Goal: Task Accomplishment & Management: Manage account settings

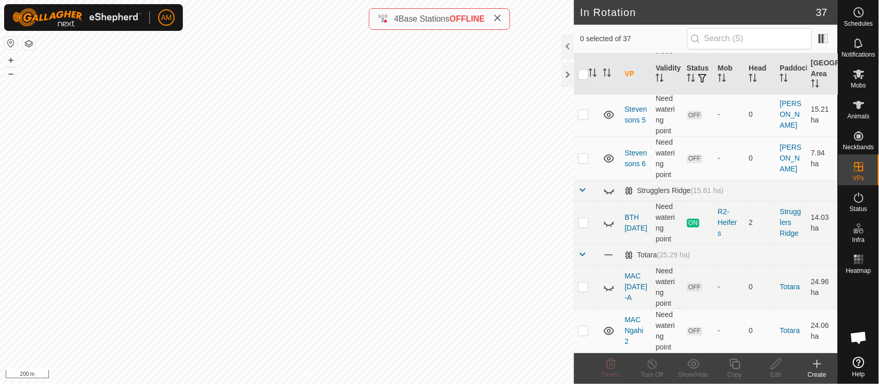
scroll to position [1374, 0]
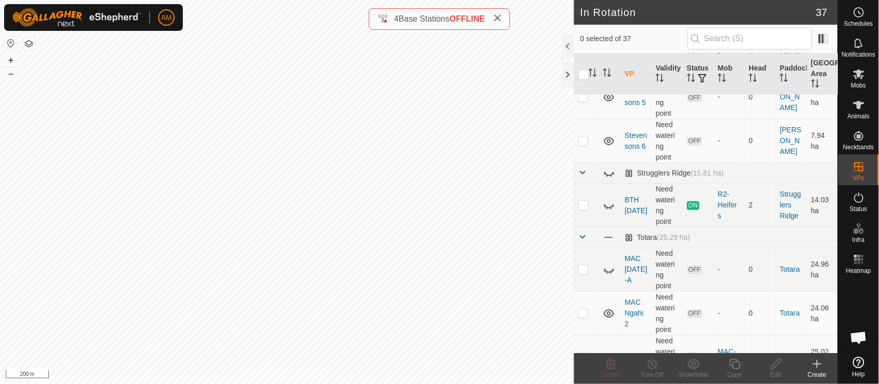
click at [581, 202] on p-checkbox at bounding box center [583, 205] width 10 height 8
click at [583, 202] on p-checkbox at bounding box center [583, 205] width 10 height 8
checkbox input "false"
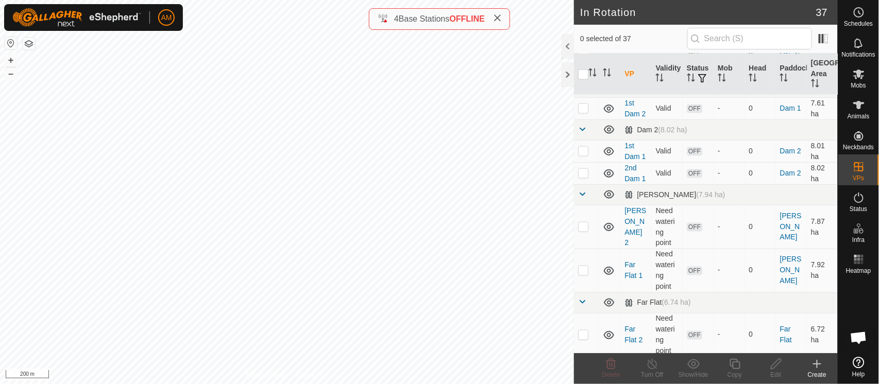
scroll to position [392, 0]
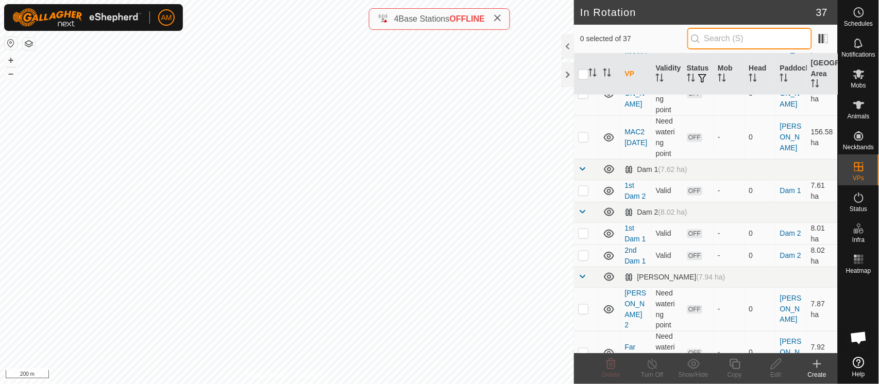
click at [740, 36] on input "text" at bounding box center [749, 39] width 125 height 22
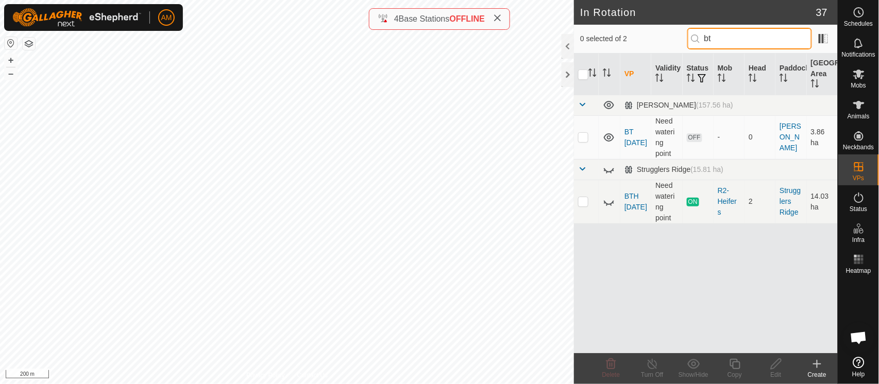
type input "bt"
click at [584, 138] on p-checkbox at bounding box center [583, 137] width 10 height 8
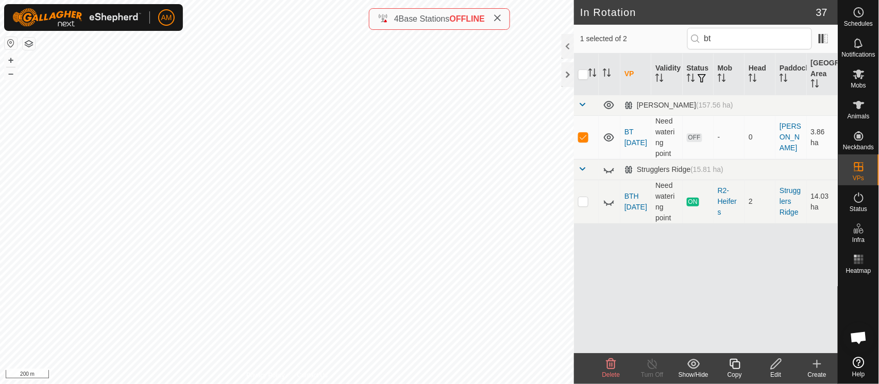
click at [611, 363] on icon at bounding box center [611, 364] width 12 height 12
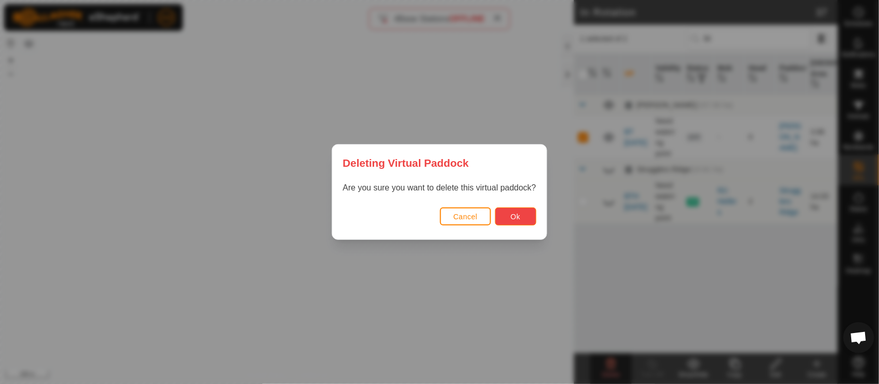
click at [524, 213] on button "Ok" at bounding box center [515, 217] width 41 height 18
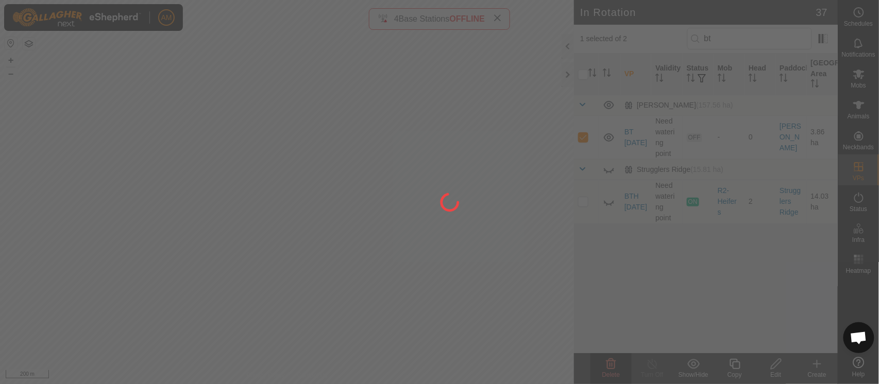
checkbox input "false"
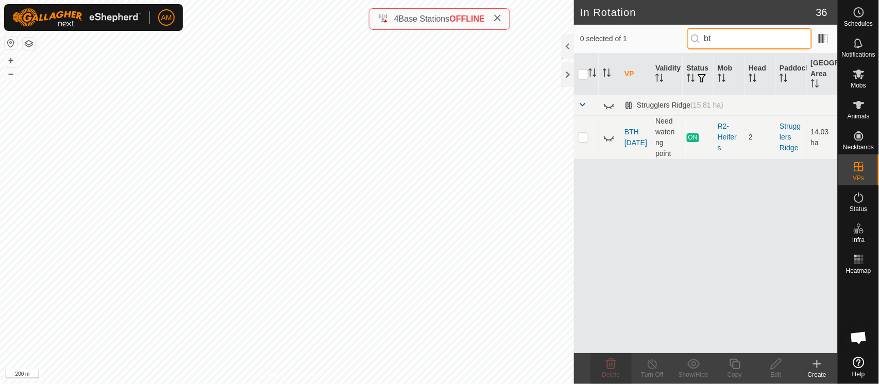
click at [739, 39] on input "bt" at bounding box center [749, 39] width 125 height 22
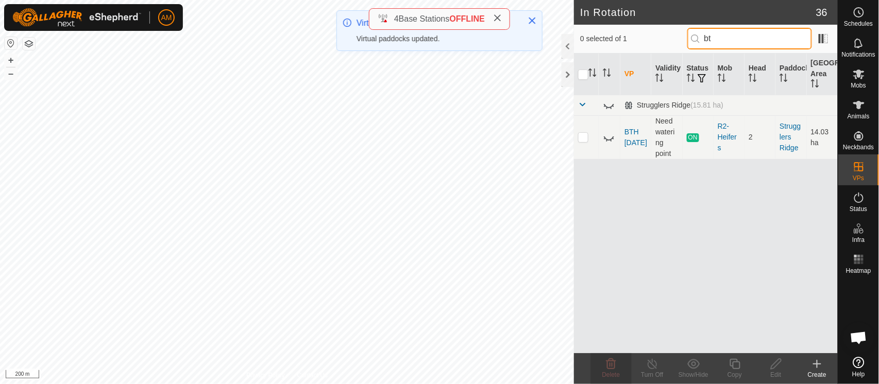
type input "b"
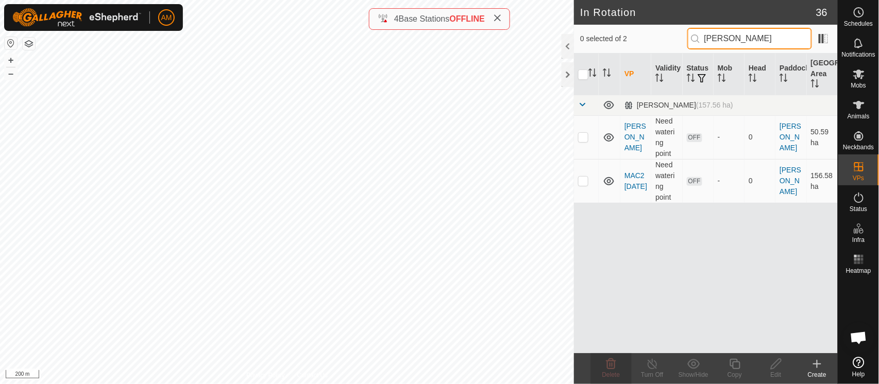
type input "[PERSON_NAME]"
click at [590, 138] on td at bounding box center [586, 137] width 25 height 44
checkbox input "true"
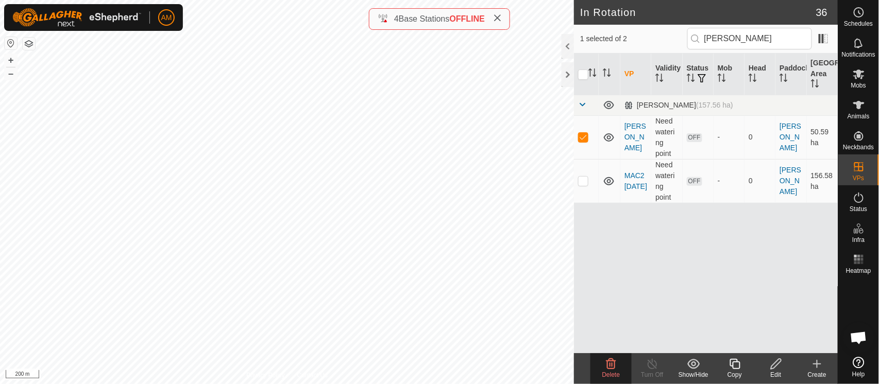
click at [588, 182] on p-checkbox at bounding box center [583, 181] width 10 height 8
checkbox input "true"
click at [617, 370] on div "Delete" at bounding box center [610, 374] width 41 height 9
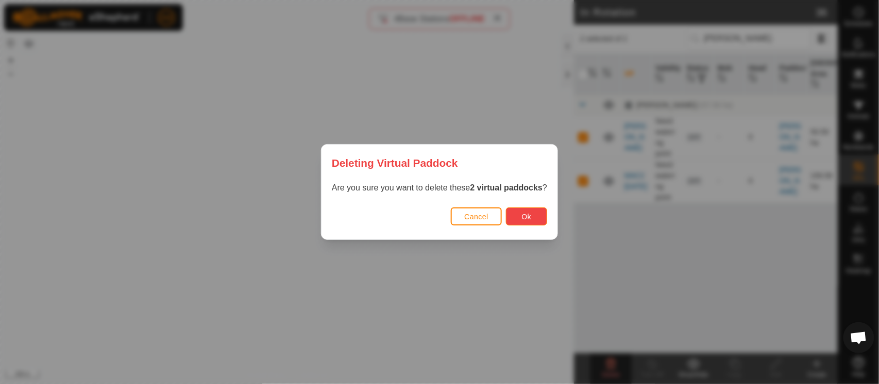
click at [530, 213] on span "Ok" at bounding box center [527, 217] width 10 height 8
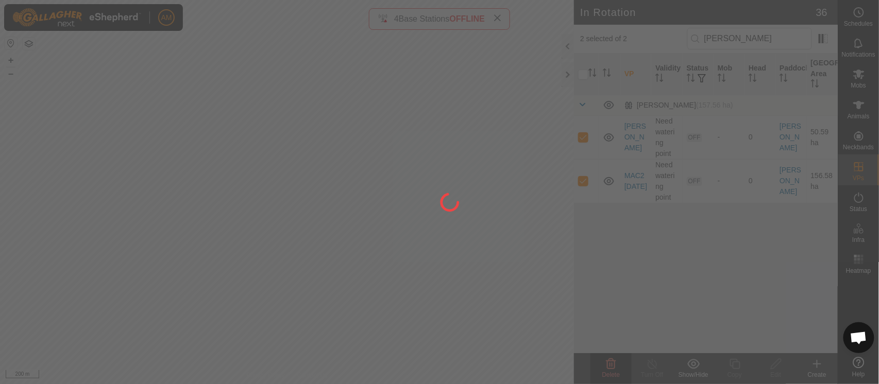
checkbox input "false"
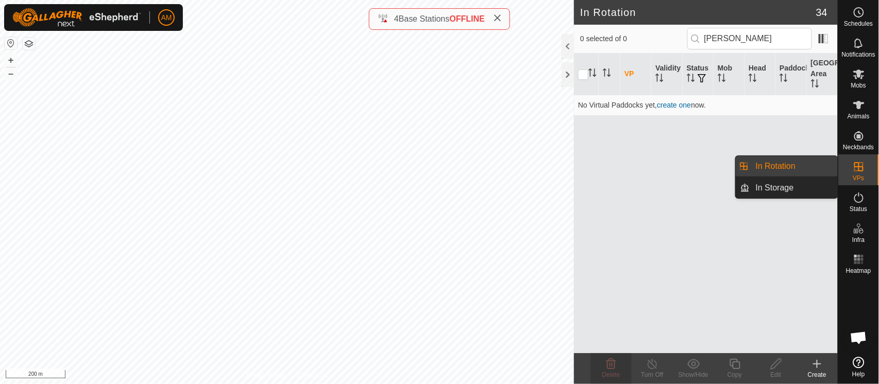
click at [783, 167] on link "In Rotation" at bounding box center [794, 166] width 88 height 21
click at [804, 172] on link "In Rotation" at bounding box center [794, 166] width 88 height 21
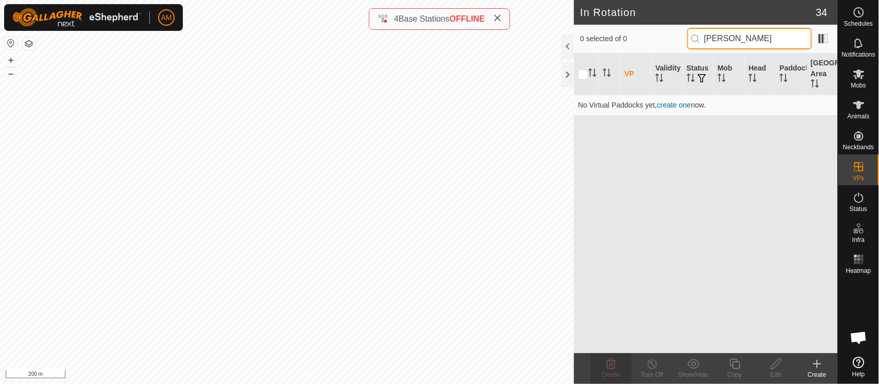
drag, startPoint x: 781, startPoint y: 47, endPoint x: 649, endPoint y: 42, distance: 132.0
click at [649, 42] on div "0 selected of 0 bush" at bounding box center [705, 39] width 251 height 22
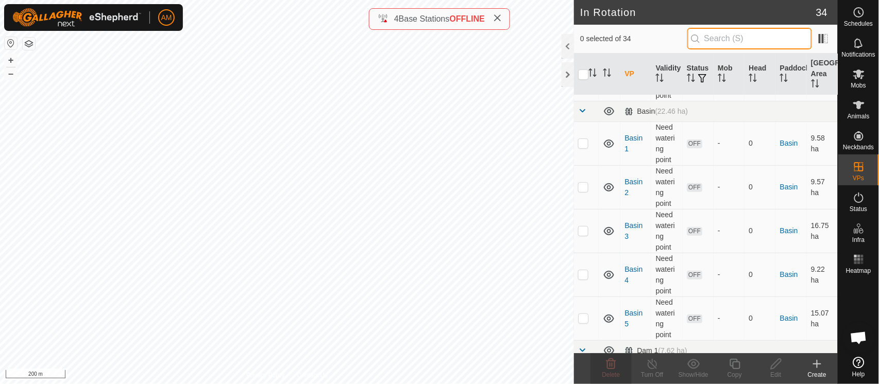
scroll to position [57, 0]
click at [718, 44] on input "text" at bounding box center [749, 39] width 125 height 22
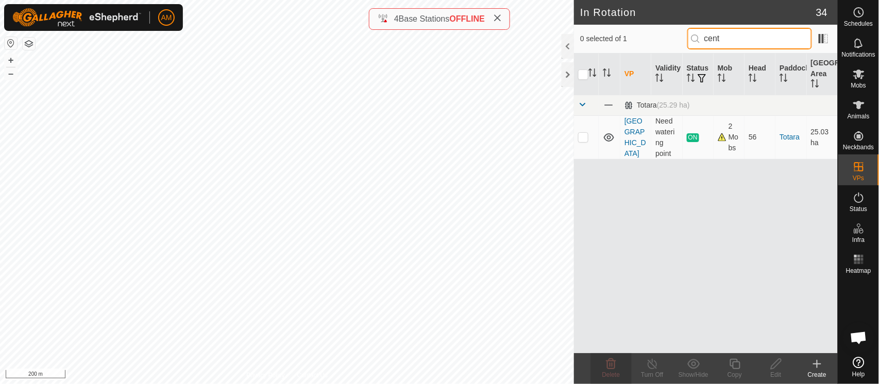
type input "cent"
click at [581, 138] on p-checkbox at bounding box center [583, 137] width 10 height 8
checkbox input "true"
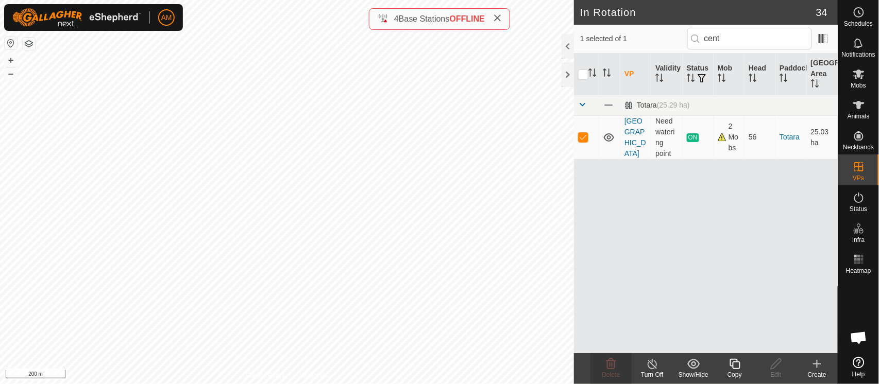
click at [734, 366] on icon at bounding box center [735, 364] width 13 height 12
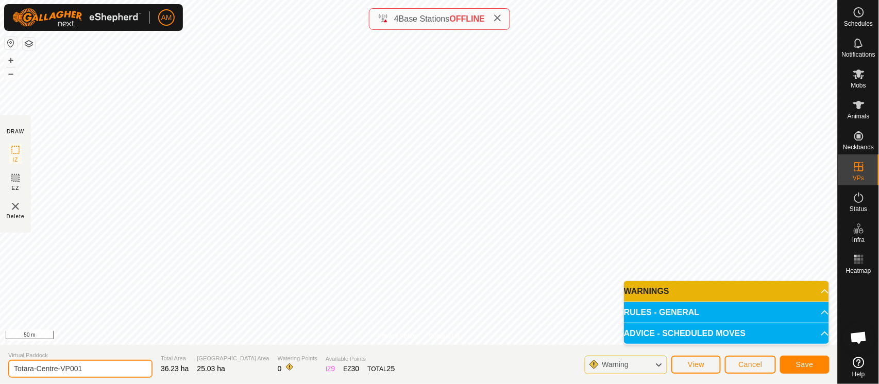
click at [0, 335] on div "Privacy Policy Contact Us Type: Inclusion Zone undefined Animal + – ⇧ i 50 m DR…" at bounding box center [419, 192] width 838 height 384
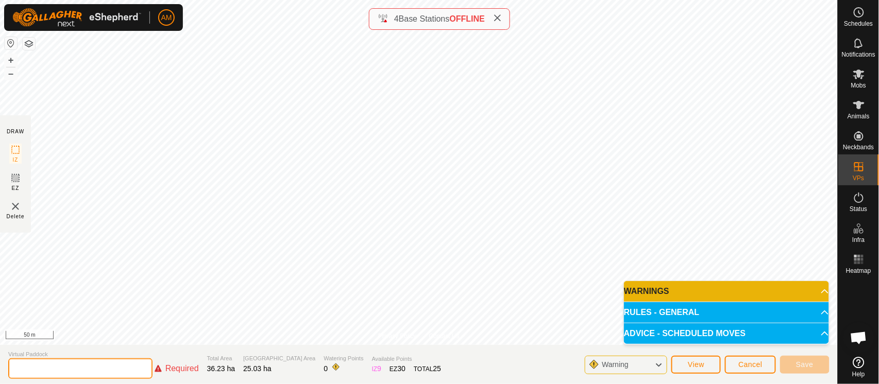
click at [72, 361] on input "text" at bounding box center [80, 369] width 144 height 21
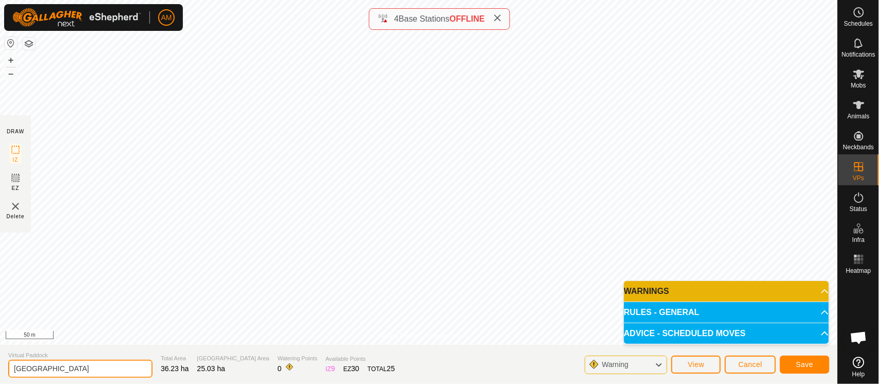
type input "[GEOGRAPHIC_DATA]"
click at [796, 367] on button "Save" at bounding box center [804, 365] width 49 height 18
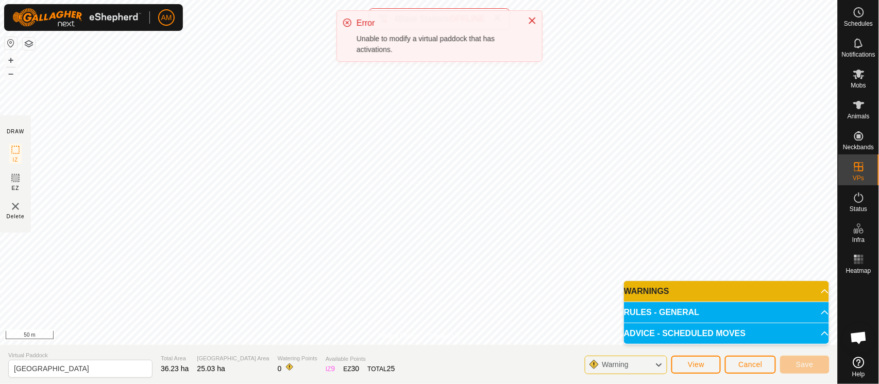
click at [534, 19] on icon "Close" at bounding box center [532, 20] width 8 height 8
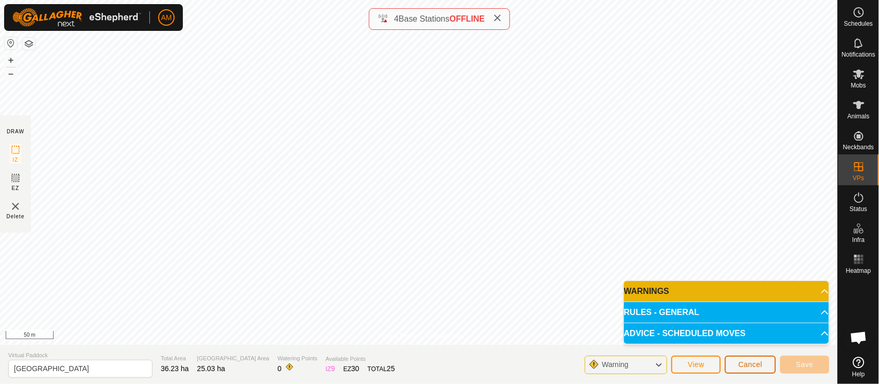
click at [738, 362] on button "Cancel" at bounding box center [750, 365] width 51 height 18
click at [748, 363] on span "Cancel" at bounding box center [750, 365] width 24 height 8
click at [746, 362] on span "Cancel" at bounding box center [750, 365] width 24 height 8
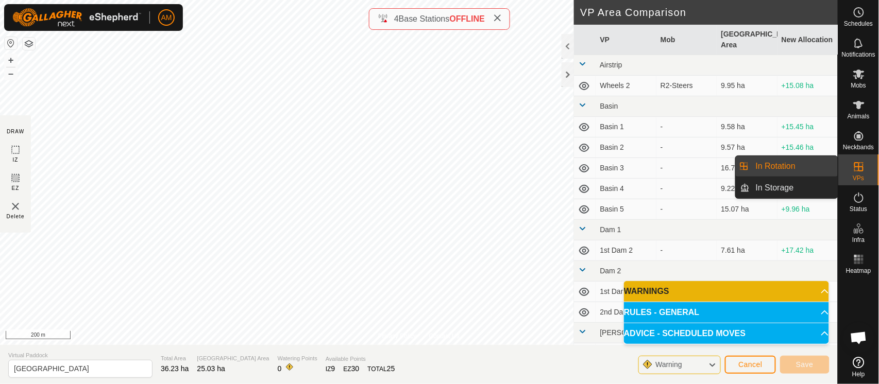
click at [814, 162] on link "In Rotation" at bounding box center [794, 166] width 88 height 21
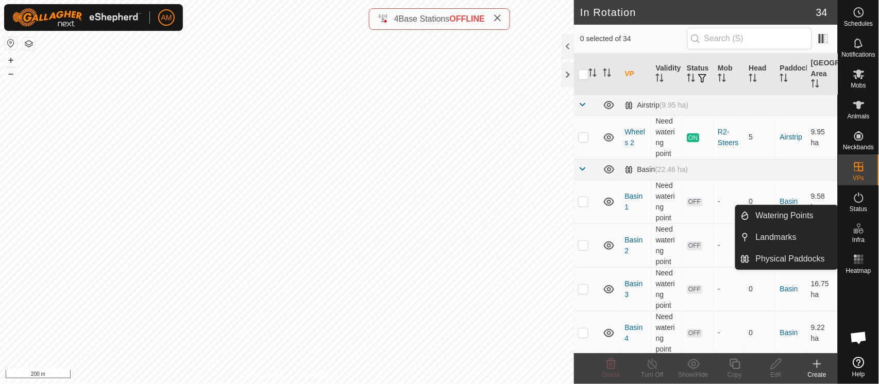
click at [821, 367] on icon at bounding box center [817, 364] width 12 height 12
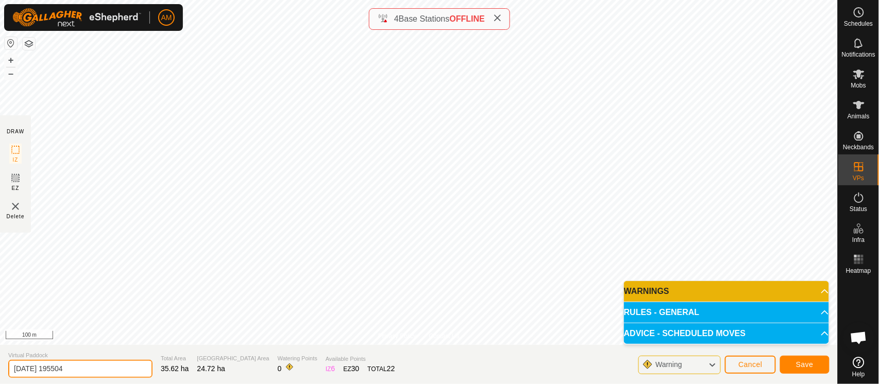
drag, startPoint x: 115, startPoint y: 362, endPoint x: 0, endPoint y: 346, distance: 116.4
click at [0, 346] on section "Virtual Paddock 2025-09-02 195504 Total Area 35.62 ha Grazing Area 24.72 ha Wat…" at bounding box center [419, 364] width 838 height 39
click at [813, 364] on span "Save" at bounding box center [805, 365] width 18 height 8
click at [76, 365] on input "Totara Centre 1" at bounding box center [80, 369] width 144 height 18
type input "T"
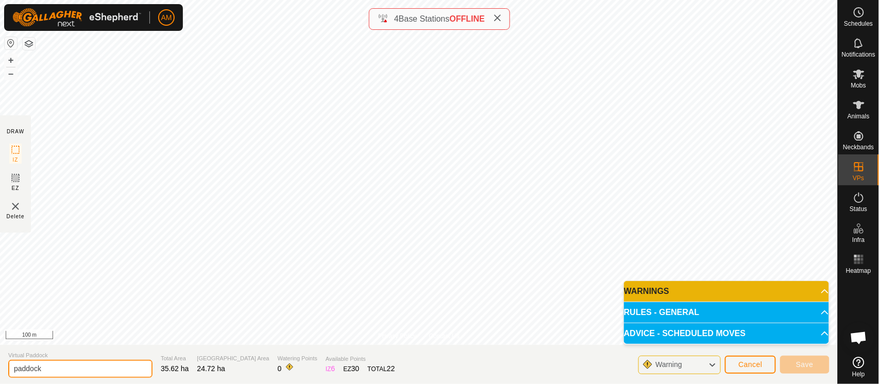
click at [121, 374] on input "paddock" at bounding box center [80, 369] width 144 height 18
type input "paddock"
click at [122, 360] on div "Virtual Paddock paddock" at bounding box center [80, 364] width 144 height 27
click at [754, 364] on span "Cancel" at bounding box center [750, 365] width 24 height 8
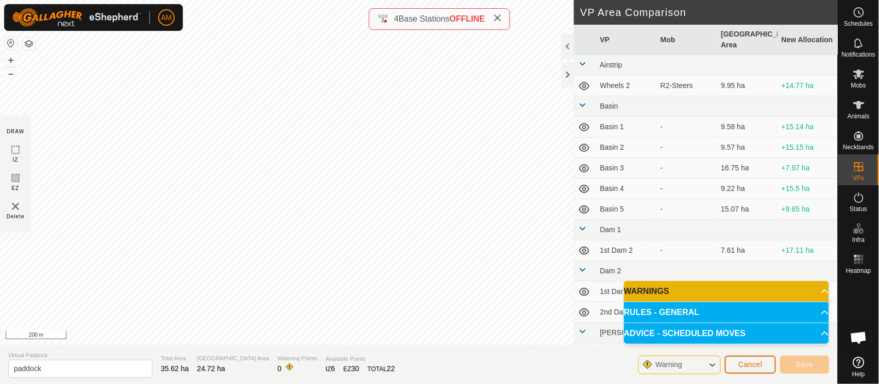
click at [750, 362] on span "Cancel" at bounding box center [750, 365] width 24 height 8
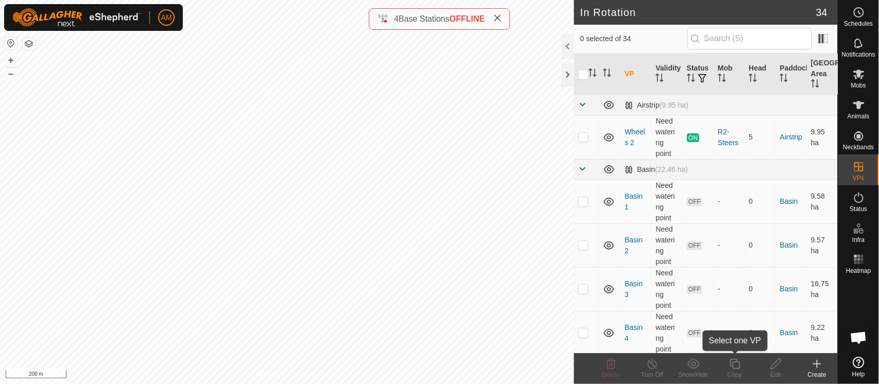
click at [750, 362] on copy-svg-icon at bounding box center [734, 364] width 41 height 12
click at [817, 364] on icon at bounding box center [817, 364] width 7 height 0
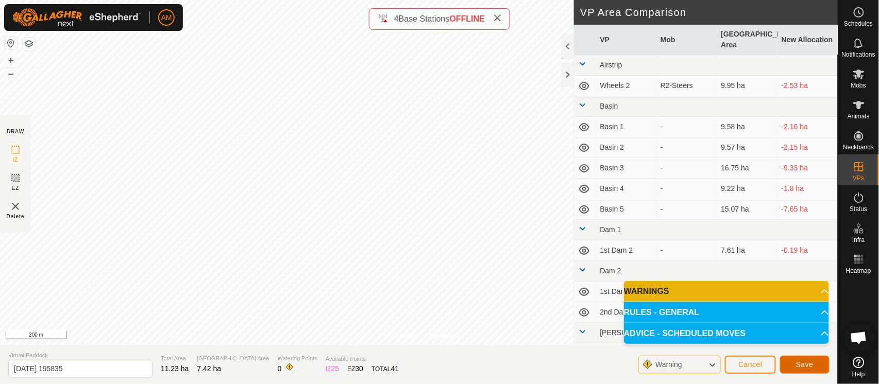
click at [813, 364] on span "Save" at bounding box center [805, 365] width 18 height 8
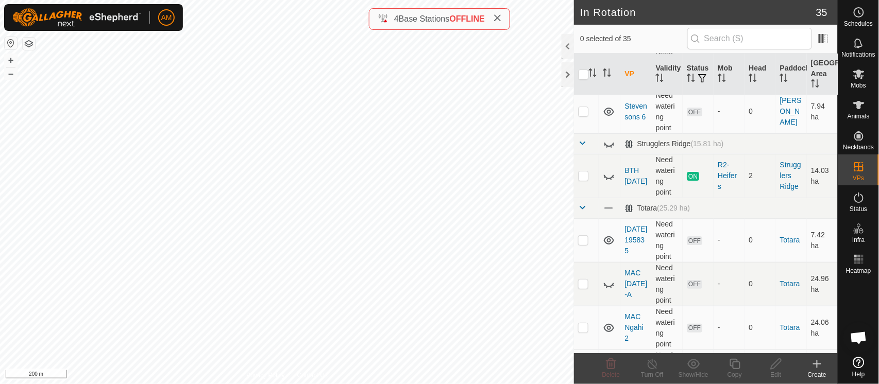
scroll to position [1259, 0]
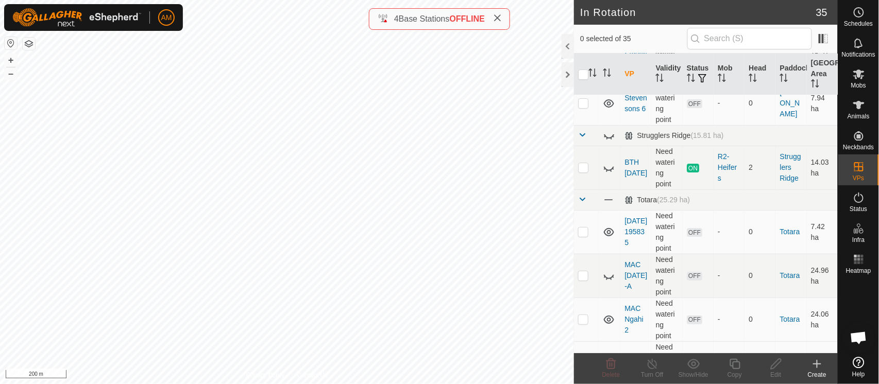
click at [583, 232] on p-checkbox at bounding box center [583, 232] width 10 height 8
checkbox input "true"
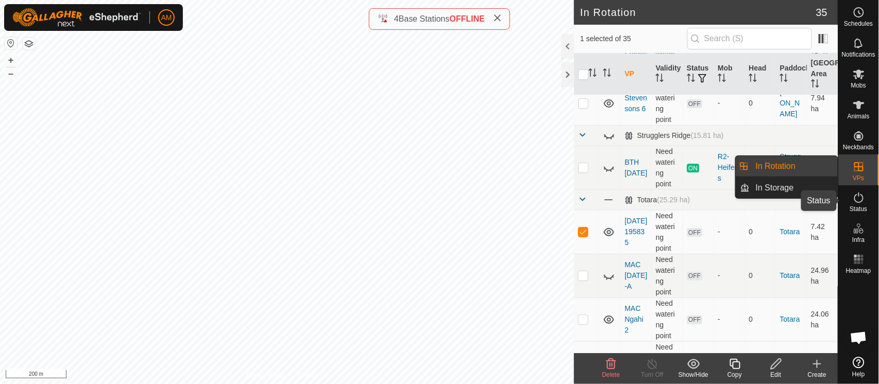
click at [858, 195] on icon at bounding box center [858, 198] width 9 height 10
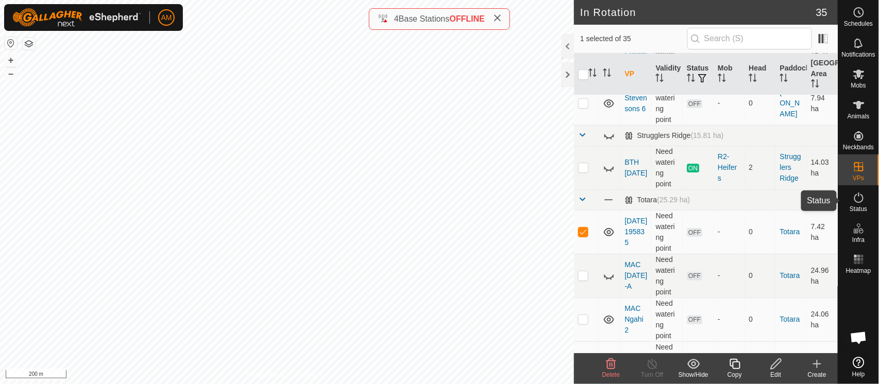
click at [861, 197] on icon at bounding box center [859, 198] width 12 height 12
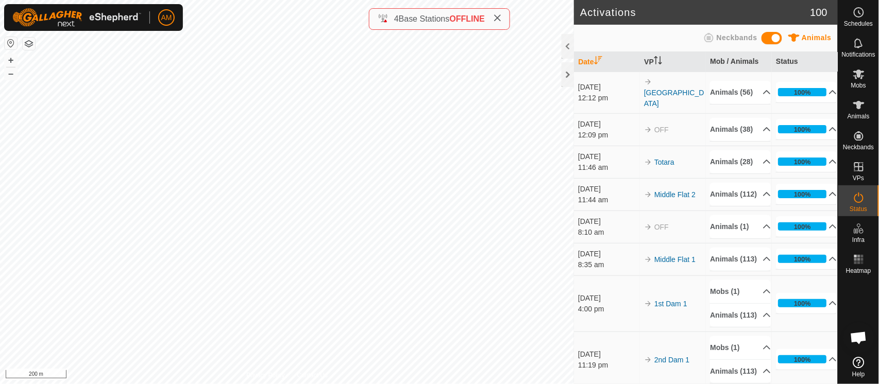
click at [813, 178] on td "100% In Progress Pending 0 Sent 0 Completed Confirmed 27 Overridden 1 Cancelled…" at bounding box center [805, 162] width 66 height 32
click at [299, 379] on div "Privacy Policy Contact Us 982123725880073 1953204532 MAC-A Totara-Centre + – ⇧ …" at bounding box center [287, 192] width 574 height 384
click at [820, 205] on p-accordion-header "100%" at bounding box center [806, 194] width 61 height 21
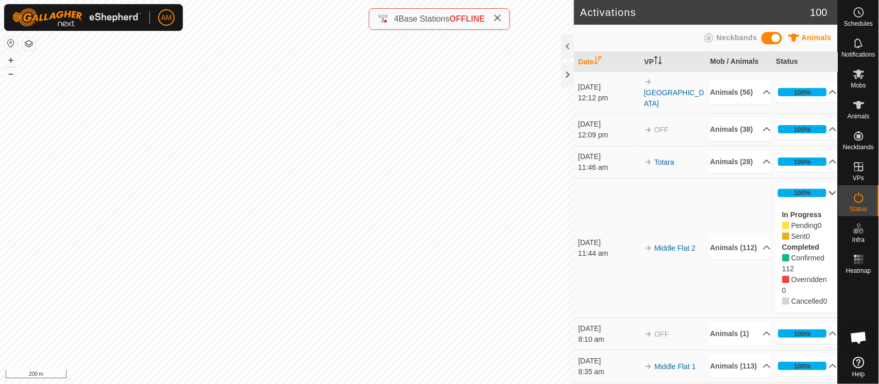
click at [820, 204] on p-accordion-header "100%" at bounding box center [806, 193] width 61 height 21
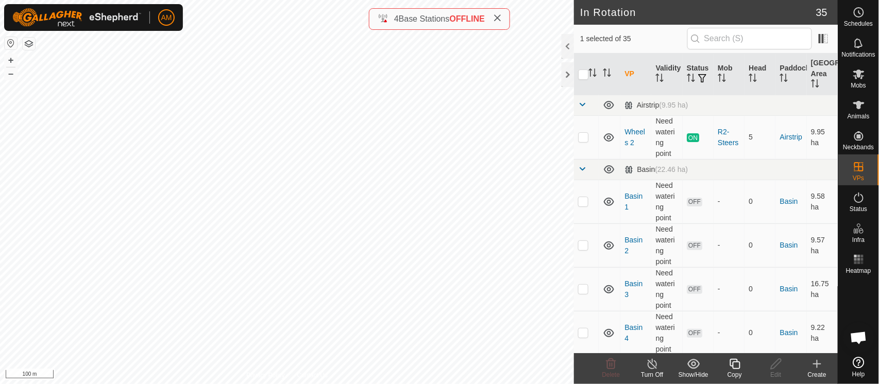
click at [817, 364] on icon at bounding box center [817, 364] width 7 height 0
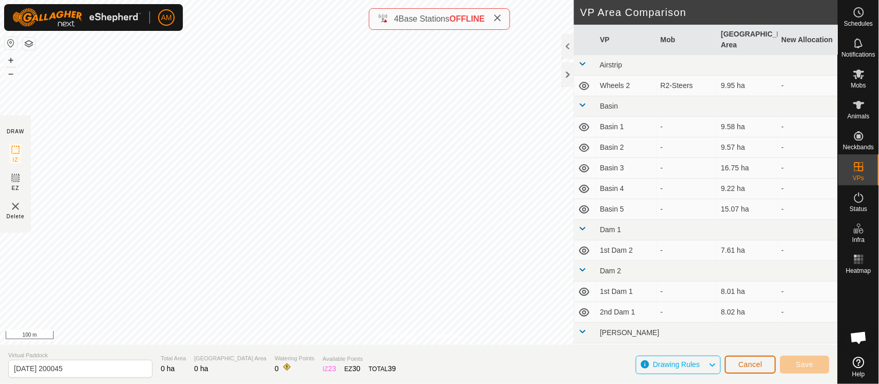
click at [752, 364] on span "Cancel" at bounding box center [750, 365] width 24 height 8
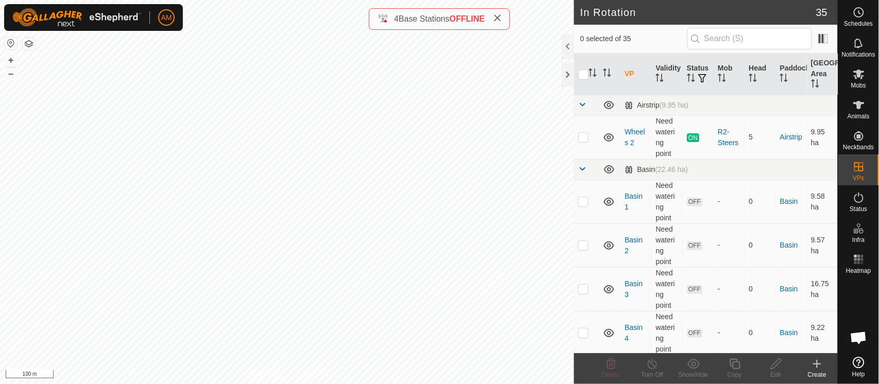
click at [819, 370] on div "Create" at bounding box center [817, 374] width 41 height 9
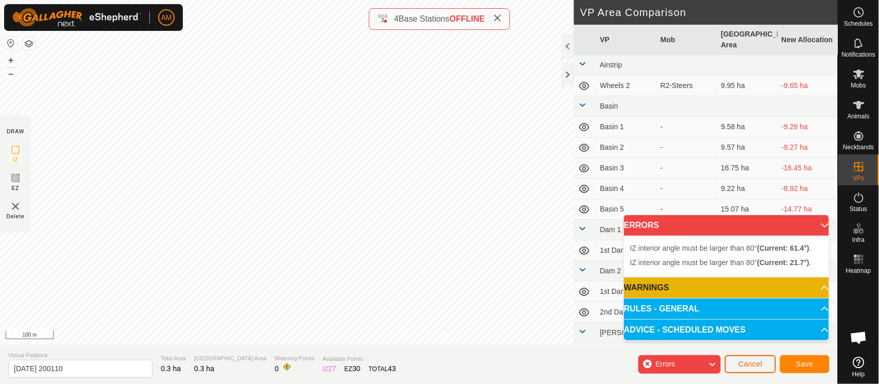
click at [749, 366] on span "Cancel" at bounding box center [750, 364] width 24 height 8
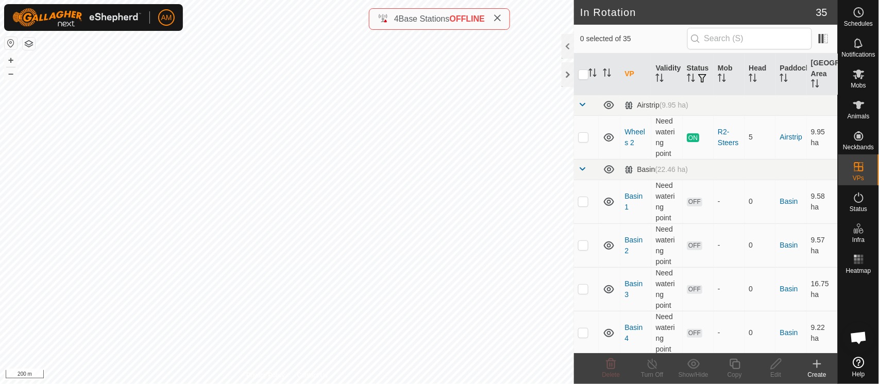
click at [640, 32] on div "In Rotation 35 0 selected of 35 VP Validity Status Mob Head Paddock Grazing Are…" at bounding box center [419, 192] width 838 height 384
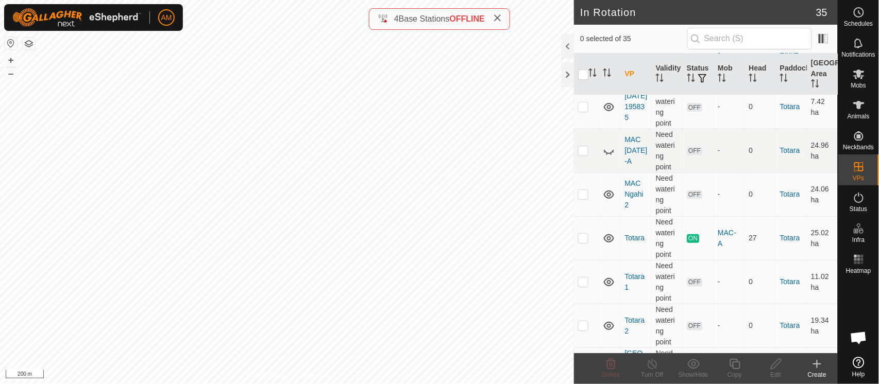
scroll to position [1314, 0]
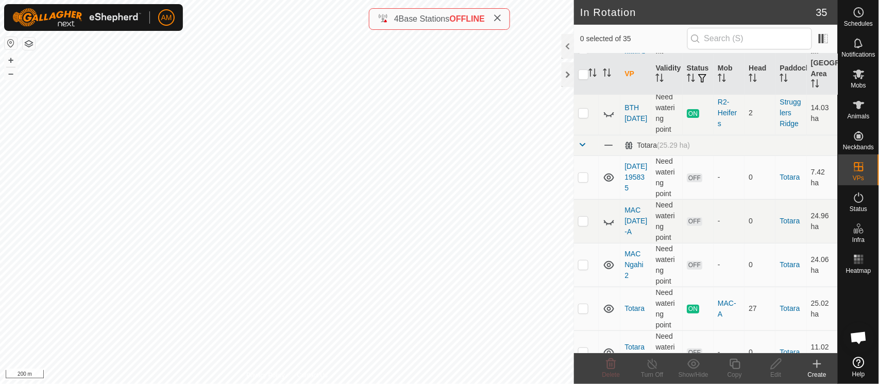
click at [580, 174] on p-checkbox at bounding box center [583, 177] width 10 height 8
checkbox input "true"
click at [767, 372] on div "Edit" at bounding box center [775, 374] width 41 height 9
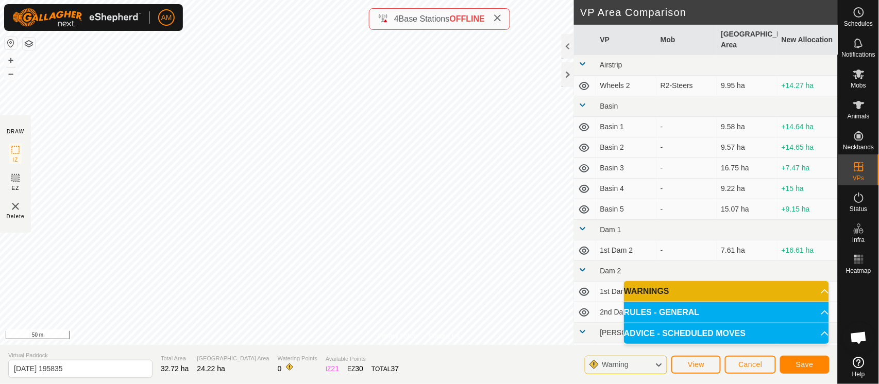
click at [412, 29] on div "Privacy Policy Contact Us 982123743883353 3193423138 MAC-A Rock Face + – ⇧ i 50…" at bounding box center [419, 192] width 838 height 384
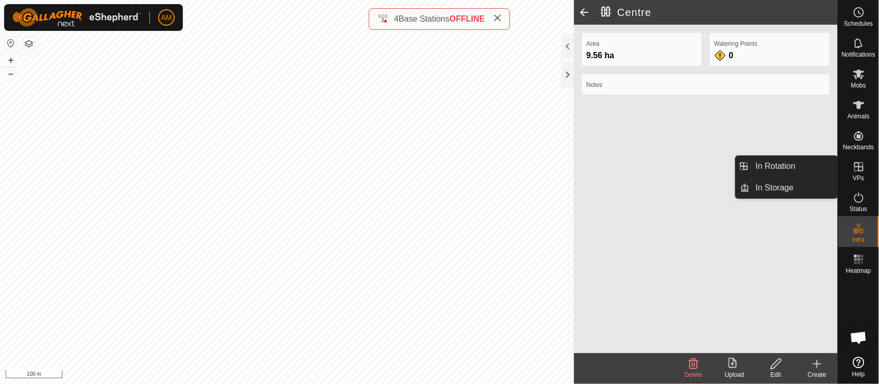
click at [814, 172] on link "In Rotation" at bounding box center [794, 166] width 88 height 21
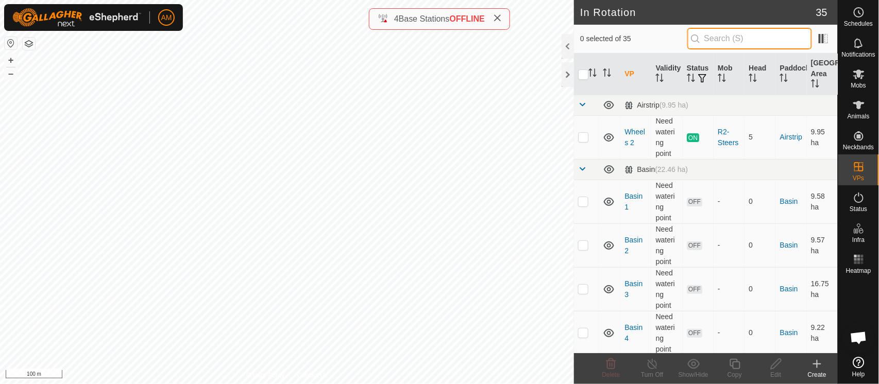
click at [718, 41] on input "text" at bounding box center [749, 39] width 125 height 22
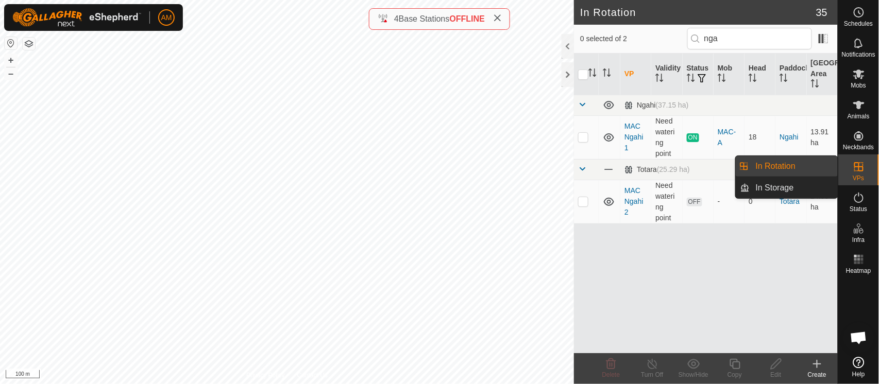
click at [816, 165] on link "In Rotation" at bounding box center [794, 166] width 88 height 21
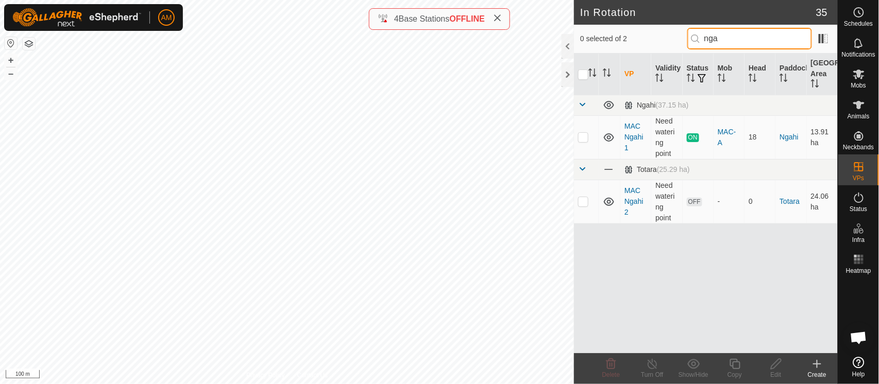
drag, startPoint x: 730, startPoint y: 43, endPoint x: 606, endPoint y: 6, distance: 128.8
click at [606, 6] on article "In Rotation 35 0 selected of 2 nga VP Validity Status Mob Head Paddock Grazing …" at bounding box center [706, 192] width 264 height 384
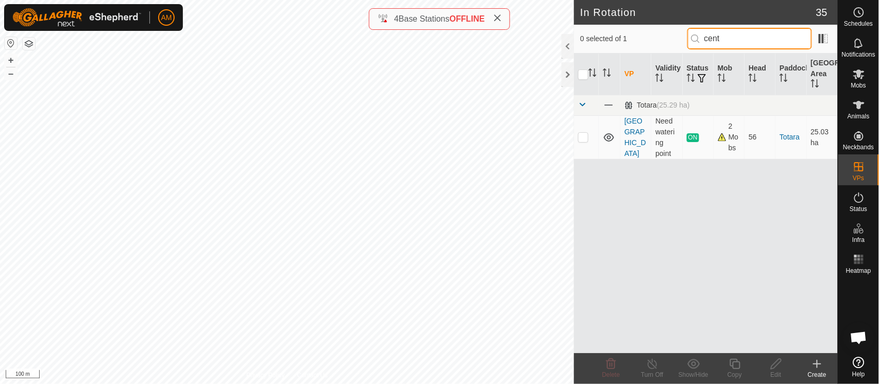
type input "cent"
click at [586, 137] on p-checkbox at bounding box center [583, 137] width 10 height 8
checkbox input "true"
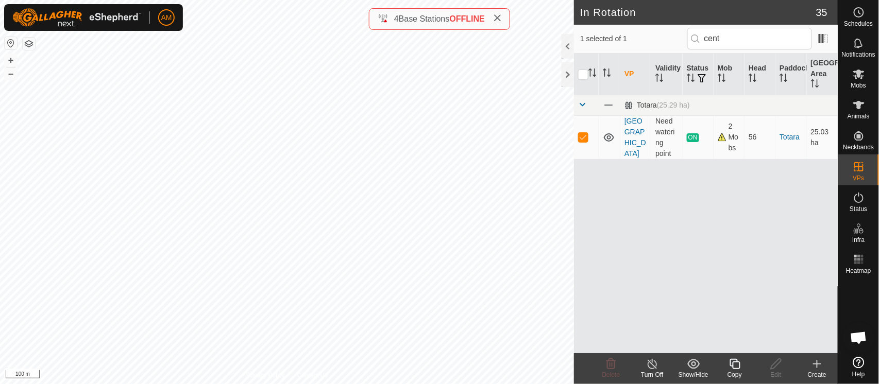
click at [728, 368] on copy-svg-icon at bounding box center [734, 364] width 41 height 12
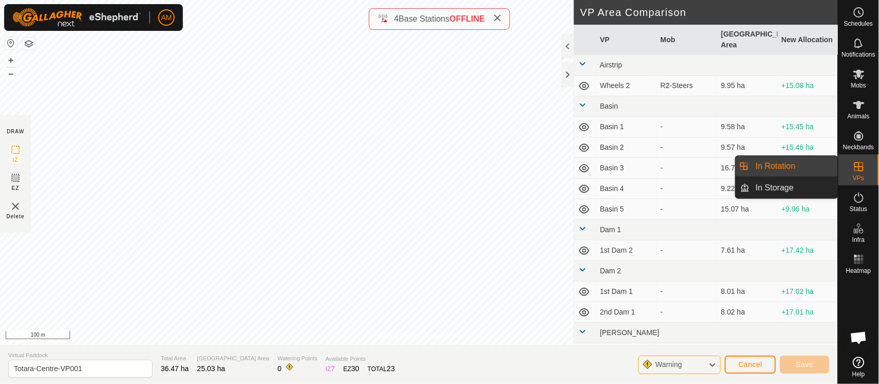
click at [819, 171] on link "In Rotation" at bounding box center [794, 166] width 88 height 21
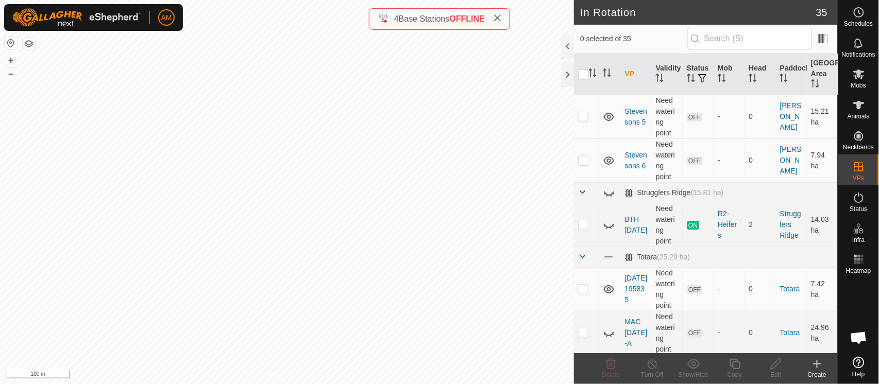
scroll to position [1259, 0]
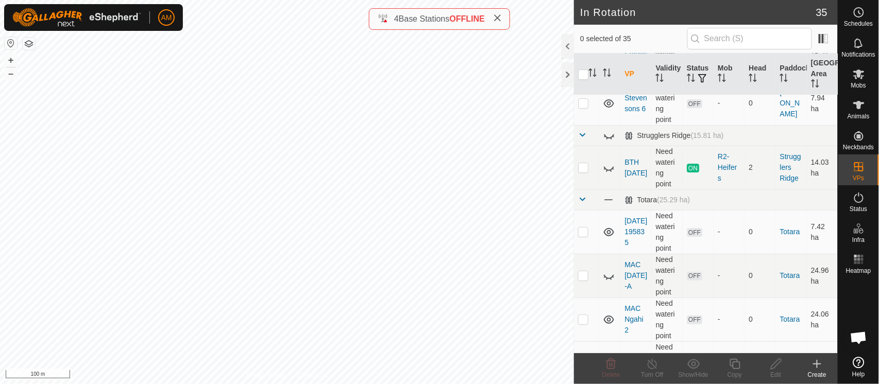
click at [579, 229] on p-checkbox at bounding box center [583, 232] width 10 height 8
checkbox input "true"
click at [771, 363] on icon at bounding box center [776, 364] width 13 height 12
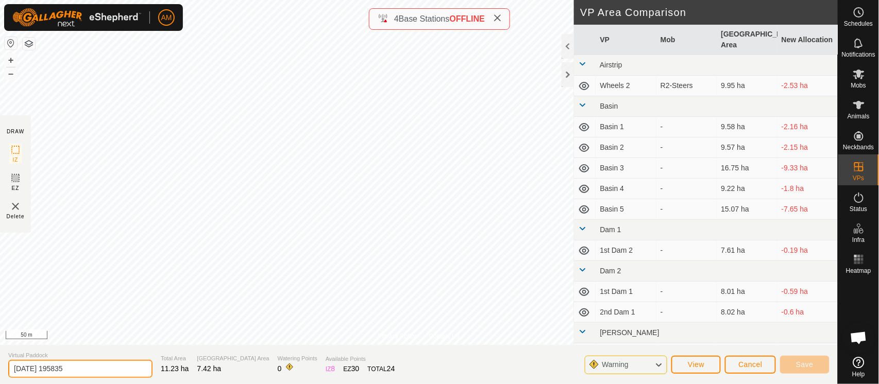
drag, startPoint x: 99, startPoint y: 367, endPoint x: 0, endPoint y: 360, distance: 99.7
click at [0, 360] on section "Virtual Paddock 2025-09-02 195835 Total Area 11.23 ha Grazing Area 7.42 ha Wate…" at bounding box center [419, 364] width 838 height 39
type input "[GEOGRAPHIC_DATA]"
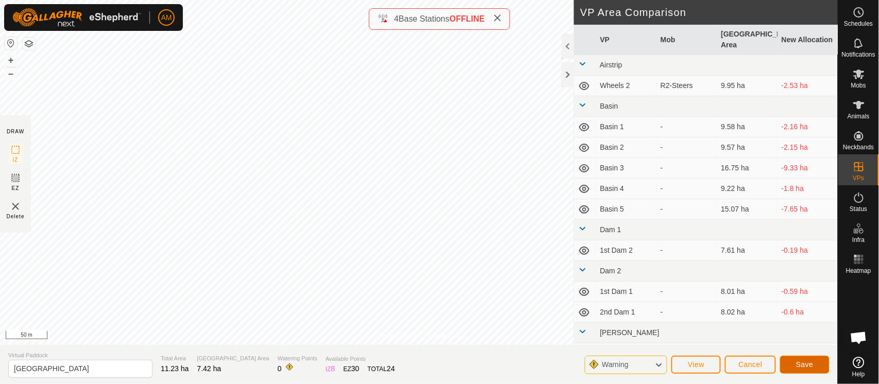
click at [806, 365] on span "Save" at bounding box center [805, 365] width 18 height 8
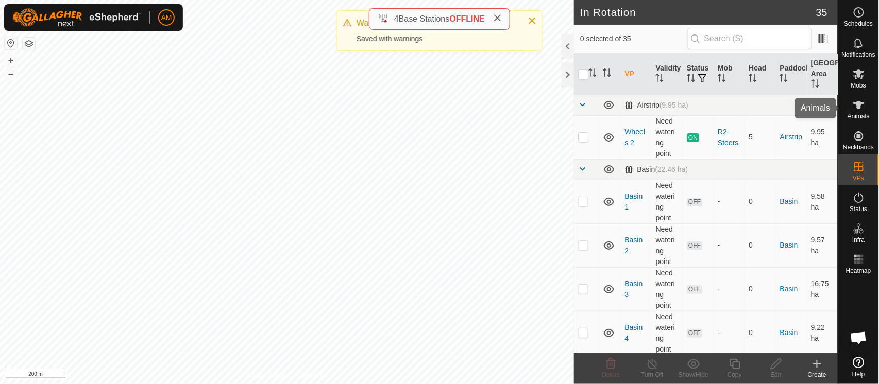
click at [857, 106] on icon at bounding box center [858, 105] width 11 height 8
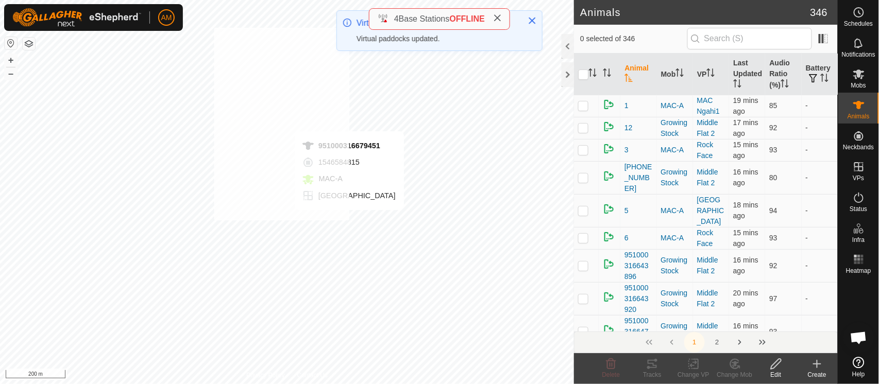
checkbox input "true"
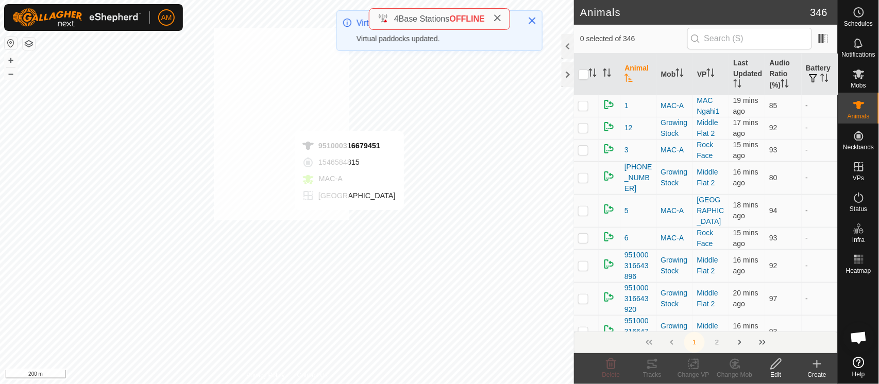
checkbox input "true"
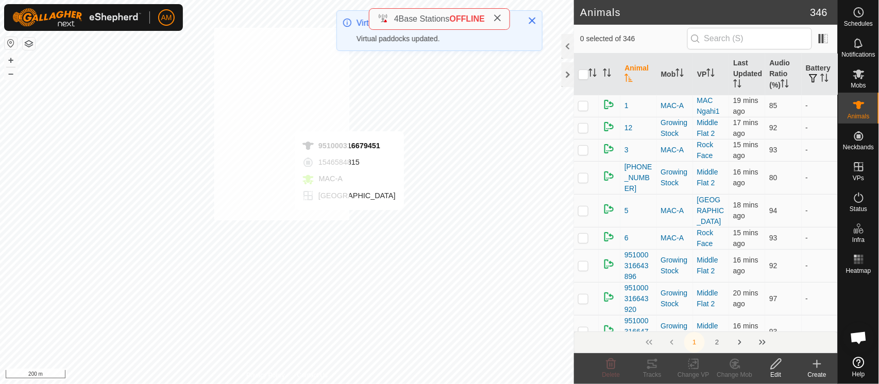
checkbox input "true"
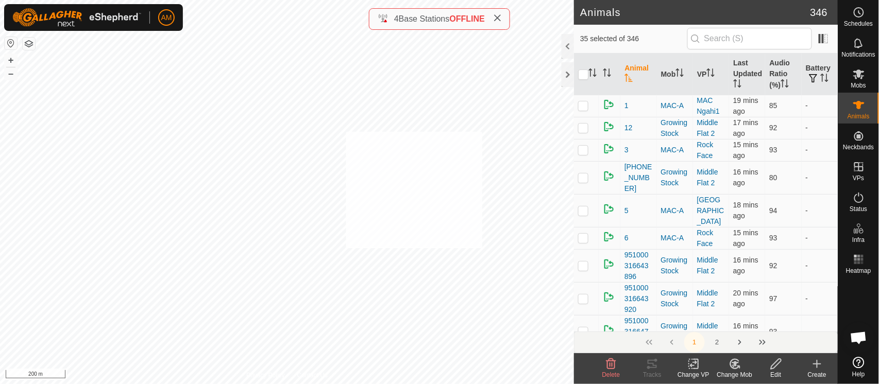
checkbox input "true"
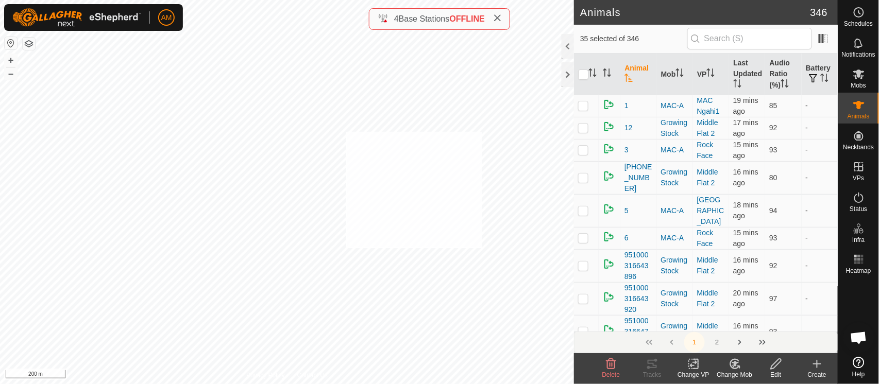
checkbox input "true"
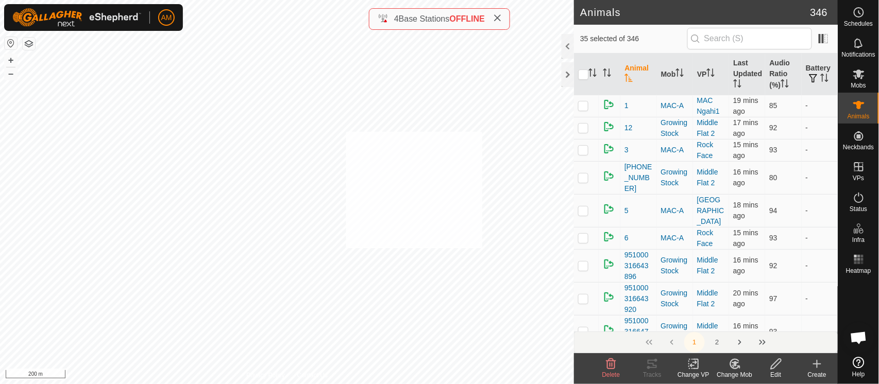
checkbox input "true"
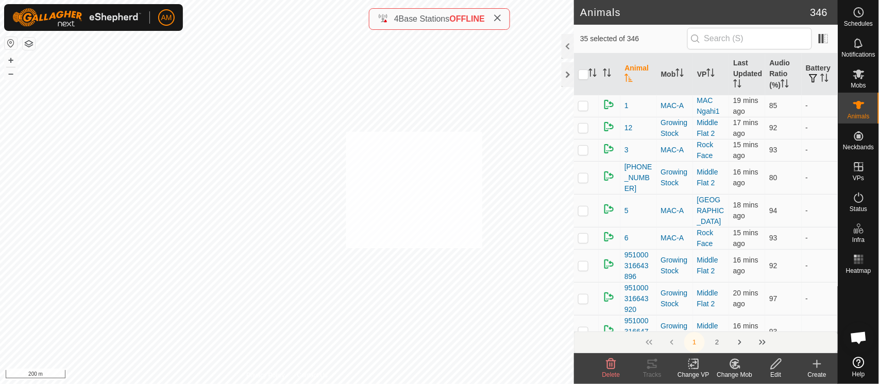
checkbox input "true"
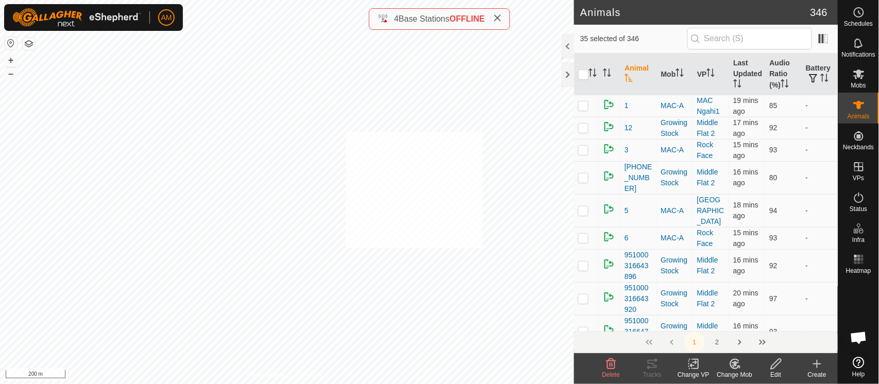
checkbox input "true"
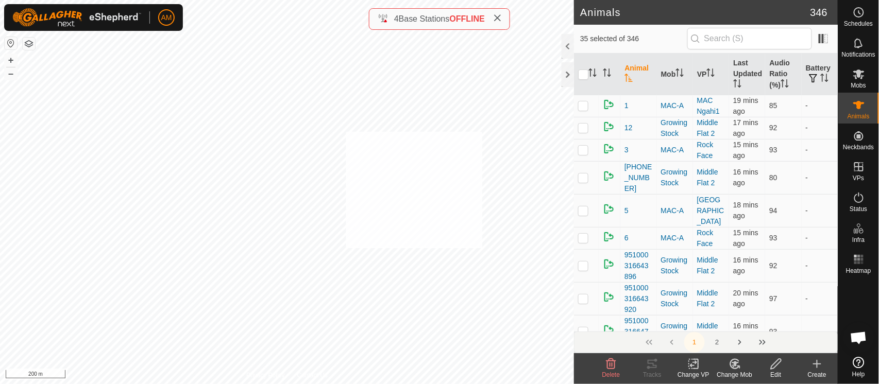
checkbox input "true"
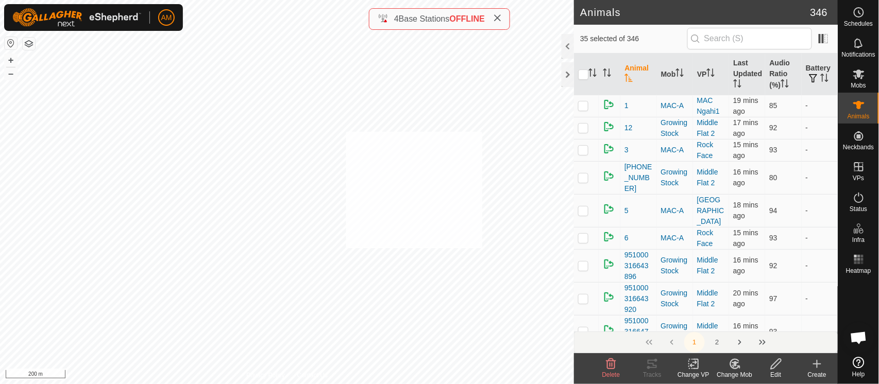
checkbox input "true"
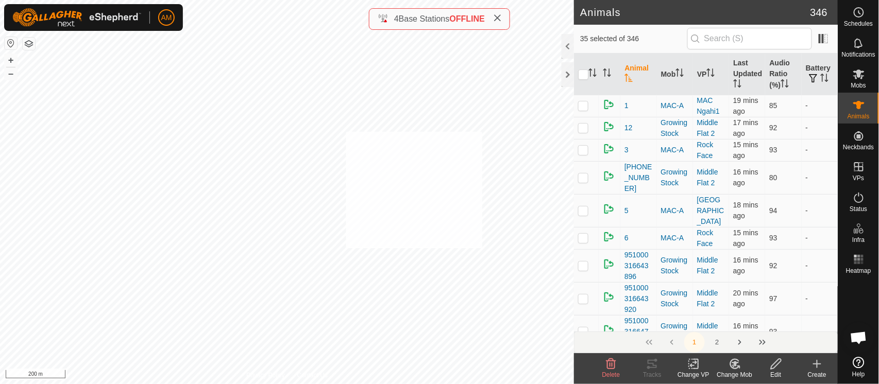
checkbox input "true"
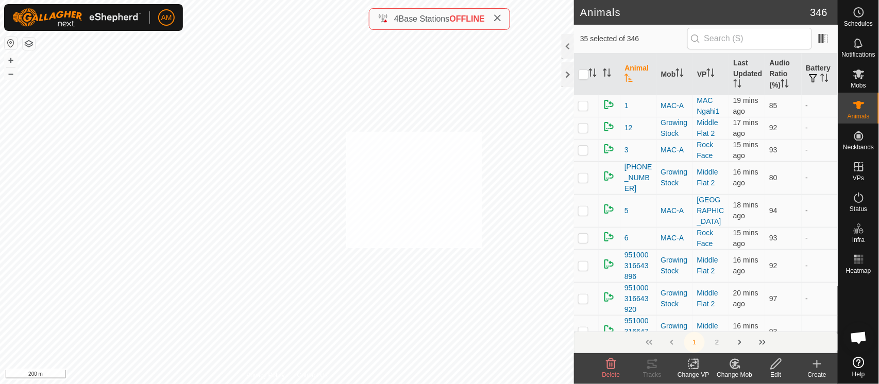
checkbox input "true"
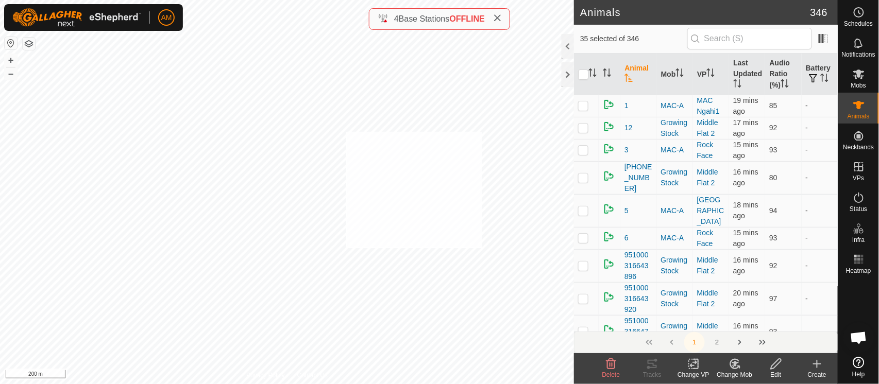
checkbox input "true"
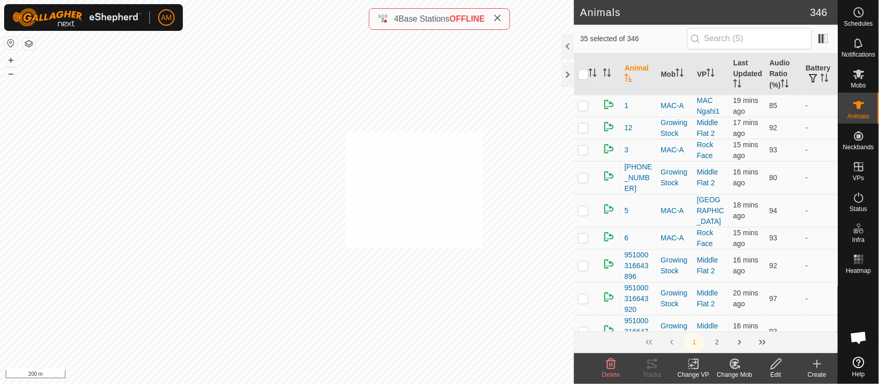
checkbox input "true"
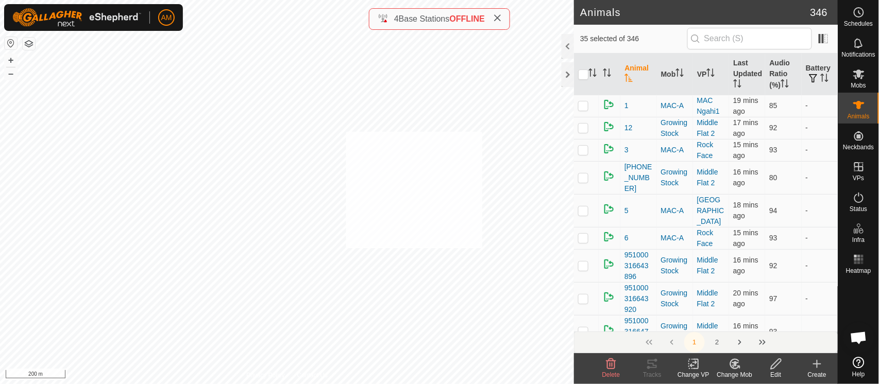
checkbox input "true"
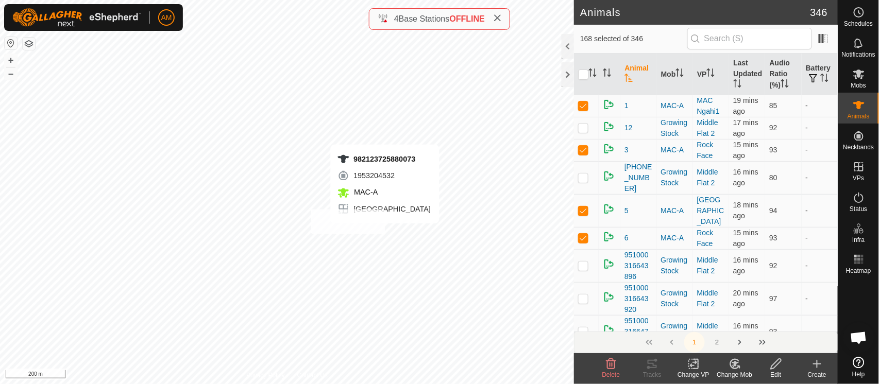
checkbox input "true"
click at [695, 371] on div "Change VP" at bounding box center [693, 374] width 41 height 9
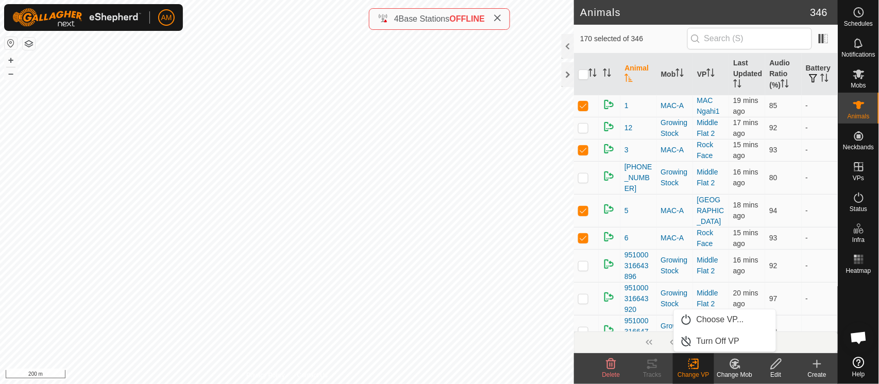
click at [702, 323] on link "Choose VP..." at bounding box center [725, 320] width 102 height 21
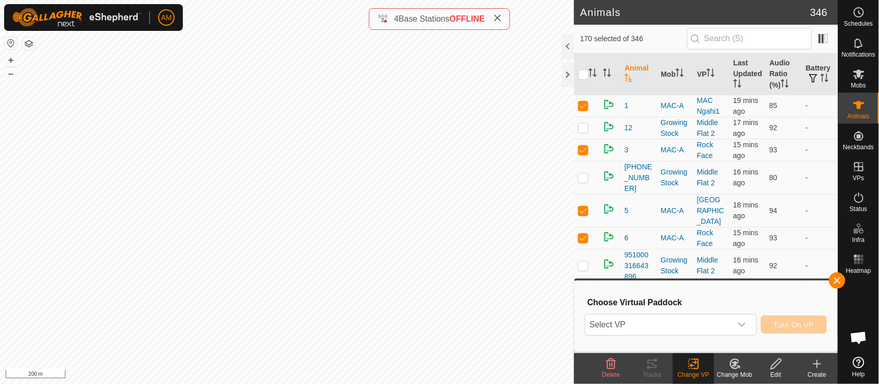
click at [688, 324] on span "Select VP" at bounding box center [658, 325] width 146 height 21
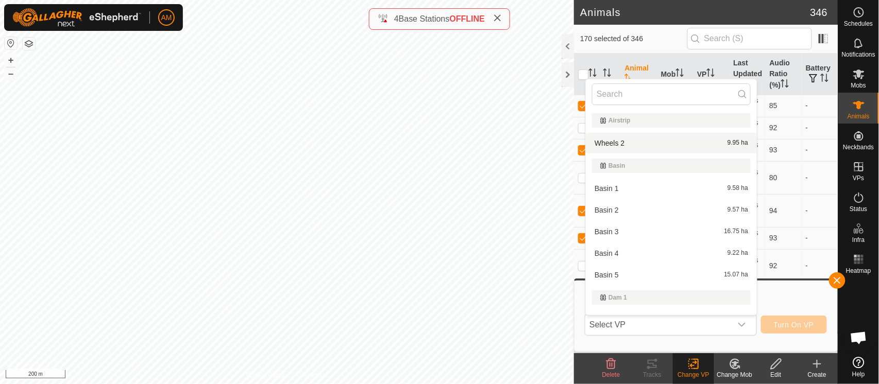
click at [629, 98] on input "text" at bounding box center [671, 94] width 159 height 22
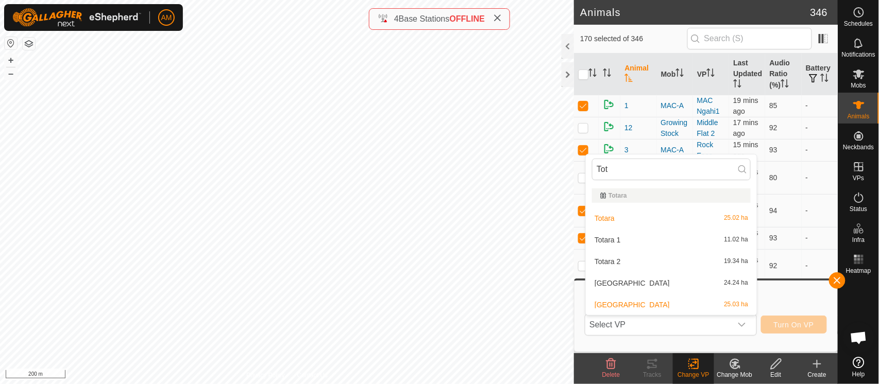
type input "Tota"
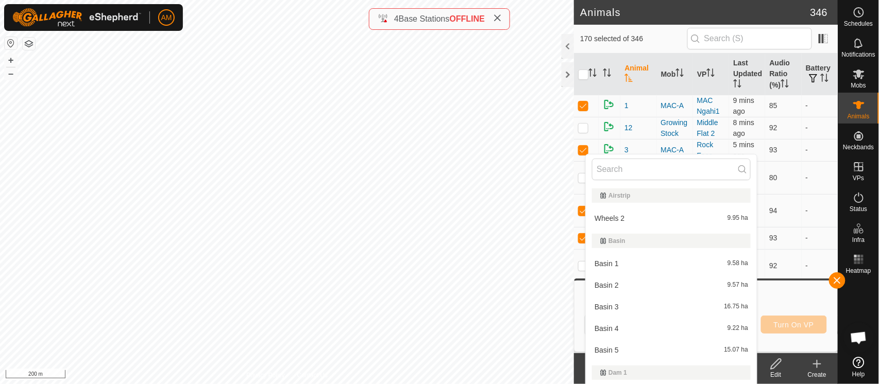
click at [639, 161] on input "text" at bounding box center [671, 170] width 159 height 22
click at [641, 173] on input "text" at bounding box center [671, 170] width 159 height 22
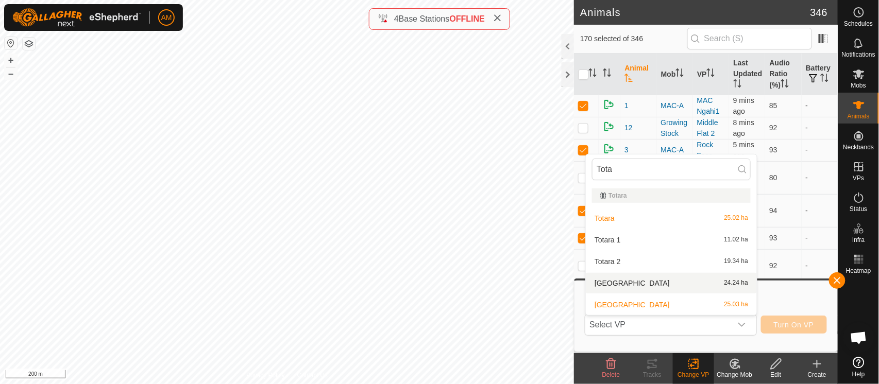
type input "Tota"
click at [648, 282] on li "Totara Centre1 24.24 ha" at bounding box center [671, 283] width 171 height 21
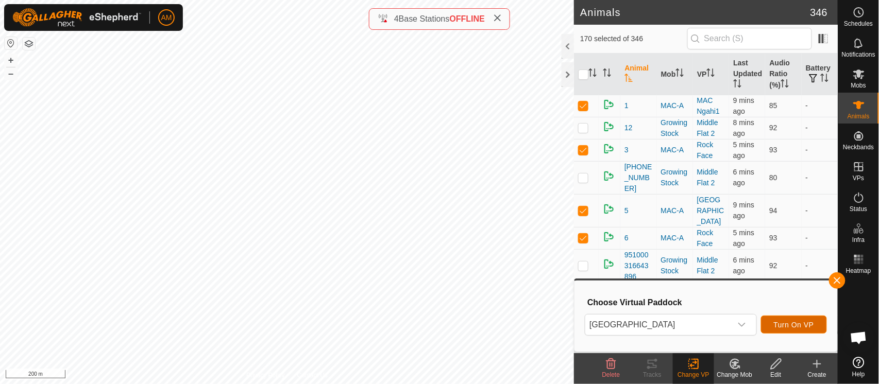
click at [811, 325] on span "Turn On VP" at bounding box center [794, 325] width 40 height 8
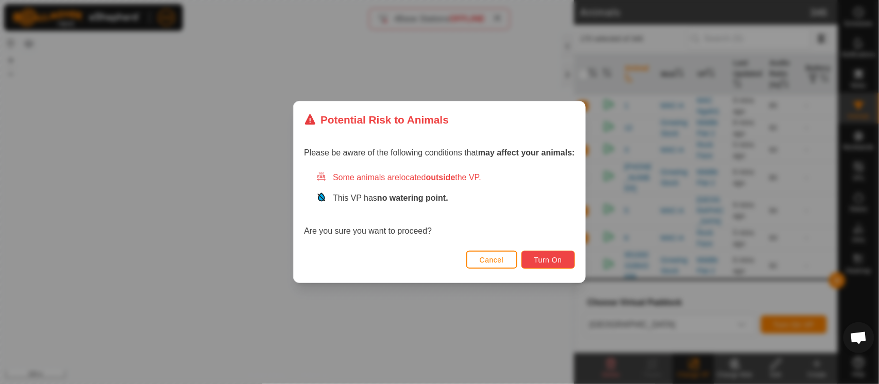
click at [535, 259] on span "Turn On" at bounding box center [548, 260] width 28 height 8
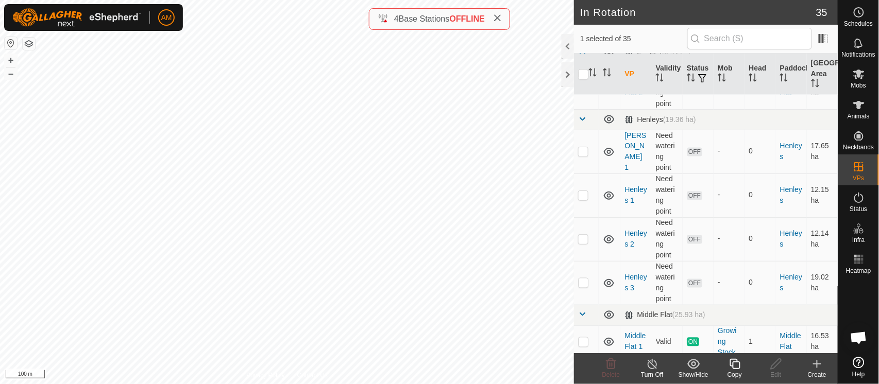
scroll to position [630, 0]
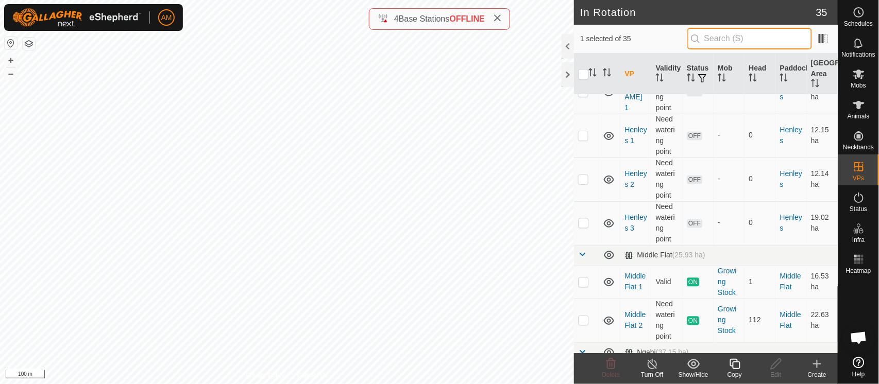
click at [731, 32] on input "text" at bounding box center [749, 39] width 125 height 22
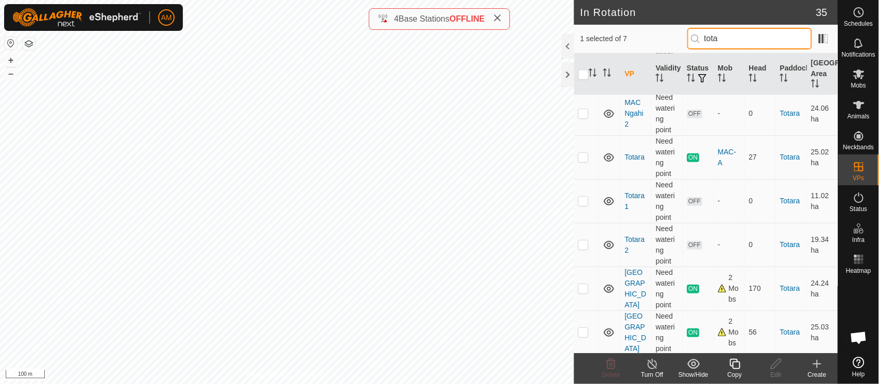
scroll to position [69, 0]
type input "tota"
click at [582, 333] on tbody "Totara (25.29 ha) MAC 12 JUN-A Need watering point OFF - 0 Totara 24.96 ha MAC …" at bounding box center [706, 189] width 264 height 327
click at [586, 286] on p-checkbox at bounding box center [583, 287] width 10 height 8
checkbox input "true"
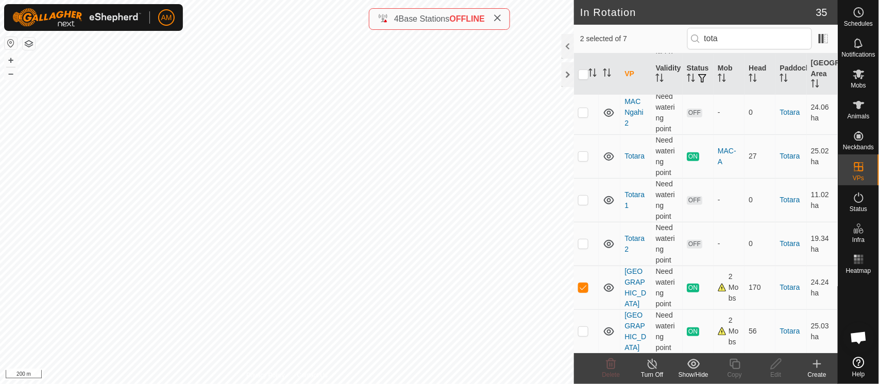
scroll to position [0, 0]
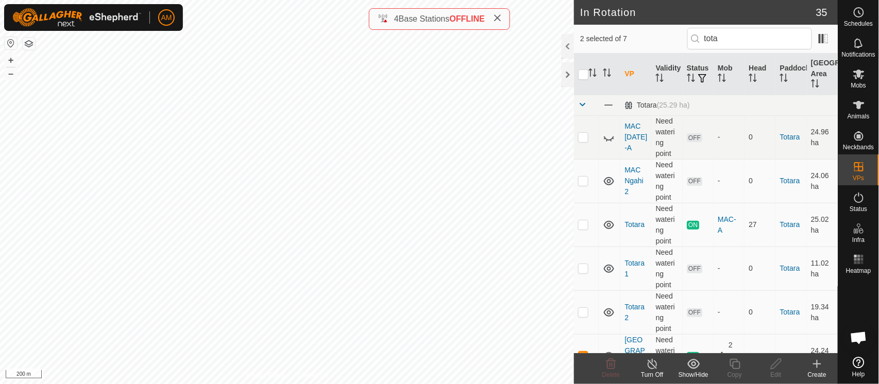
click at [583, 73] on input "checkbox" at bounding box center [583, 75] width 10 height 10
checkbox input "true"
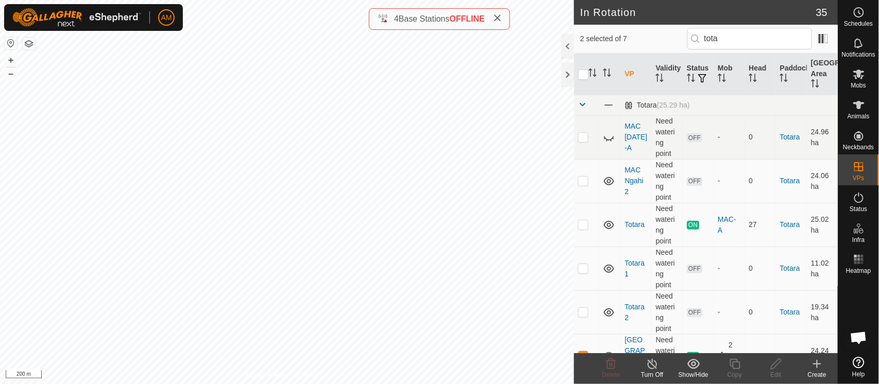
checkbox input "true"
click at [583, 73] on input "checkbox" at bounding box center [583, 75] width 10 height 10
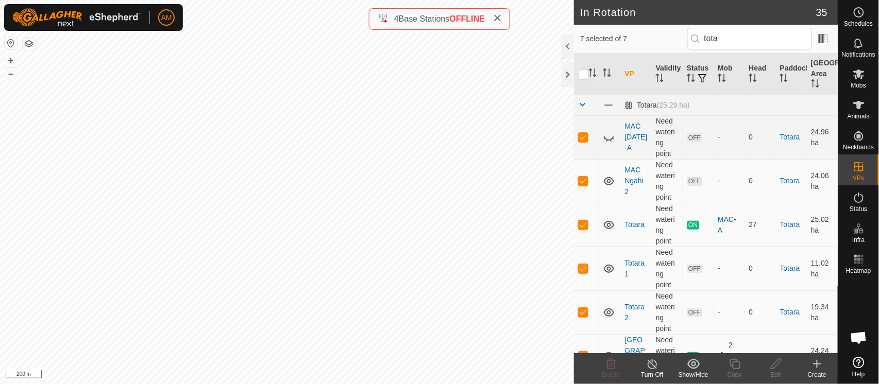
click at [583, 74] on input "checkbox" at bounding box center [583, 75] width 10 height 10
click at [584, 79] on input "checkbox" at bounding box center [583, 75] width 10 height 10
click at [583, 79] on input "checkbox" at bounding box center [583, 75] width 10 height 10
checkbox input "false"
drag, startPoint x: 740, startPoint y: 47, endPoint x: 655, endPoint y: 50, distance: 84.6
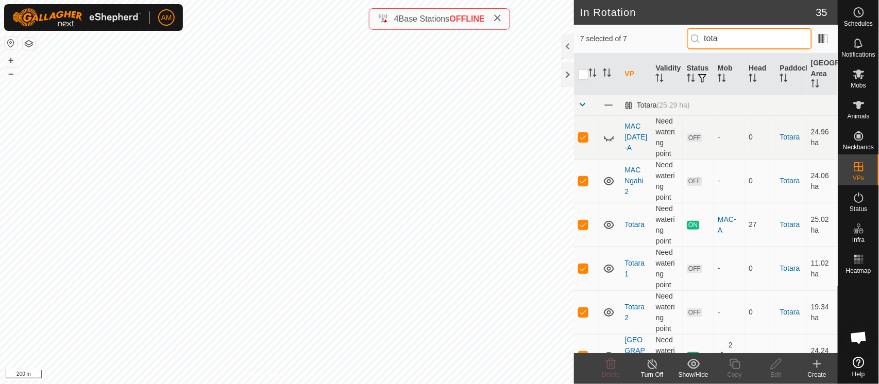
click at [655, 50] on div "7 selected of 7 tota" at bounding box center [706, 39] width 264 height 29
type input "tota"
click at [583, 74] on input "checkbox" at bounding box center [583, 75] width 10 height 10
checkbox input "false"
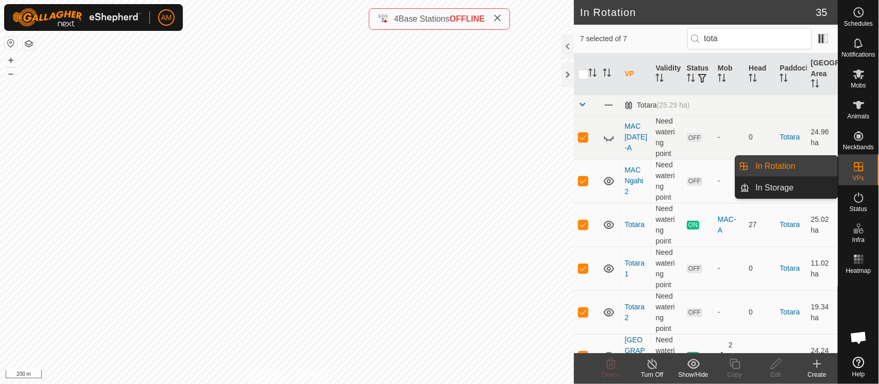
click at [812, 168] on link "In Rotation" at bounding box center [794, 166] width 88 height 21
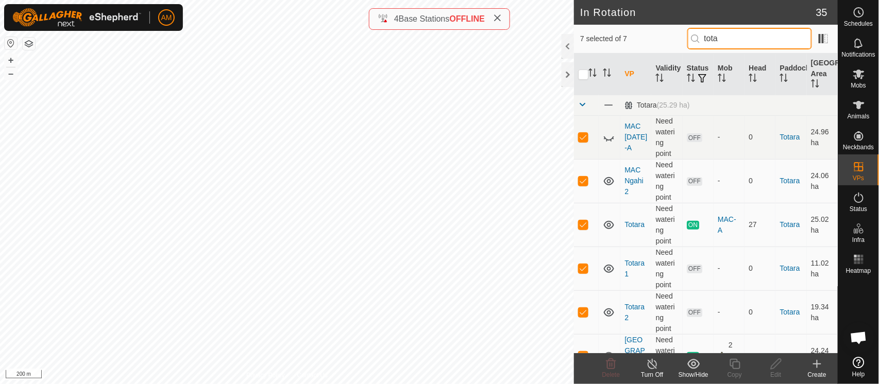
drag, startPoint x: 739, startPoint y: 38, endPoint x: 734, endPoint y: 41, distance: 6.3
click at [738, 38] on input "tota" at bounding box center [749, 39] width 125 height 22
drag, startPoint x: 734, startPoint y: 44, endPoint x: 660, endPoint y: 47, distance: 74.8
click at [660, 47] on div "7 selected of 7 tota" at bounding box center [705, 39] width 251 height 22
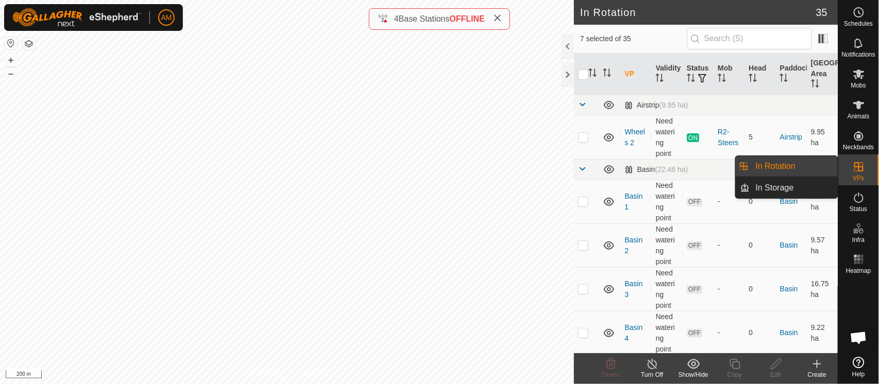
click at [822, 168] on link "In Rotation" at bounding box center [794, 166] width 88 height 21
click at [805, 164] on link "In Rotation" at bounding box center [794, 166] width 88 height 21
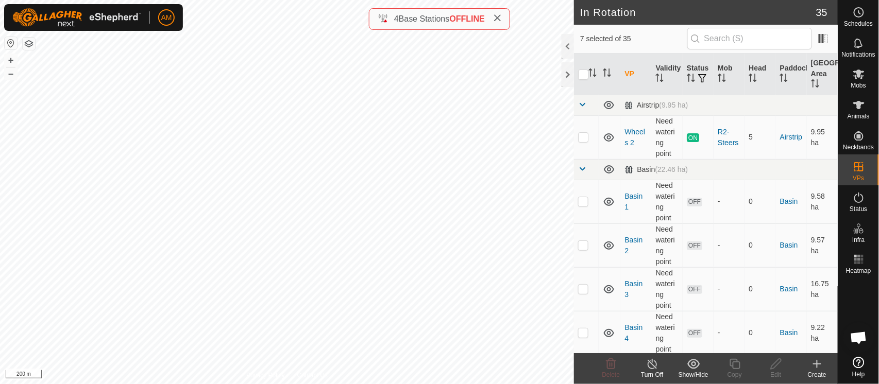
click at [583, 73] on input "checkbox" at bounding box center [583, 75] width 10 height 10
checkbox input "true"
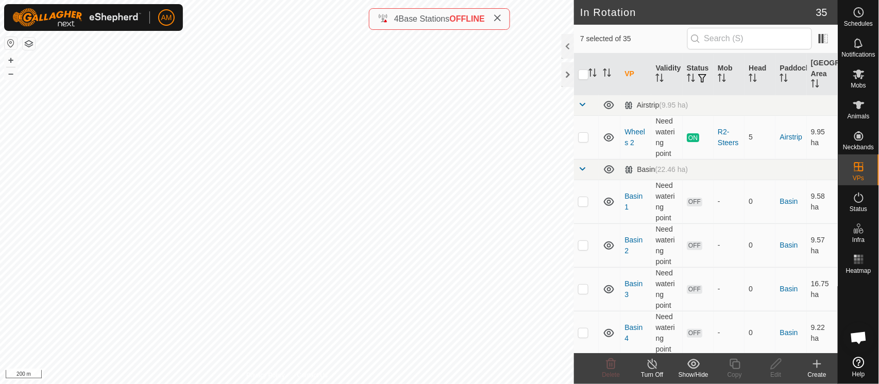
checkbox input "true"
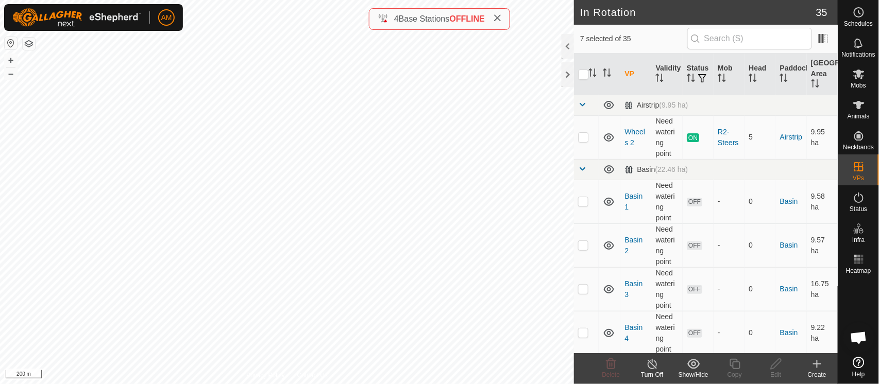
checkbox input "true"
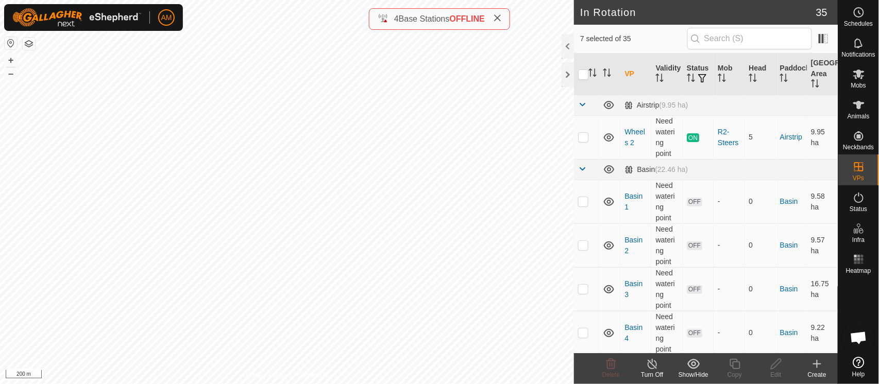
checkbox input "true"
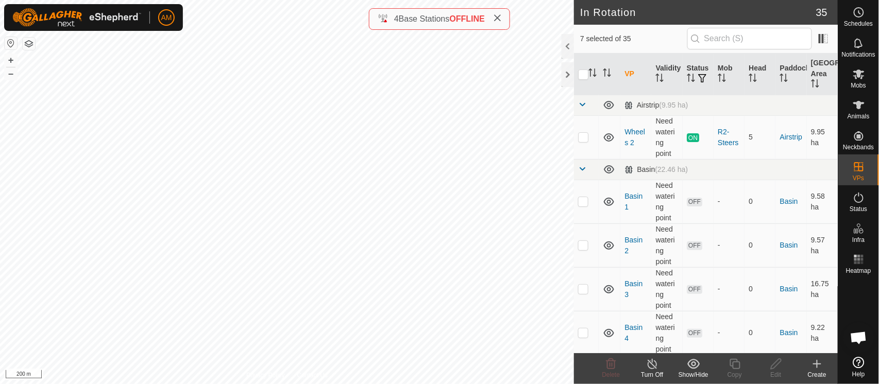
checkbox input "true"
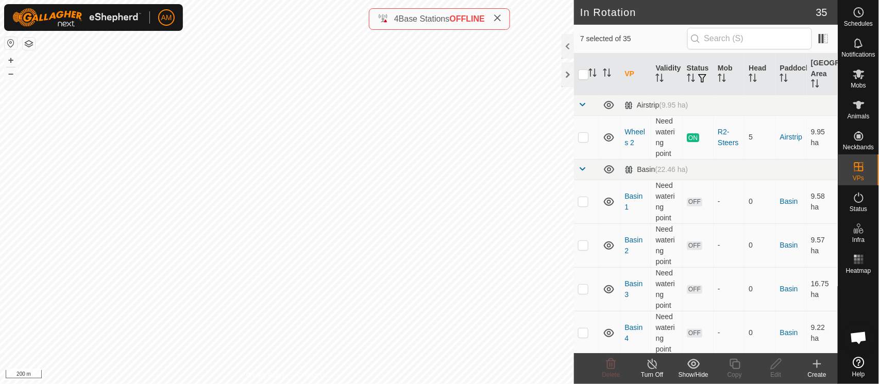
checkbox input "true"
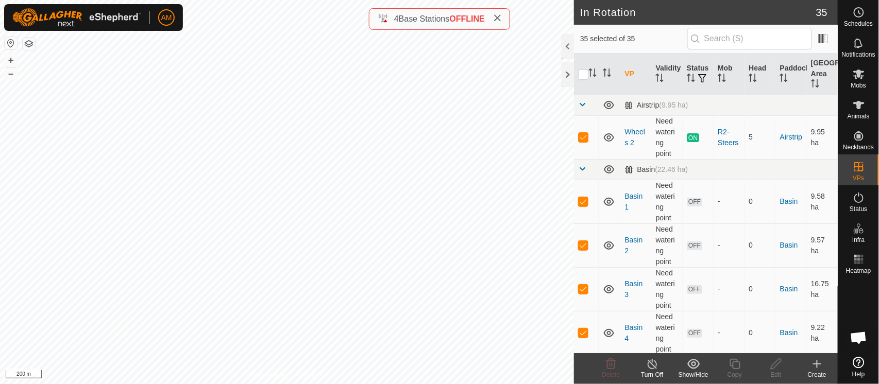
click at [583, 73] on input "checkbox" at bounding box center [583, 75] width 10 height 10
click at [586, 76] on input "checkbox" at bounding box center [583, 75] width 10 height 10
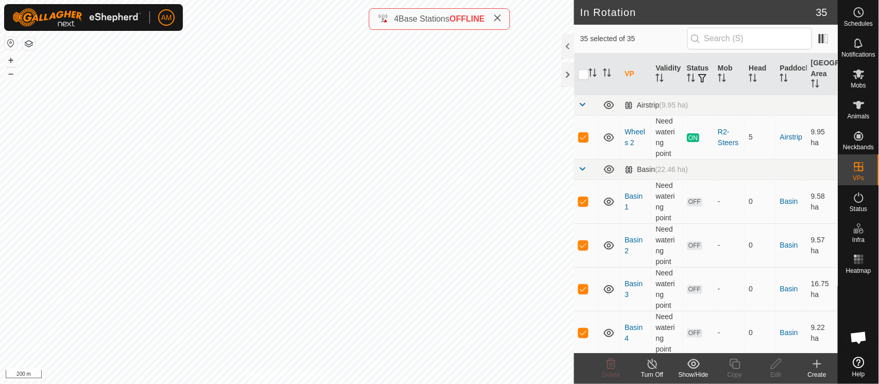
checkbox input "false"
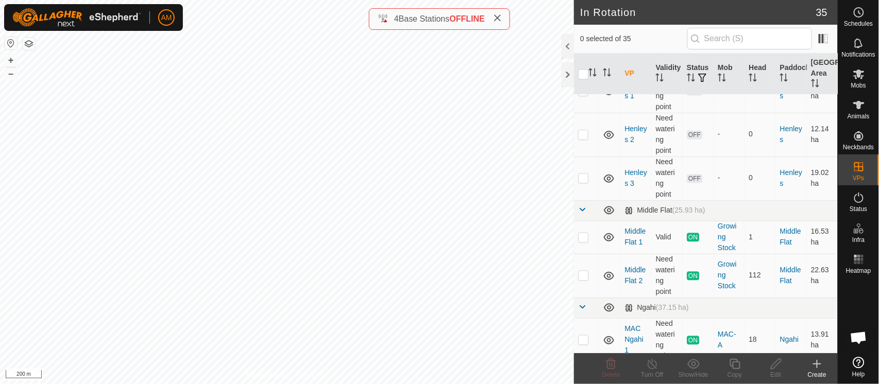
scroll to position [687, 0]
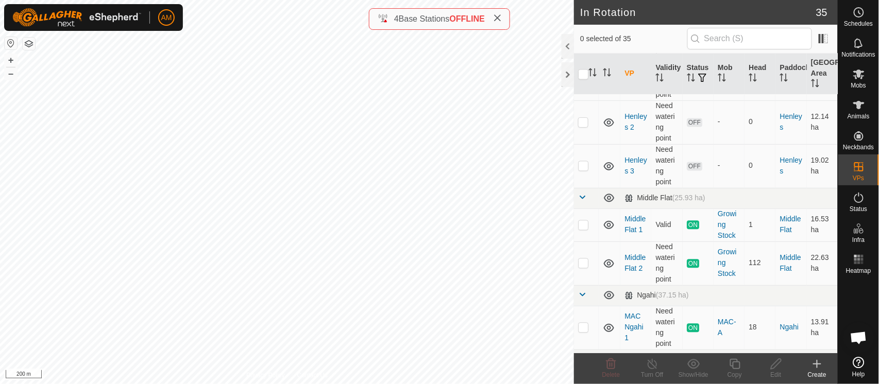
click at [583, 227] on p-checkbox at bounding box center [583, 225] width 10 height 8
checkbox input "true"
click at [308, 378] on div "Privacy Policy Contact Us Landmark 33 + – ⇧ i 200 m" at bounding box center [287, 192] width 574 height 384
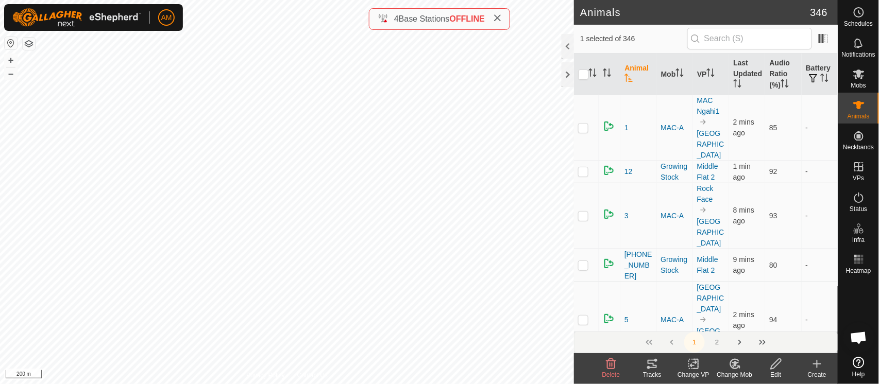
click at [700, 367] on icon at bounding box center [693, 364] width 13 height 12
click at [714, 324] on link "Choose VP..." at bounding box center [725, 320] width 102 height 21
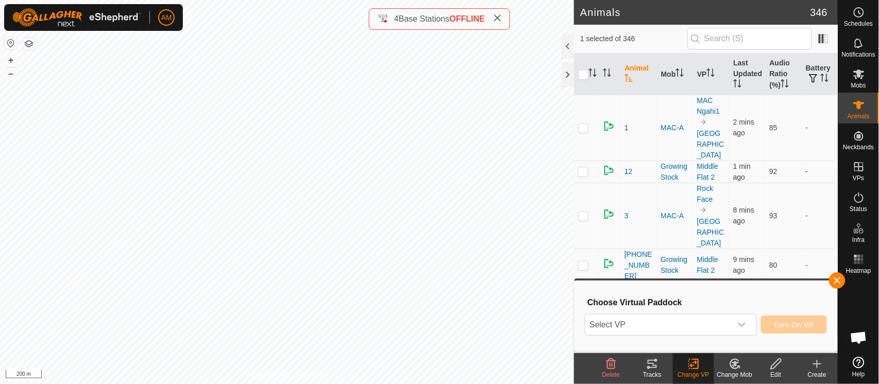
click at [667, 315] on span "Select VP" at bounding box center [658, 325] width 146 height 21
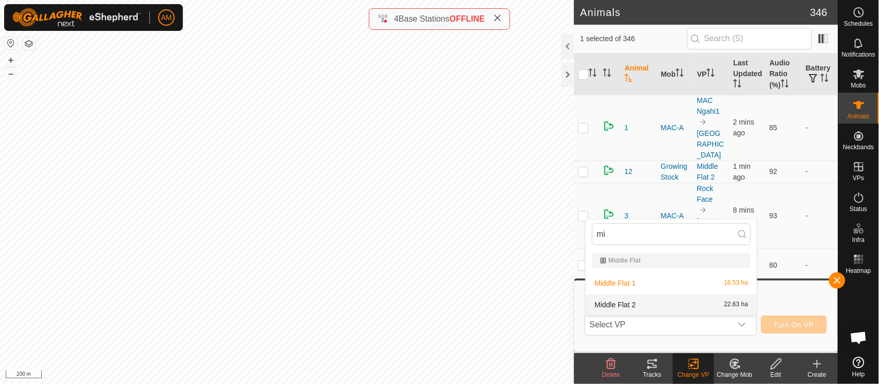
type input "mi"
click at [653, 304] on li "Middle Flat 2 22.63 ha" at bounding box center [671, 305] width 171 height 21
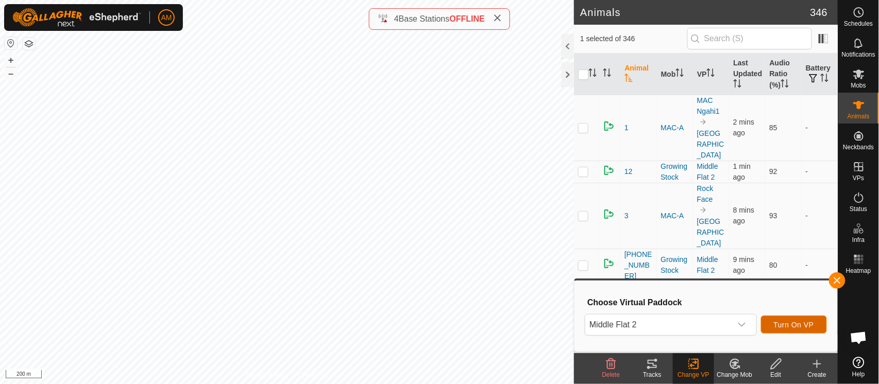
click at [808, 320] on button "Turn On VP" at bounding box center [794, 325] width 66 height 18
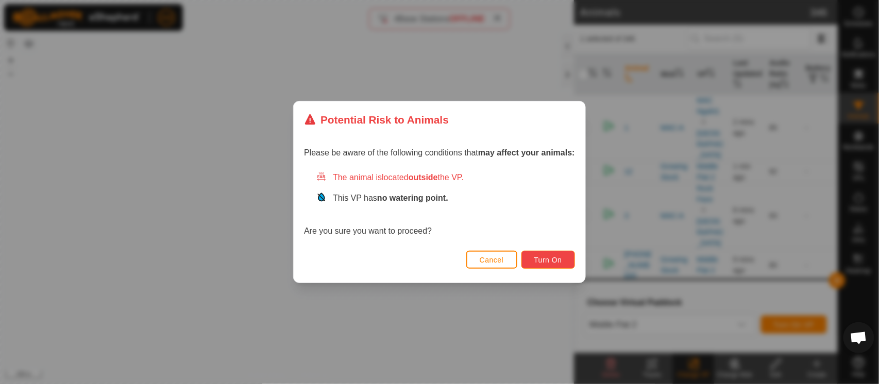
click at [564, 252] on button "Turn On" at bounding box center [548, 260] width 54 height 18
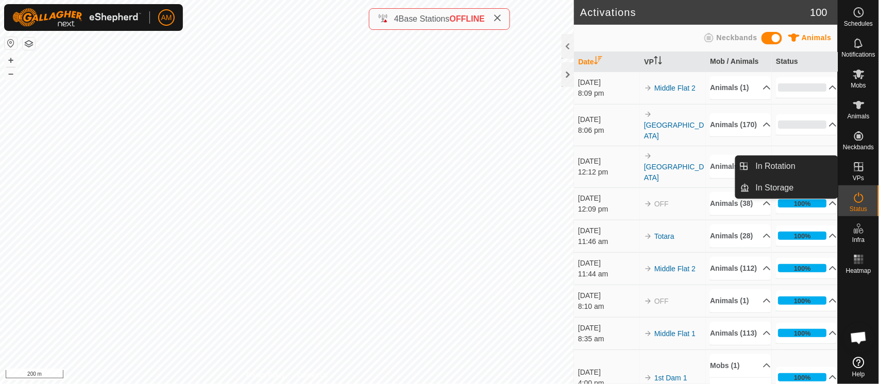
click at [863, 174] on es-virtualpaddocks-svg-icon at bounding box center [859, 167] width 19 height 16
drag, startPoint x: 804, startPoint y: 162, endPoint x: 768, endPoint y: 194, distance: 48.2
click at [804, 162] on link "In Rotation" at bounding box center [794, 166] width 88 height 21
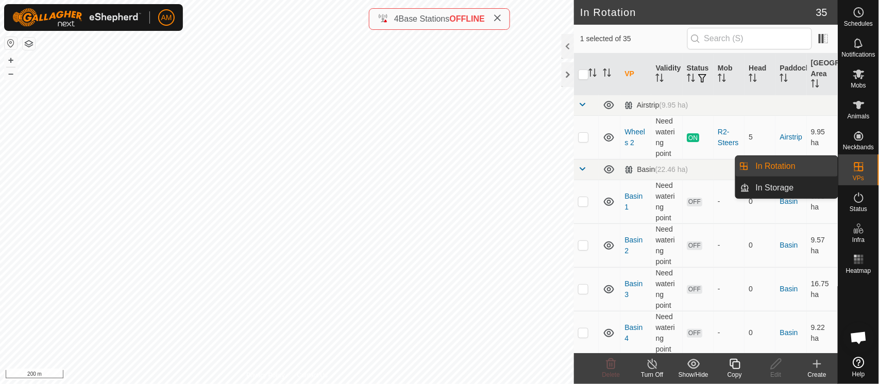
click at [830, 171] on link "In Rotation" at bounding box center [794, 166] width 88 height 21
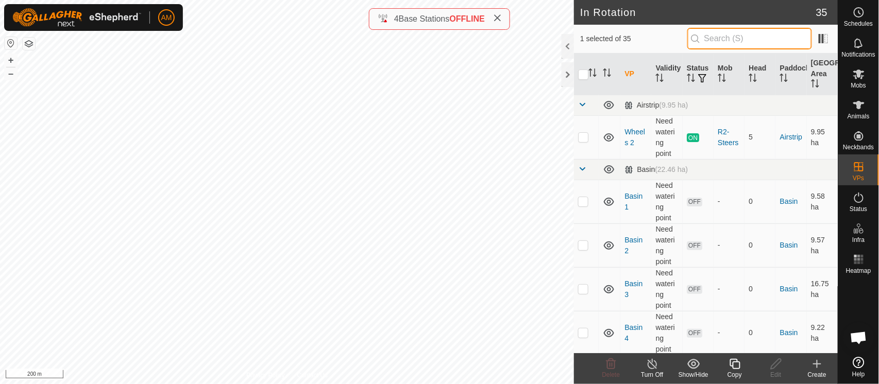
click at [733, 41] on input "text" at bounding box center [749, 39] width 125 height 22
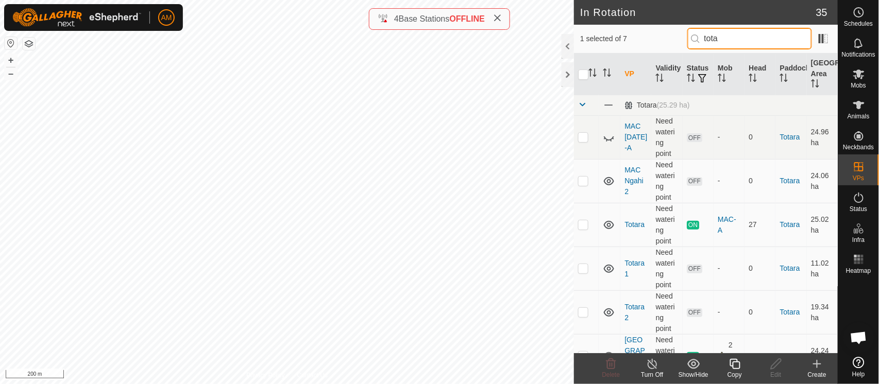
click at [746, 38] on input "tota" at bounding box center [749, 39] width 125 height 22
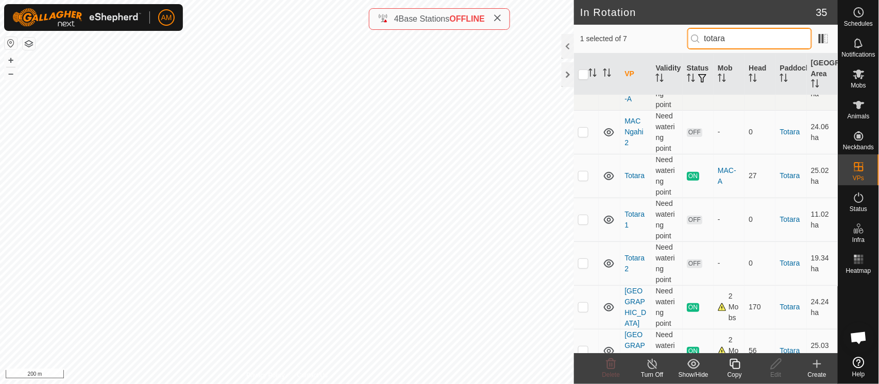
scroll to position [69, 0]
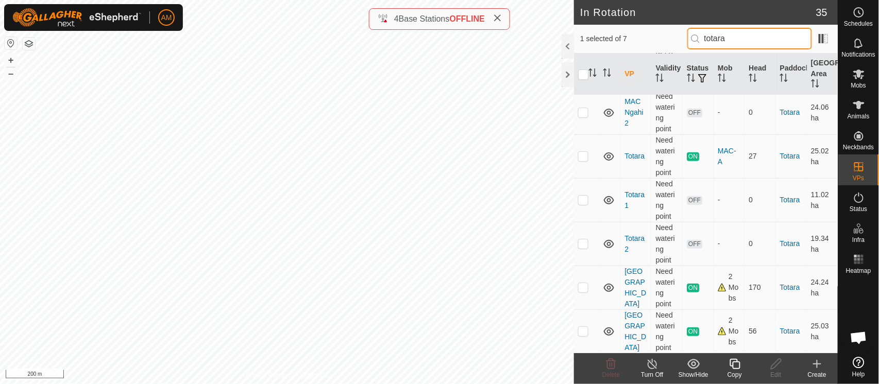
type input "totara"
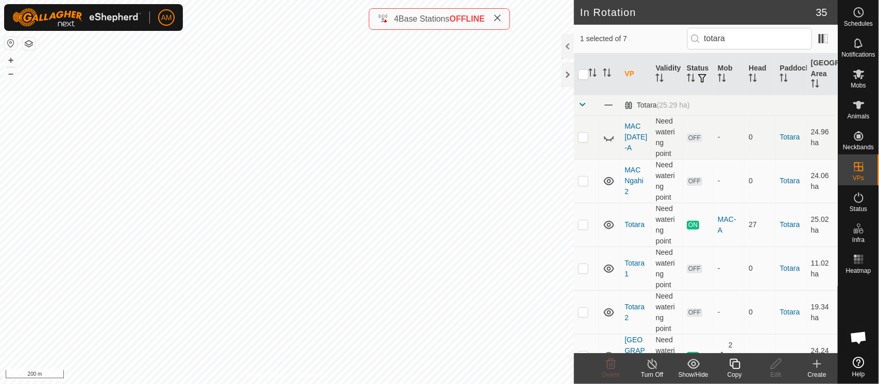
click at [584, 289] on tbody "Totara (25.29 ha) MAC 12 JUN-A Need watering point OFF - 0 Totara 24.96 ha MAC …" at bounding box center [706, 258] width 264 height 327
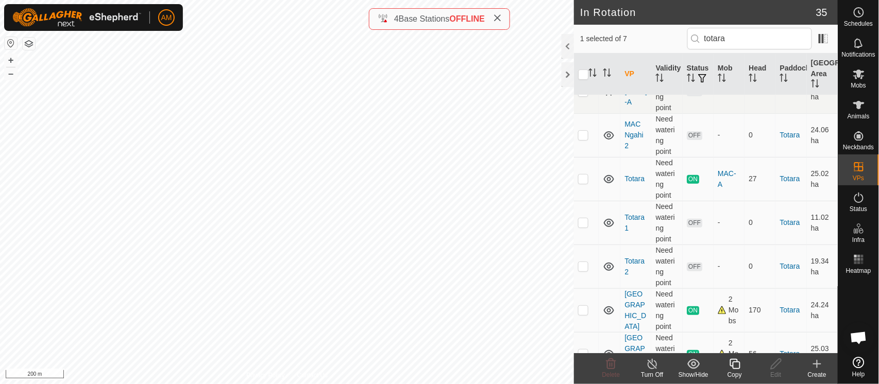
scroll to position [69, 0]
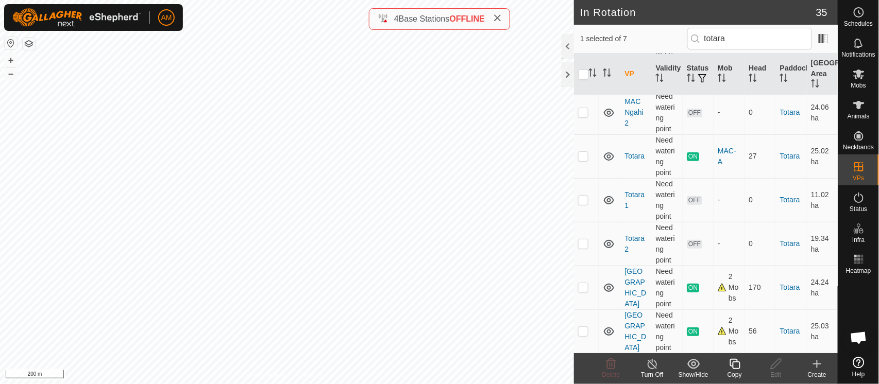
click at [581, 287] on p-checkbox at bounding box center [583, 287] width 10 height 8
checkbox input "true"
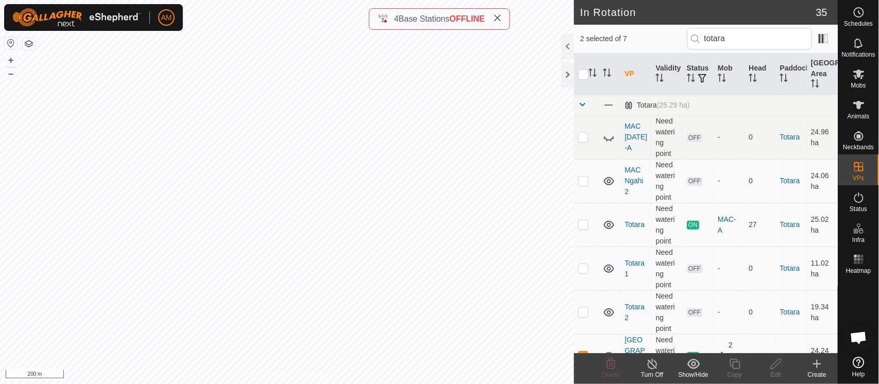
click at [582, 73] on input "checkbox" at bounding box center [583, 75] width 10 height 10
checkbox input "true"
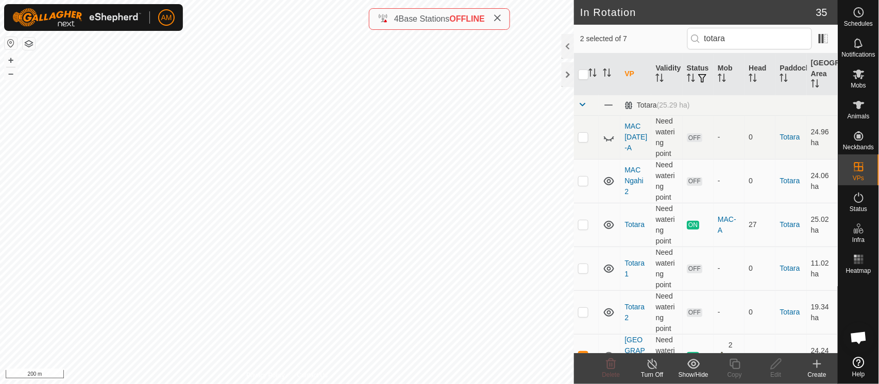
checkbox input "true"
click at [582, 73] on input "checkbox" at bounding box center [583, 75] width 10 height 10
click at [583, 74] on input "checkbox" at bounding box center [583, 75] width 10 height 10
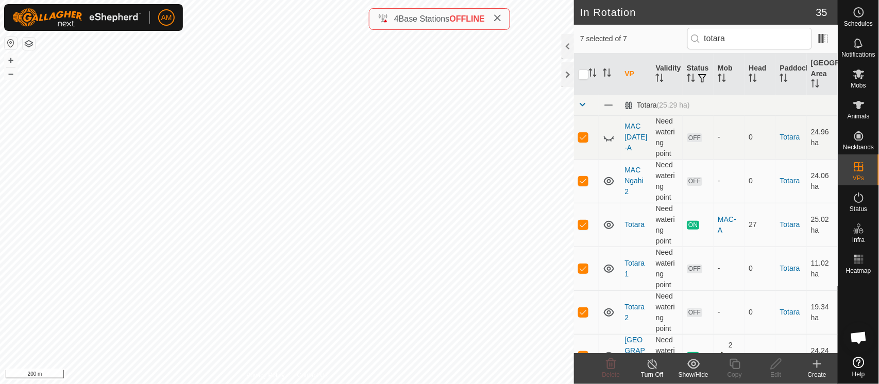
click at [583, 79] on input "checkbox" at bounding box center [583, 75] width 10 height 10
click at [583, 76] on input "checkbox" at bounding box center [583, 75] width 10 height 10
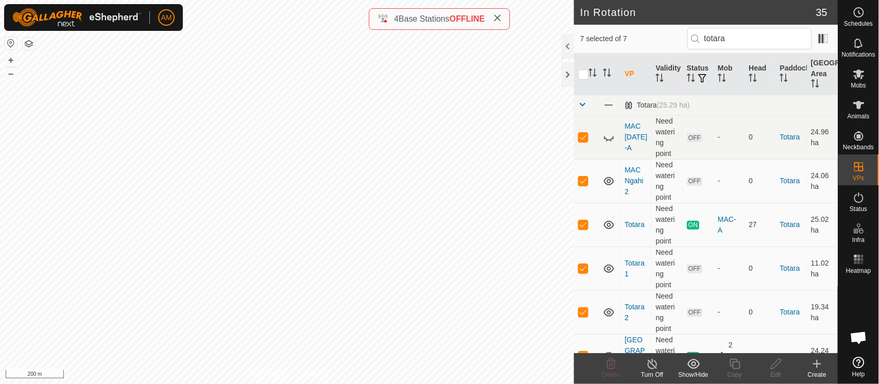
click at [583, 76] on input "checkbox" at bounding box center [583, 75] width 10 height 10
checkbox input "false"
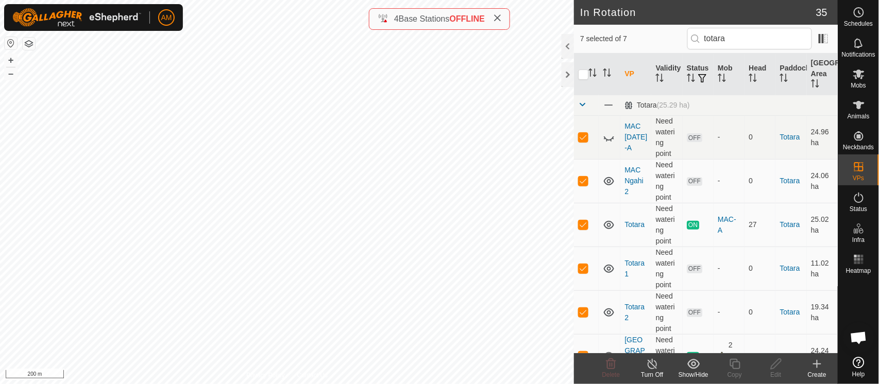
click at [587, 144] on td at bounding box center [586, 137] width 25 height 44
click at [582, 137] on p-checkbox at bounding box center [583, 137] width 10 height 8
checkbox input "true"
click at [584, 73] on input "checkbox" at bounding box center [583, 75] width 10 height 10
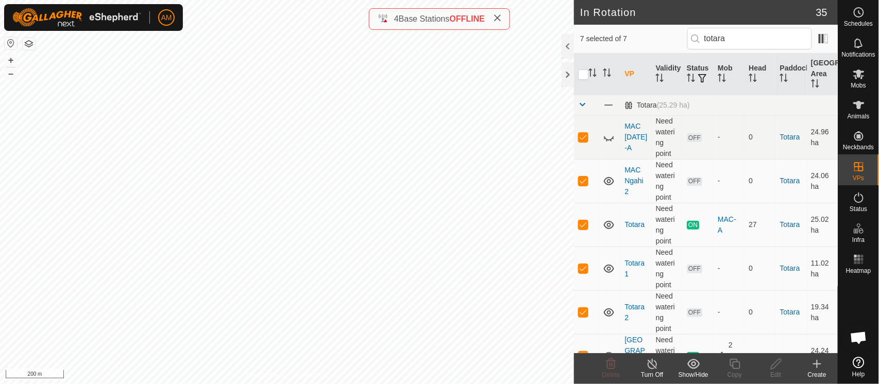
checkbox input "false"
drag, startPoint x: 758, startPoint y: 32, endPoint x: 680, endPoint y: 27, distance: 78.5
click at [680, 27] on div "7 selected of 7 totara" at bounding box center [706, 39] width 264 height 29
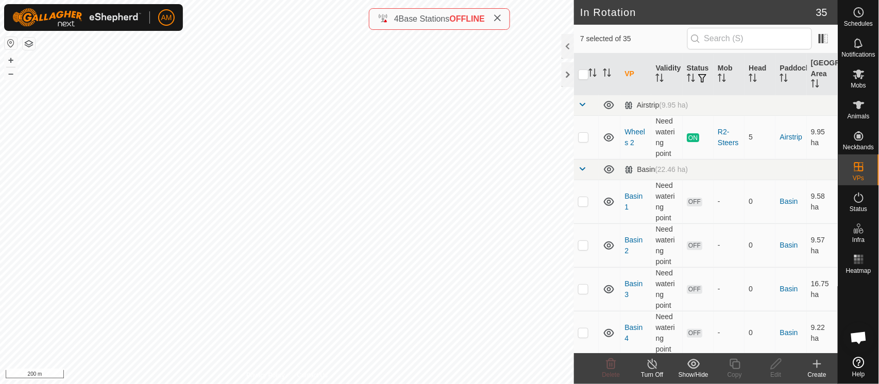
click at [580, 73] on input "checkbox" at bounding box center [583, 75] width 10 height 10
checkbox input "true"
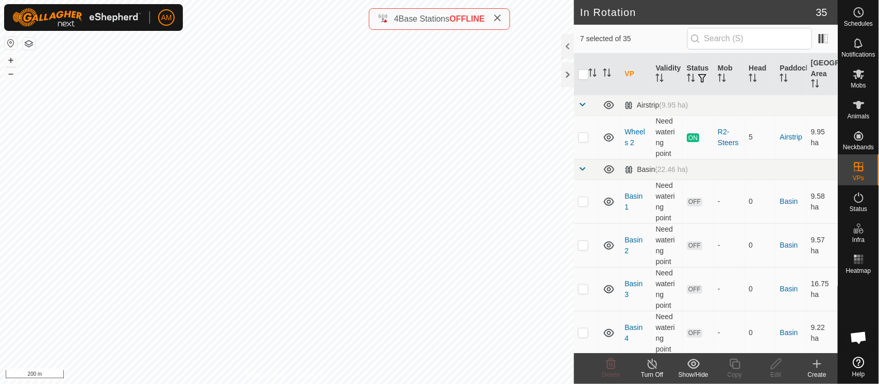
checkbox input "true"
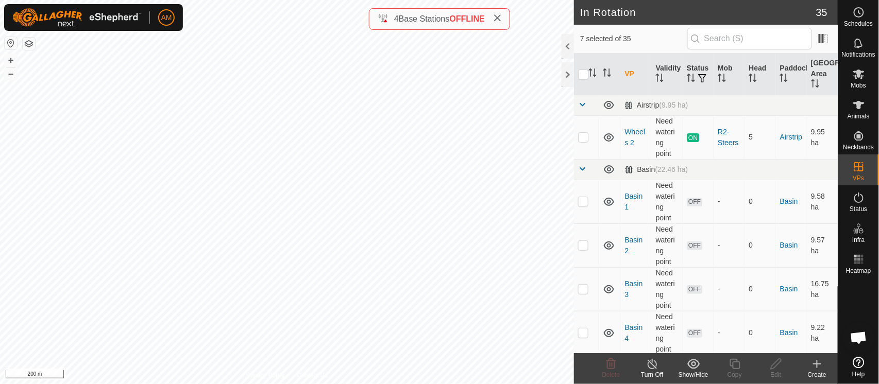
checkbox input "true"
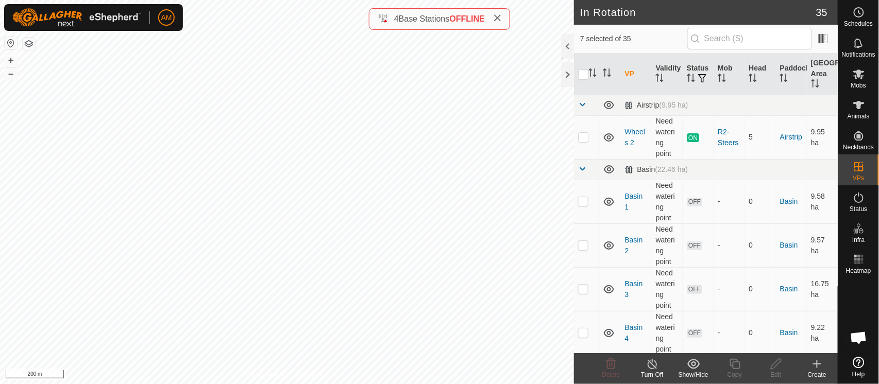
checkbox input "true"
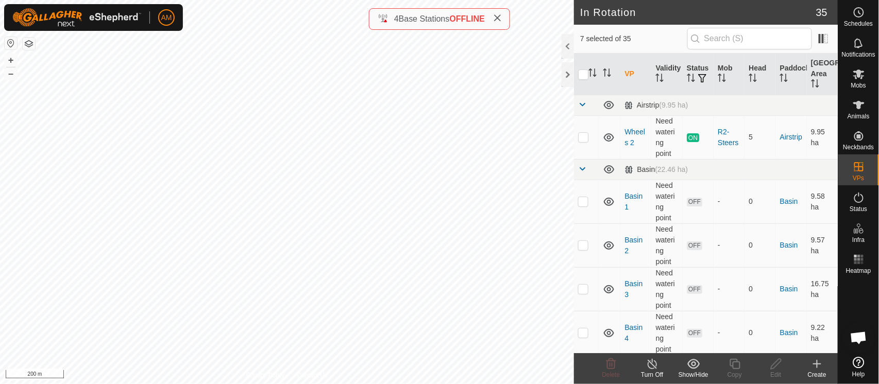
checkbox input "true"
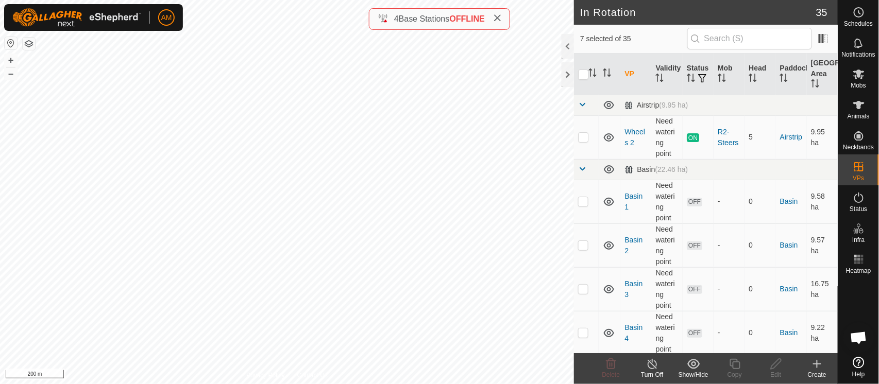
checkbox input "true"
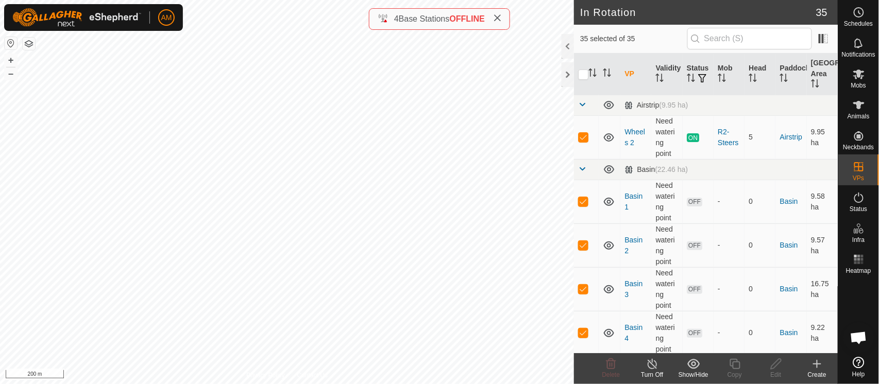
click at [585, 77] on input "checkbox" at bounding box center [583, 75] width 10 height 10
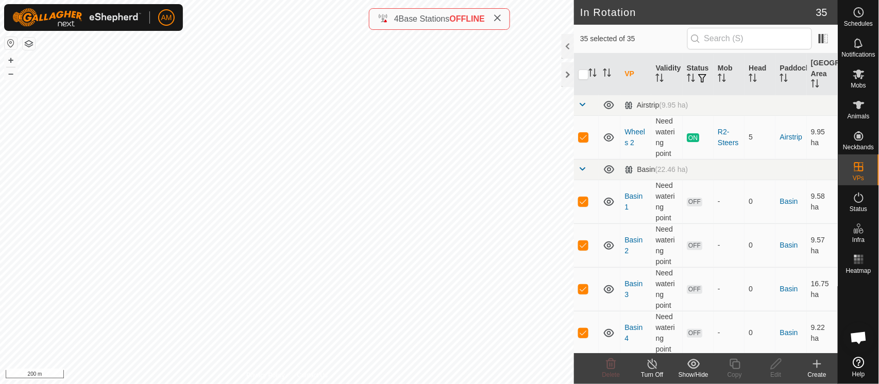
click at [585, 77] on input "checkbox" at bounding box center [583, 75] width 10 height 10
click at [585, 76] on input "checkbox" at bounding box center [583, 75] width 10 height 10
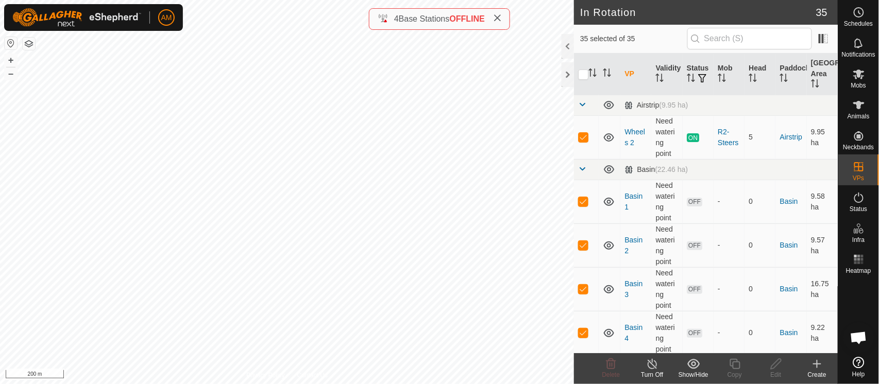
click at [584, 75] on input "checkbox" at bounding box center [583, 75] width 10 height 10
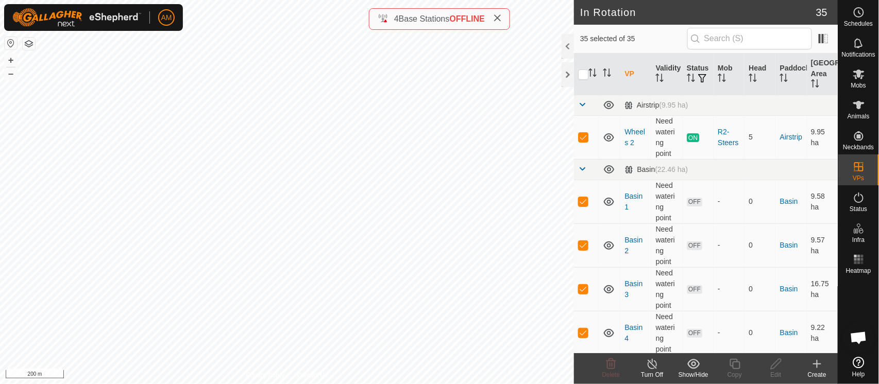
click at [586, 73] on input "checkbox" at bounding box center [583, 75] width 10 height 10
checkbox input "true"
click at [588, 71] on th at bounding box center [586, 75] width 25 height 42
click at [579, 133] on p-checkbox at bounding box center [583, 137] width 10 height 8
click at [582, 137] on p-checkbox at bounding box center [583, 137] width 10 height 8
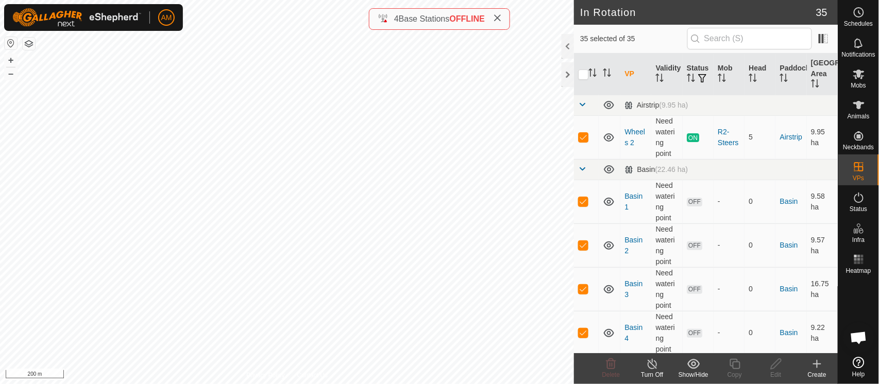
checkbox input "true"
click at [585, 79] on input "checkbox" at bounding box center [583, 75] width 10 height 10
click at [582, 73] on input "checkbox" at bounding box center [583, 75] width 10 height 10
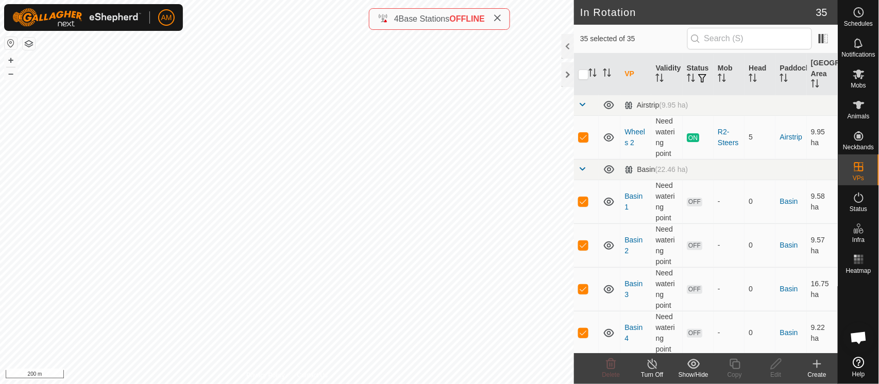
click at [582, 74] on input "checkbox" at bounding box center [583, 75] width 10 height 10
click at [582, 75] on input "checkbox" at bounding box center [583, 75] width 10 height 10
click at [582, 77] on input "checkbox" at bounding box center [583, 75] width 10 height 10
click at [595, 74] on icon "Activate to sort" at bounding box center [595, 73] width 1 height 8
click at [579, 77] on input "checkbox" at bounding box center [583, 75] width 10 height 10
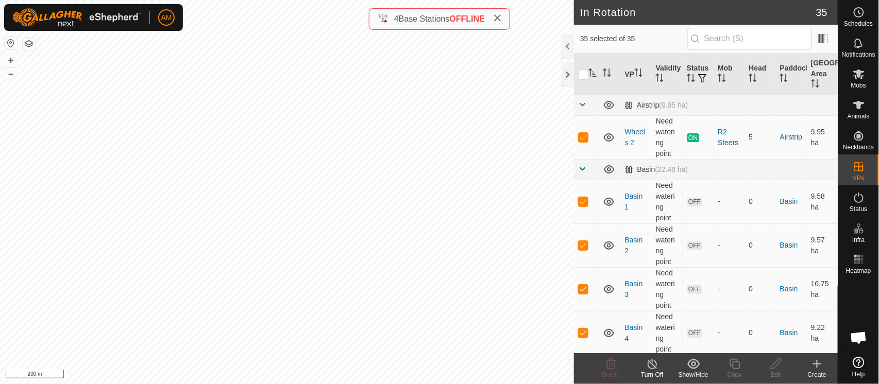
click at [585, 73] on input "checkbox" at bounding box center [583, 75] width 10 height 10
click at [591, 71] on icon "Activate to sort" at bounding box center [592, 73] width 8 height 8
click at [584, 77] on input "checkbox" at bounding box center [583, 75] width 10 height 10
checkbox input "true"
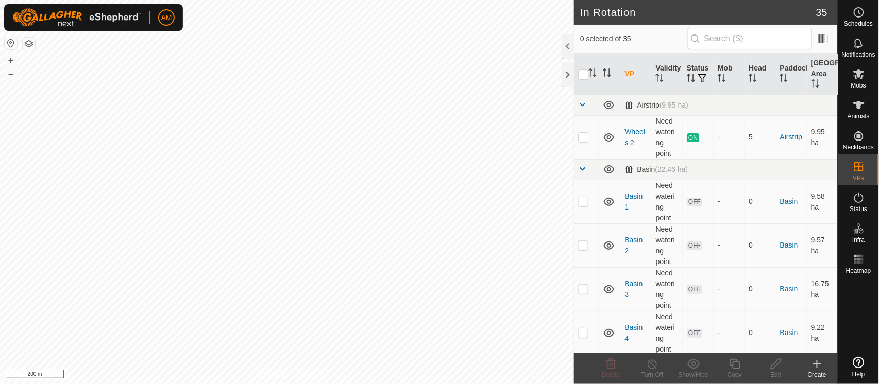
click at [580, 140] on p-checkbox at bounding box center [583, 137] width 10 height 8
checkbox input "true"
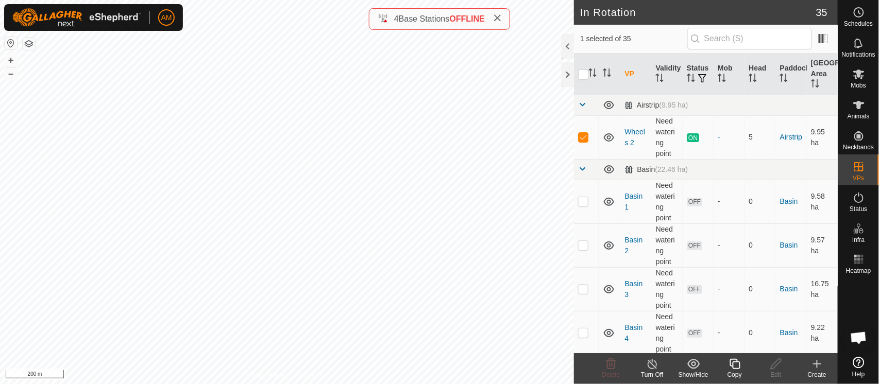
click at [579, 73] on input "checkbox" at bounding box center [583, 75] width 10 height 10
checkbox input "true"
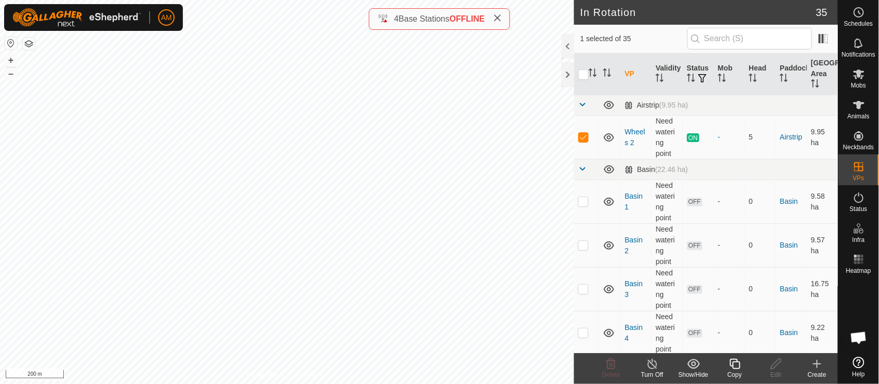
checkbox input "true"
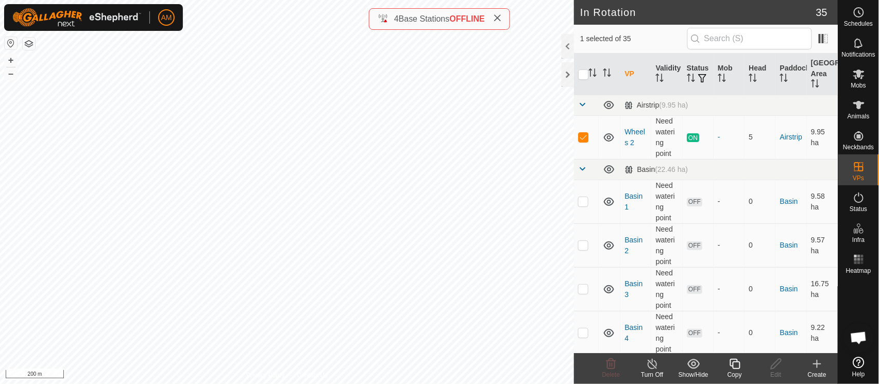
checkbox input "true"
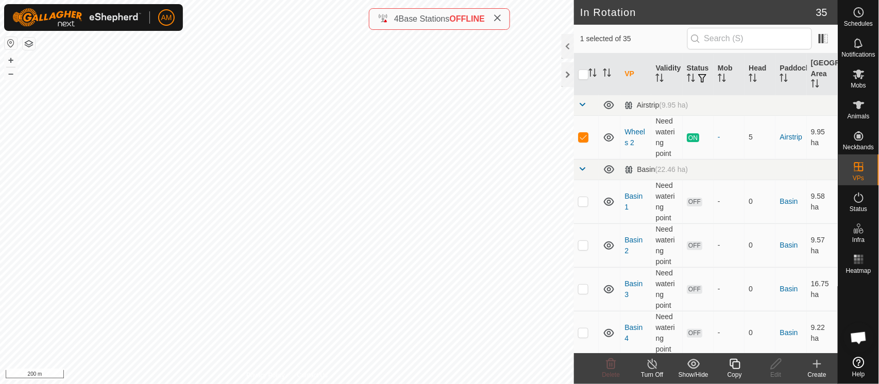
checkbox input "true"
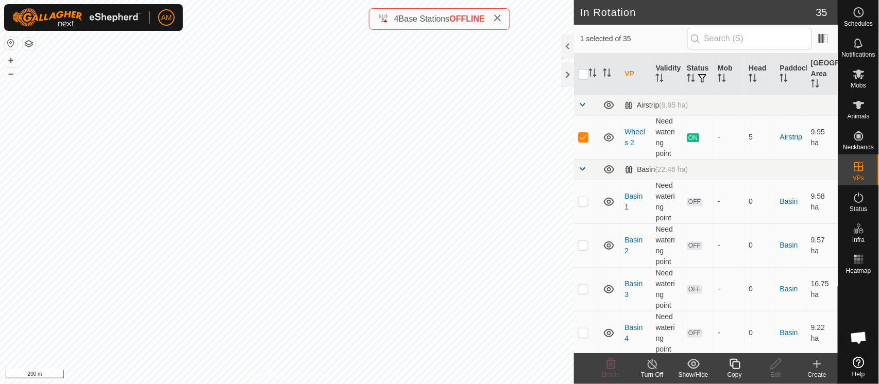
checkbox input "true"
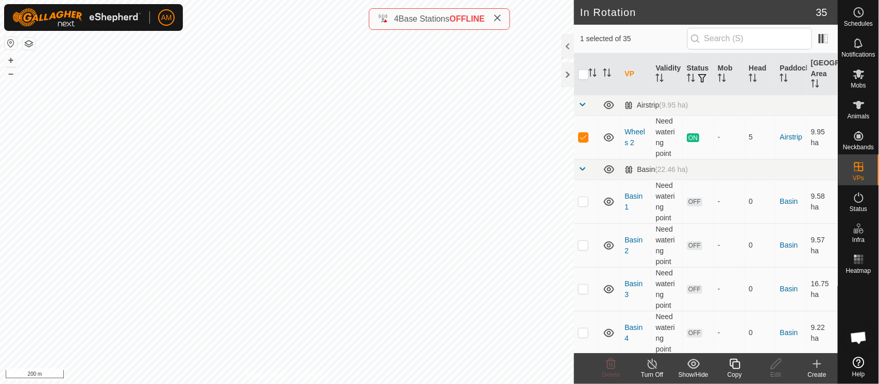
checkbox input "true"
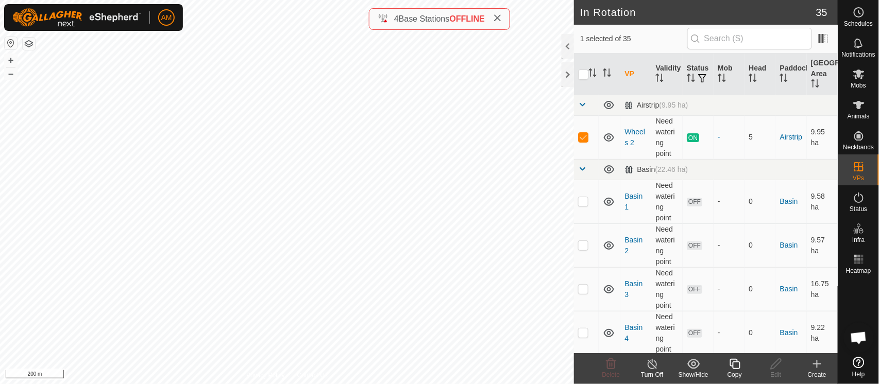
checkbox input "true"
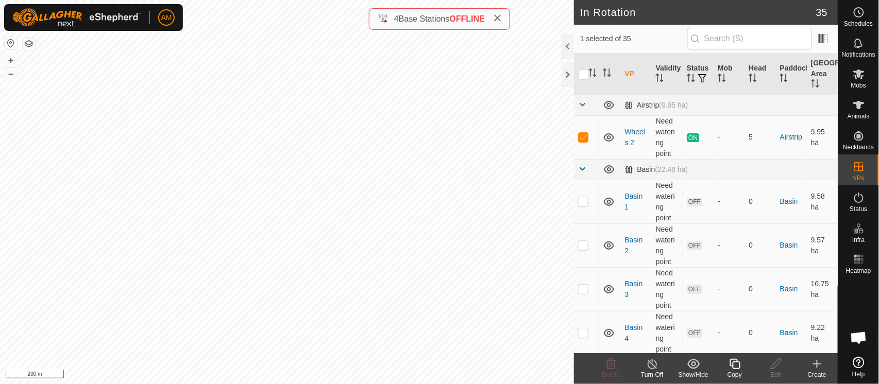
checkbox input "true"
click at [585, 74] on input "checkbox" at bounding box center [583, 75] width 10 height 10
checkbox input "false"
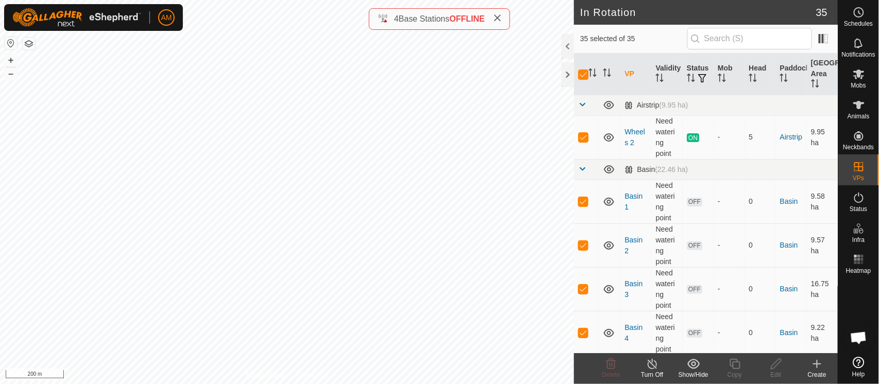
checkbox input "false"
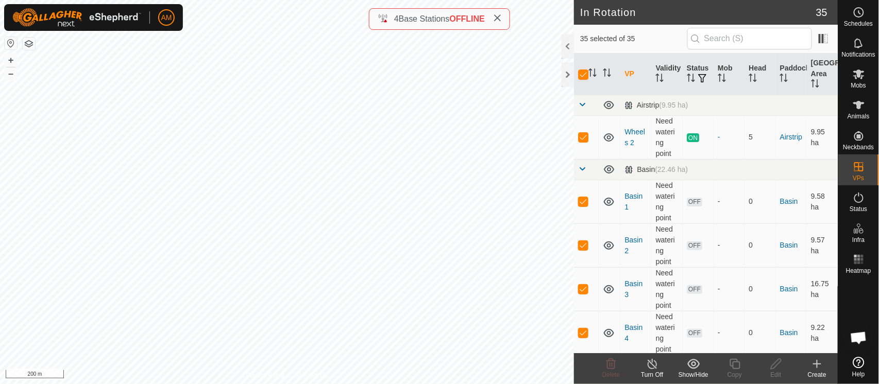
checkbox input "false"
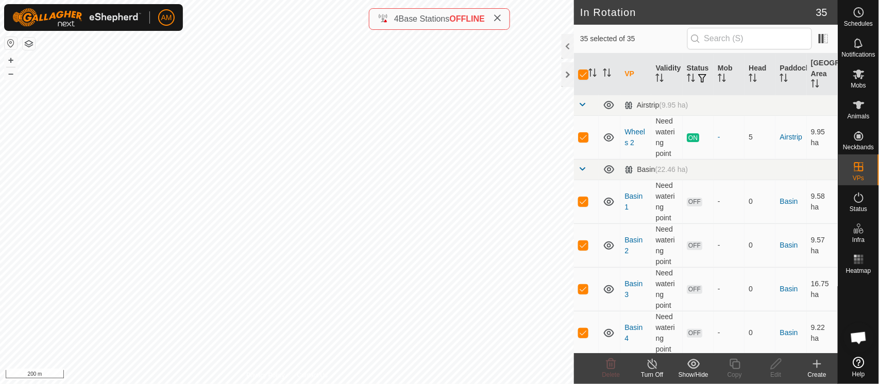
checkbox input "false"
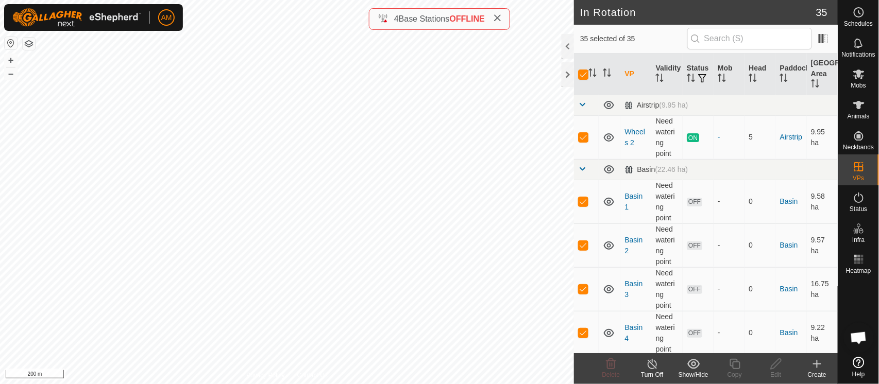
checkbox input "false"
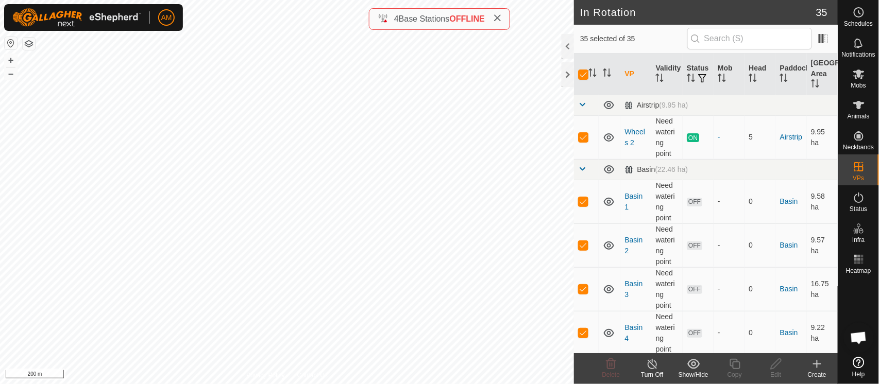
checkbox input "false"
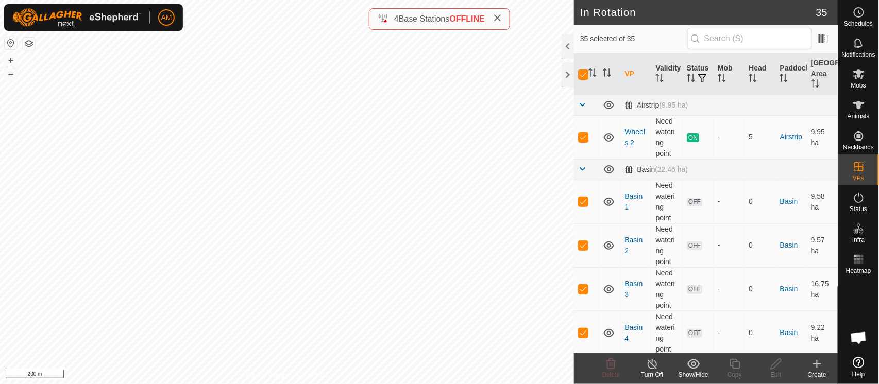
checkbox input "false"
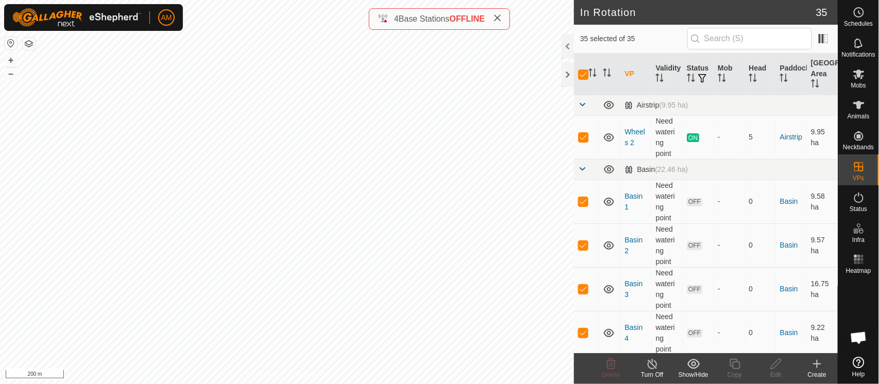
checkbox input "false"
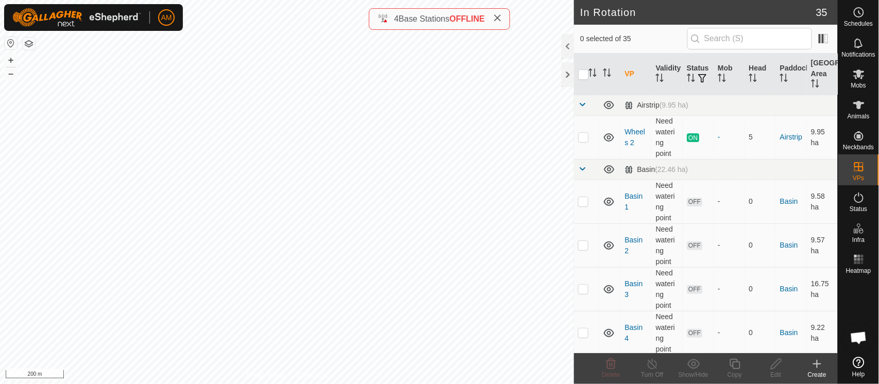
click at [585, 74] on input "checkbox" at bounding box center [583, 75] width 10 height 10
checkbox input "true"
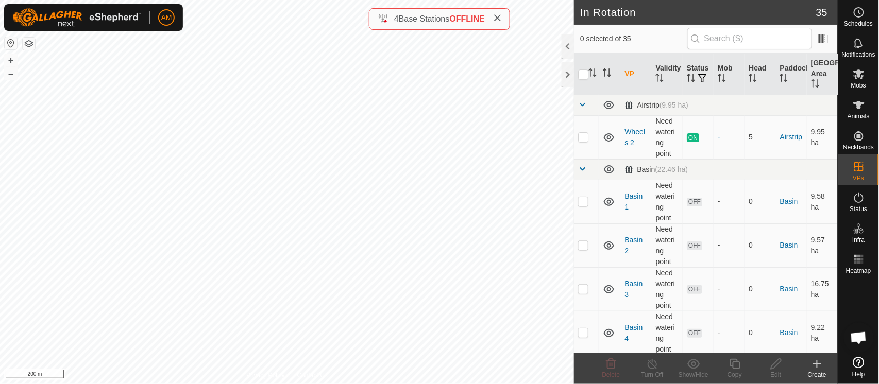
checkbox input "true"
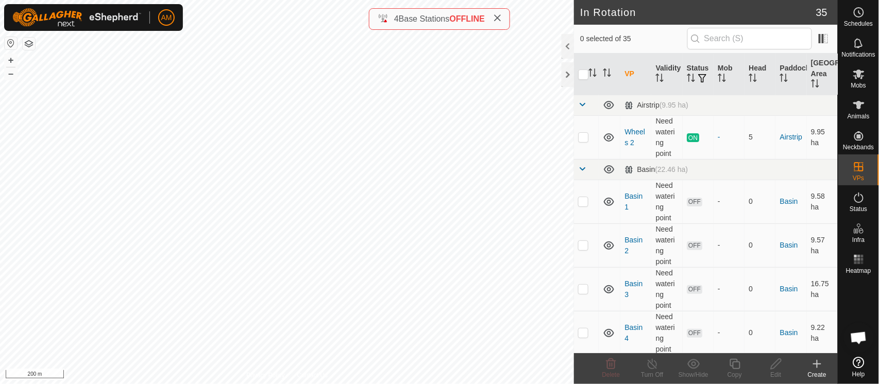
checkbox input "true"
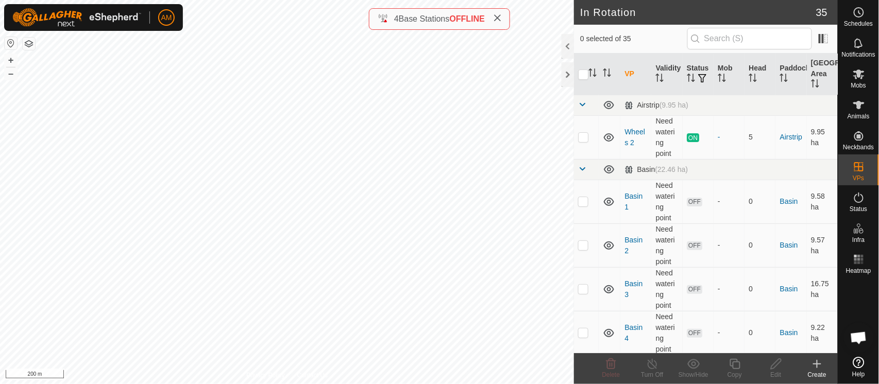
checkbox input "true"
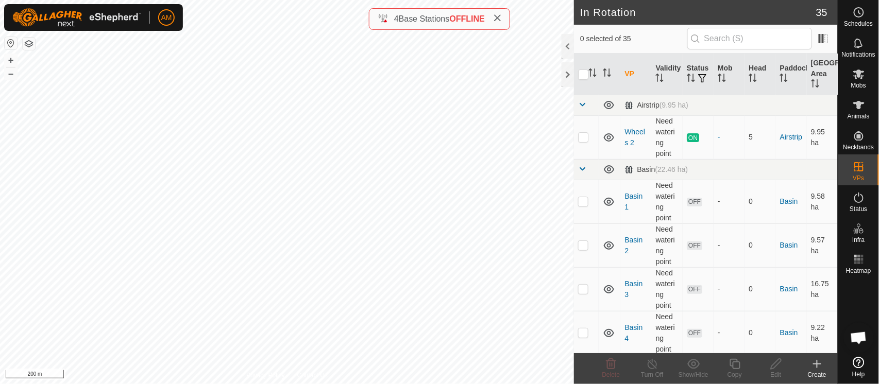
checkbox input "true"
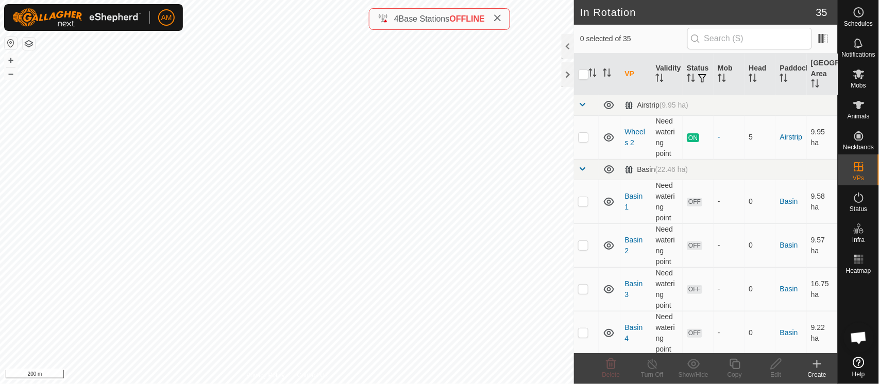
checkbox input "true"
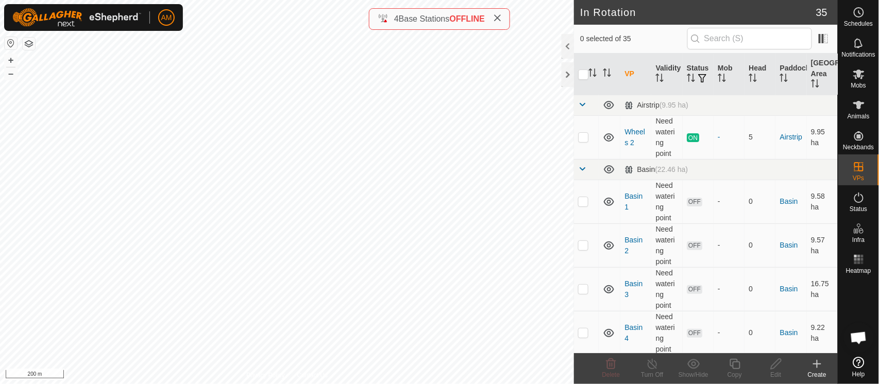
checkbox input "true"
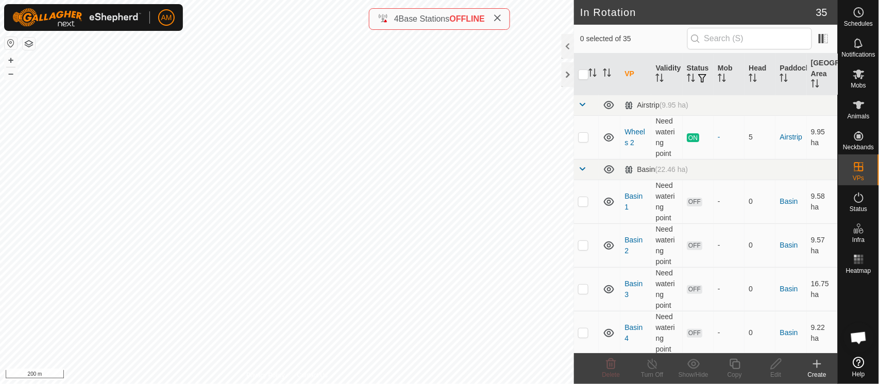
checkbox input "true"
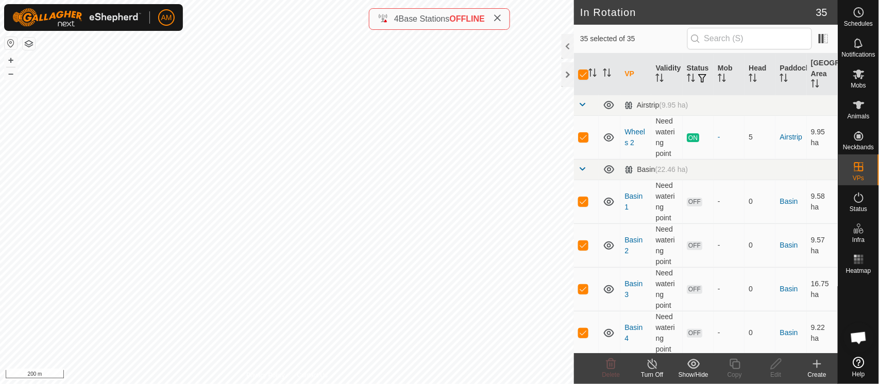
click at [585, 74] on input "checkbox" at bounding box center [583, 75] width 10 height 10
checkbox input "false"
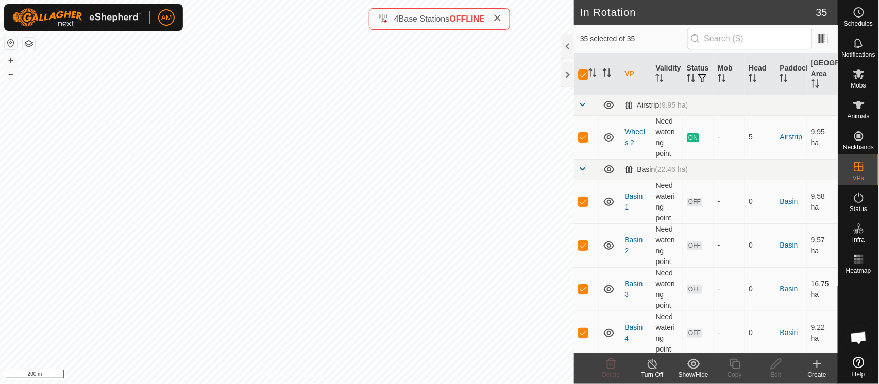
checkbox input "false"
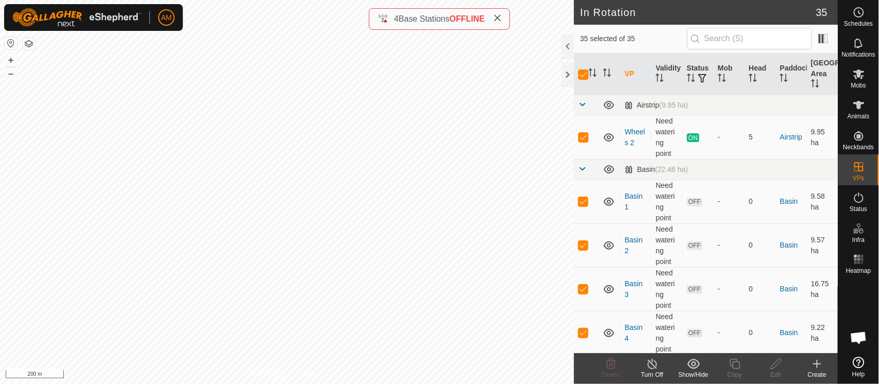
checkbox input "false"
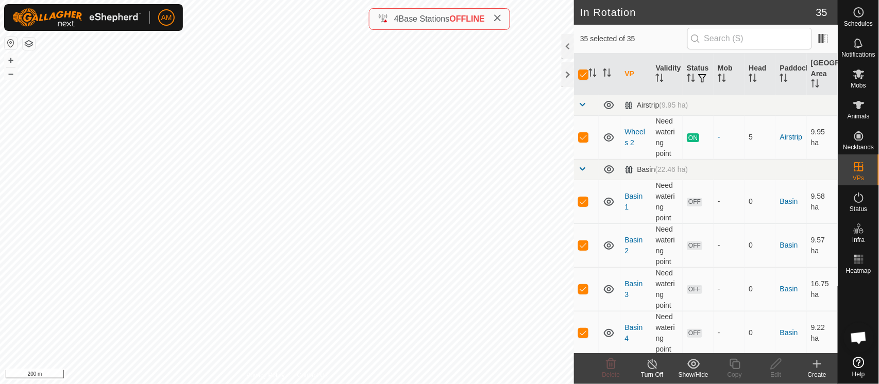
checkbox input "false"
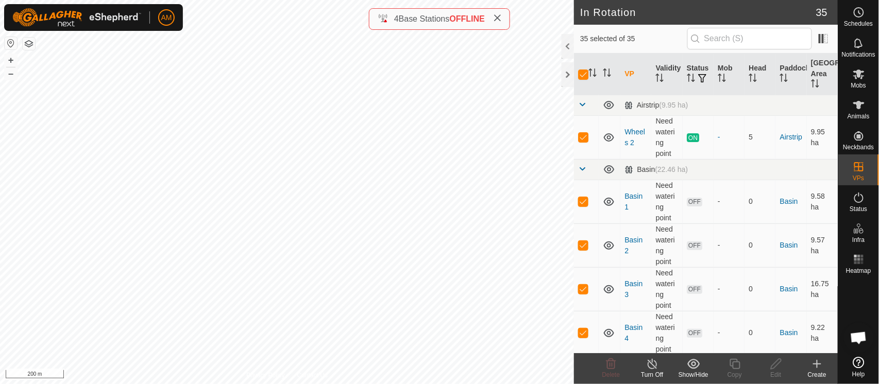
checkbox input "false"
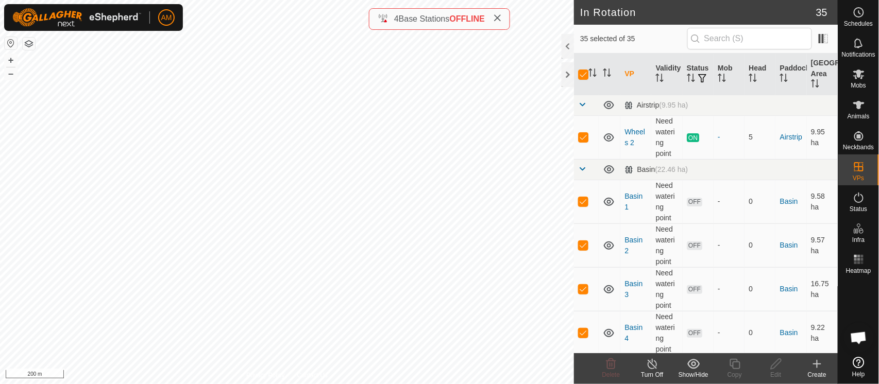
checkbox input "false"
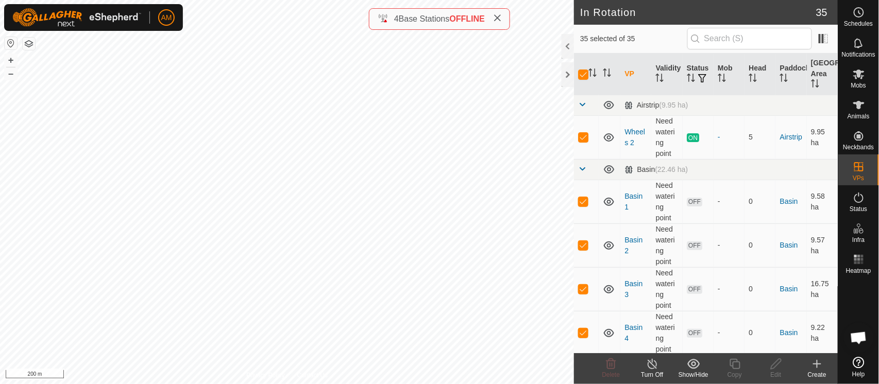
checkbox input "false"
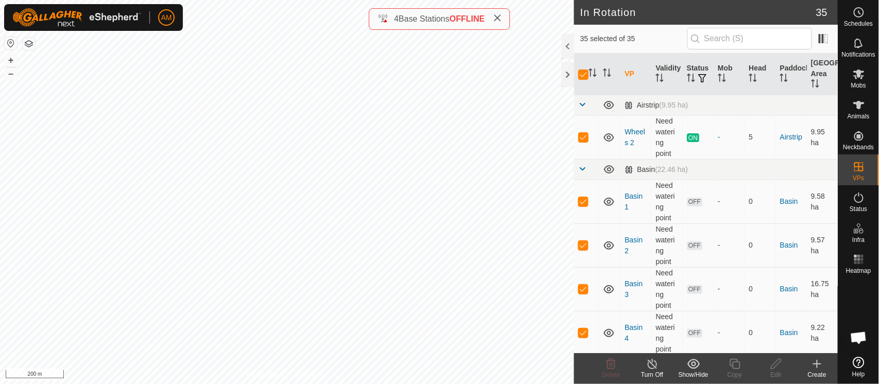
checkbox input "false"
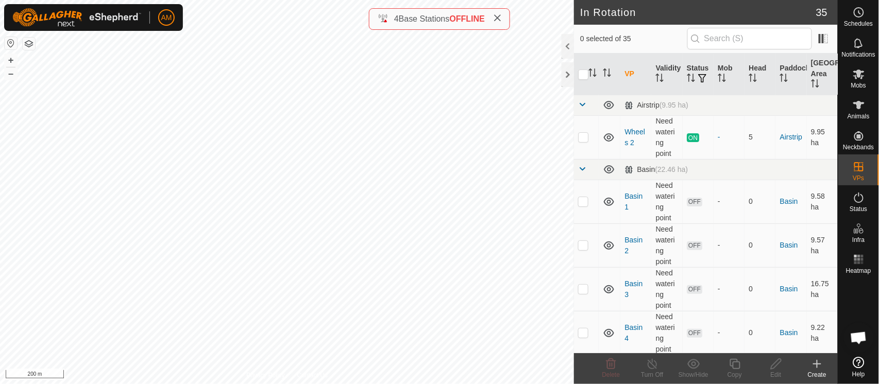
click at [585, 74] on input "checkbox" at bounding box center [583, 75] width 10 height 10
checkbox input "true"
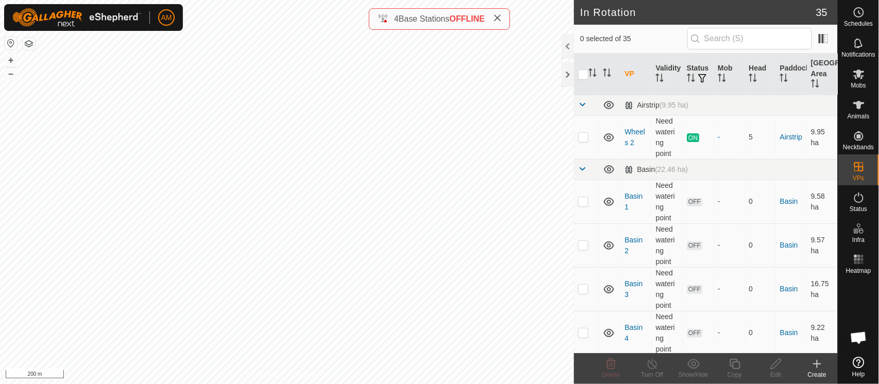
checkbox input "true"
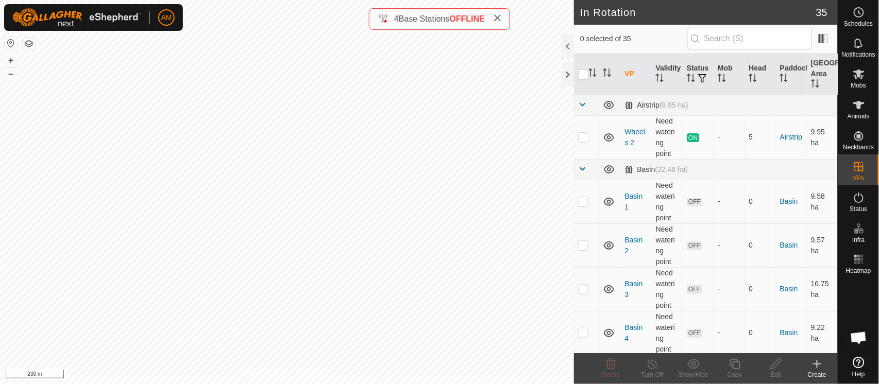
checkbox input "true"
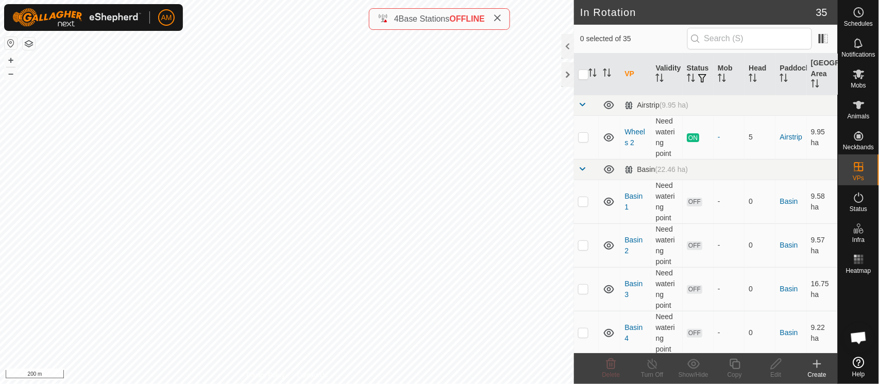
checkbox input "true"
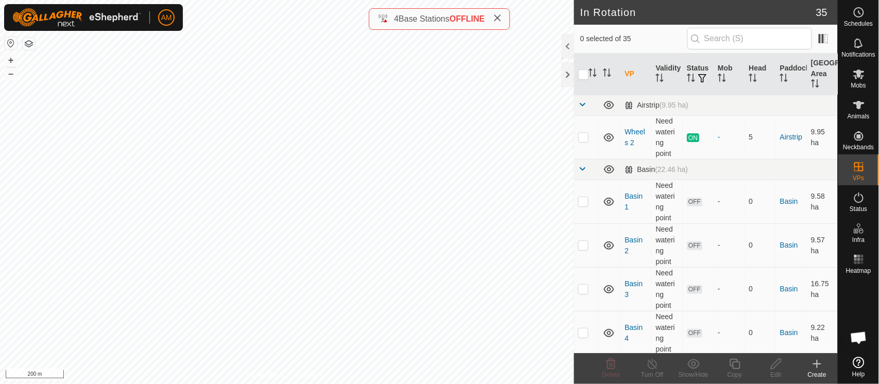
checkbox input "true"
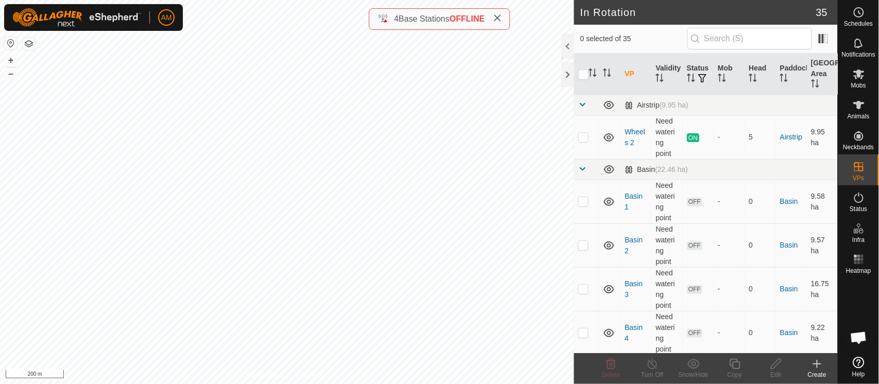
checkbox input "true"
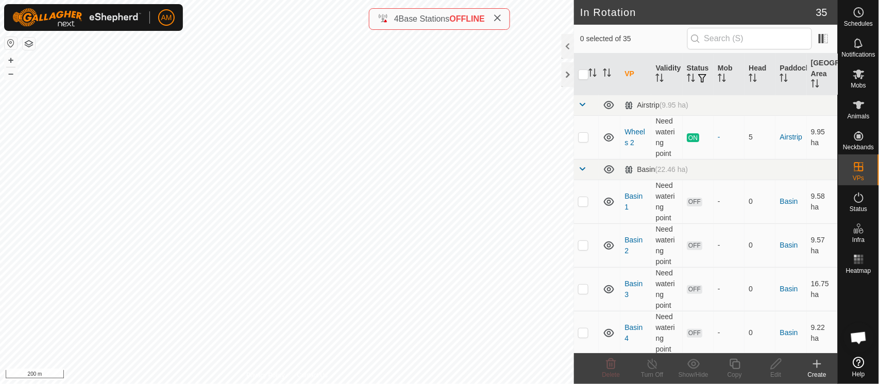
checkbox input "true"
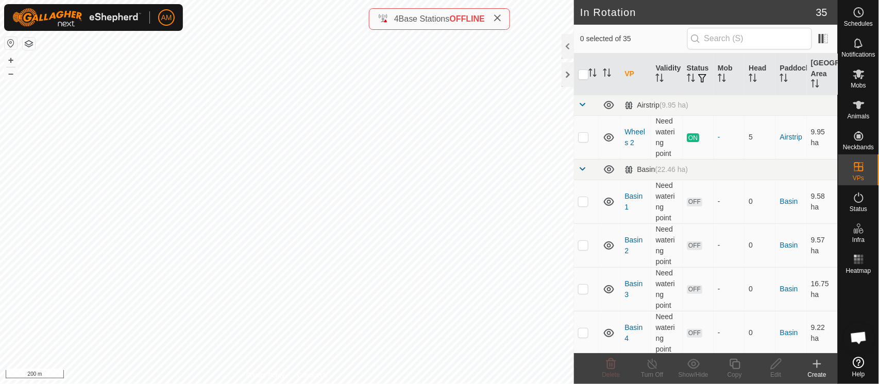
checkbox input "true"
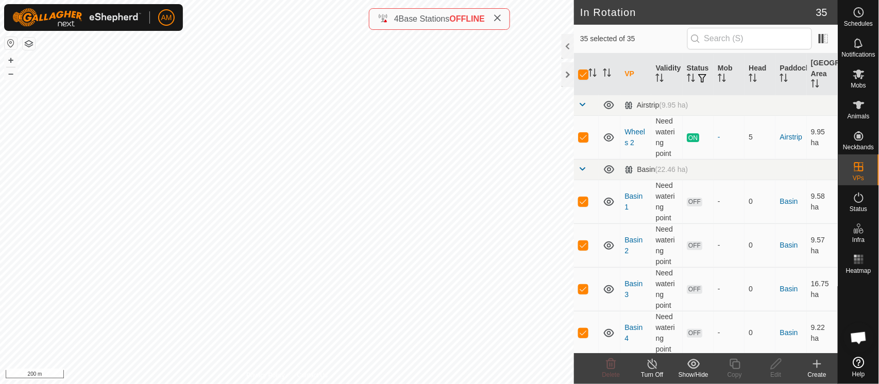
click at [585, 74] on input "checkbox" at bounding box center [583, 75] width 10 height 10
checkbox input "false"
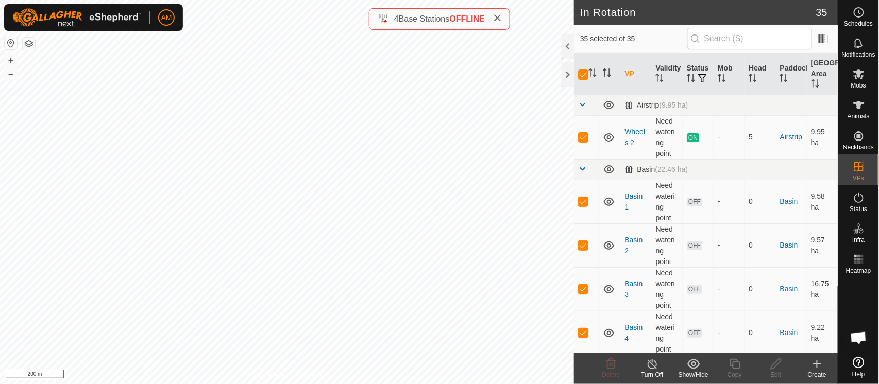
checkbox input "false"
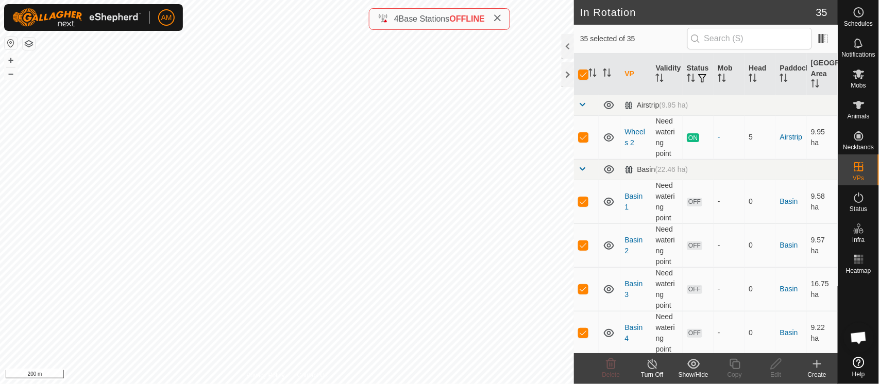
checkbox input "false"
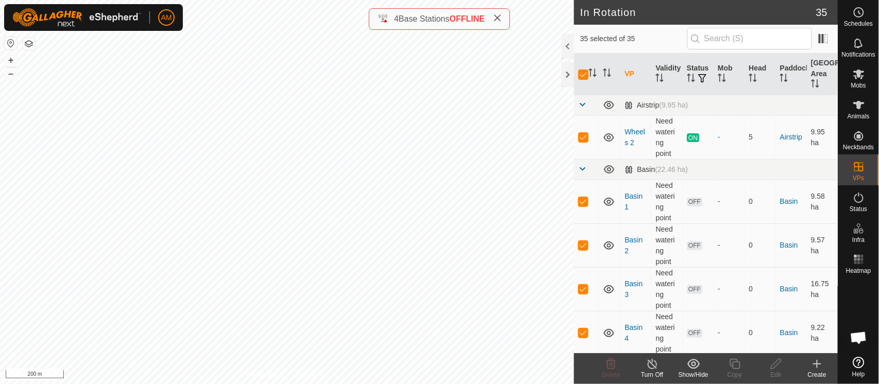
checkbox input "false"
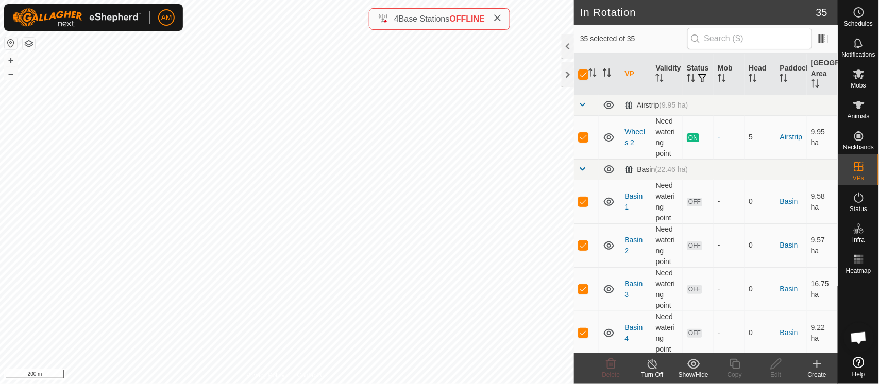
checkbox input "false"
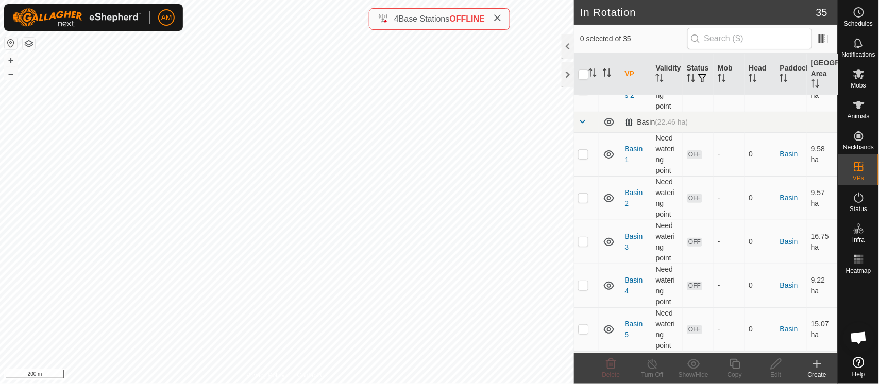
scroll to position [57, 0]
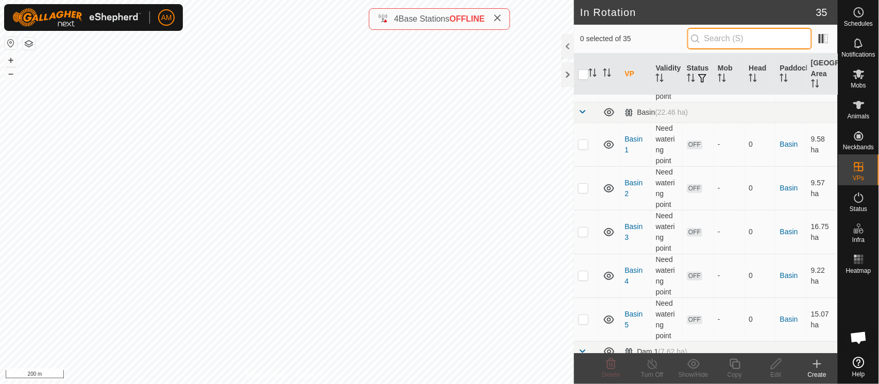
click at [726, 44] on input "text" at bounding box center [749, 39] width 125 height 22
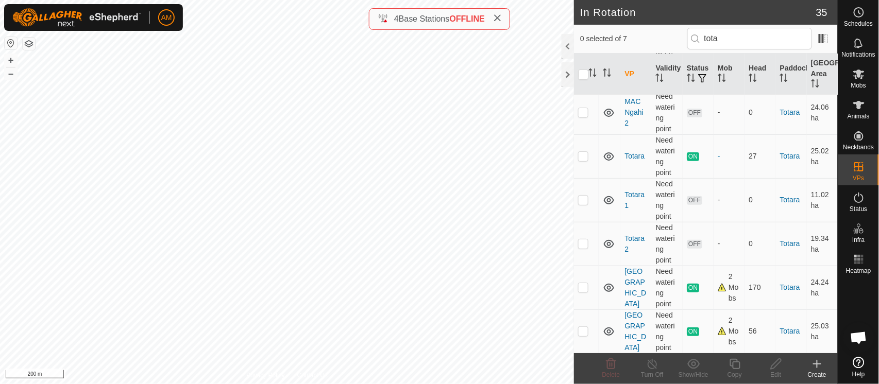
scroll to position [0, 0]
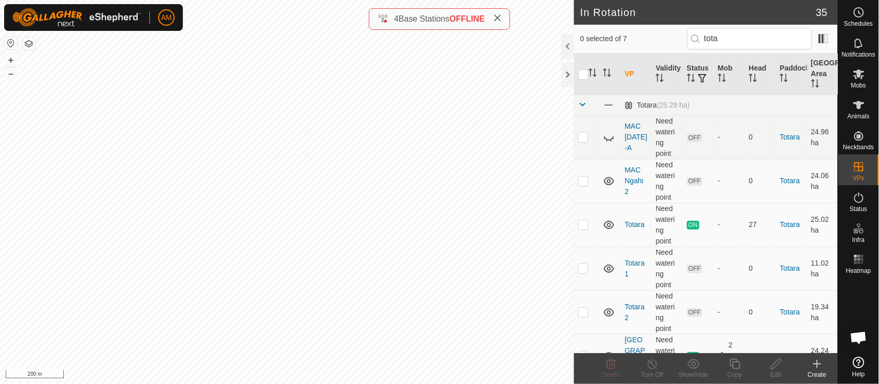
click at [585, 288] on tbody "Totara (25.29 ha) MAC 12 JUN-A Need watering point OFF - 0 Totara 24.96 ha MAC …" at bounding box center [706, 258] width 264 height 327
drag, startPoint x: 742, startPoint y: 35, endPoint x: 691, endPoint y: 39, distance: 50.7
click at [691, 39] on input "tota" at bounding box center [749, 39] width 125 height 22
click at [587, 286] on tbody "Totara (25.29 ha) MAC 12 JUN-A Need watering point OFF - 0 Totara 24.96 ha MAC …" at bounding box center [706, 258] width 264 height 327
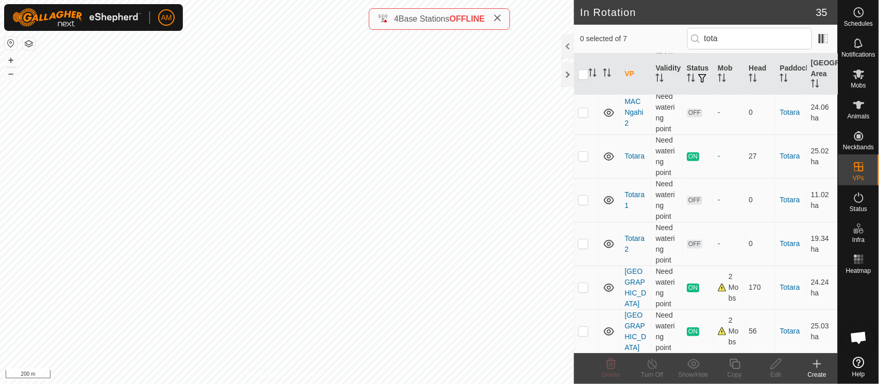
click at [587, 285] on p-checkbox at bounding box center [583, 287] width 10 height 8
click at [735, 374] on div "Copy" at bounding box center [734, 374] width 41 height 9
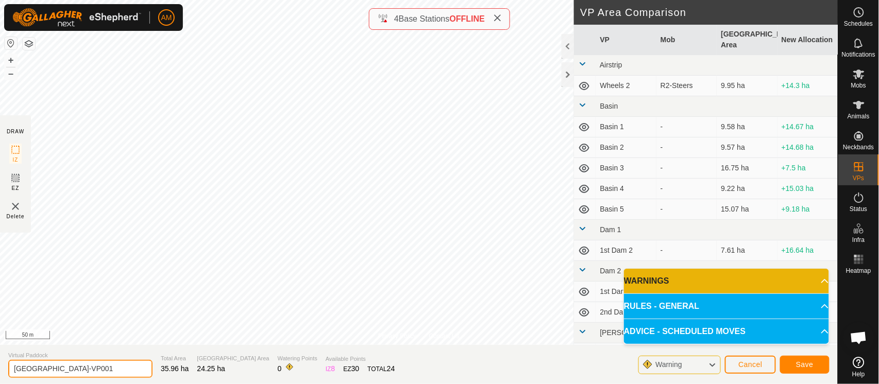
drag, startPoint x: 66, startPoint y: 369, endPoint x: 136, endPoint y: 356, distance: 70.9
click at [136, 356] on div "Virtual Paddock Totara Centre1-VP001" at bounding box center [80, 364] width 144 height 27
click at [808, 363] on span "Save" at bounding box center [805, 365] width 18 height 8
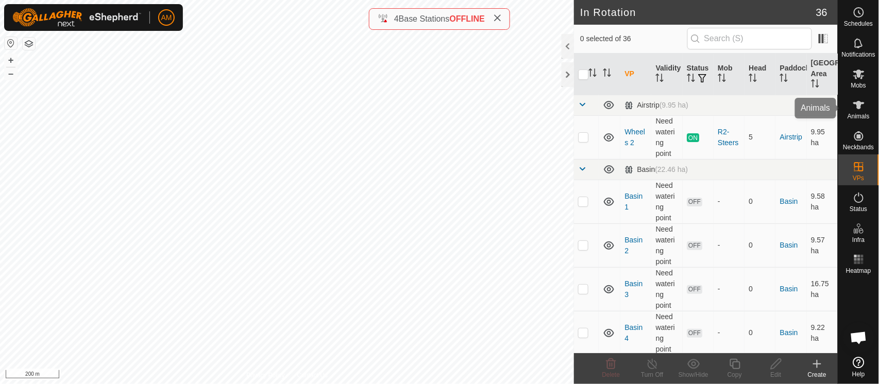
click at [859, 108] on icon at bounding box center [858, 105] width 11 height 8
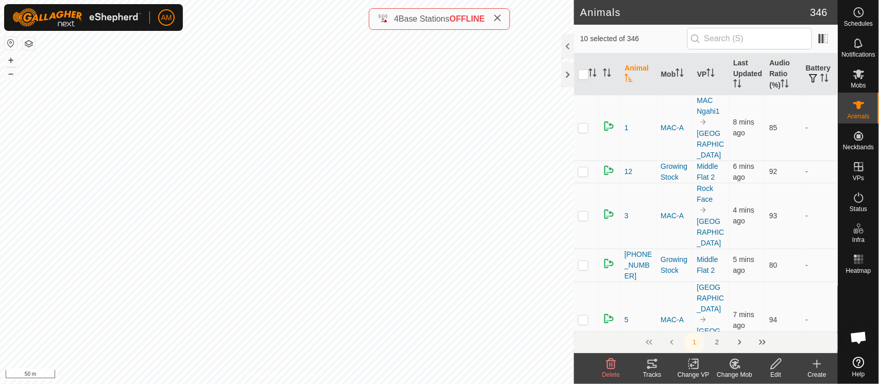
click at [697, 367] on icon at bounding box center [693, 364] width 13 height 12
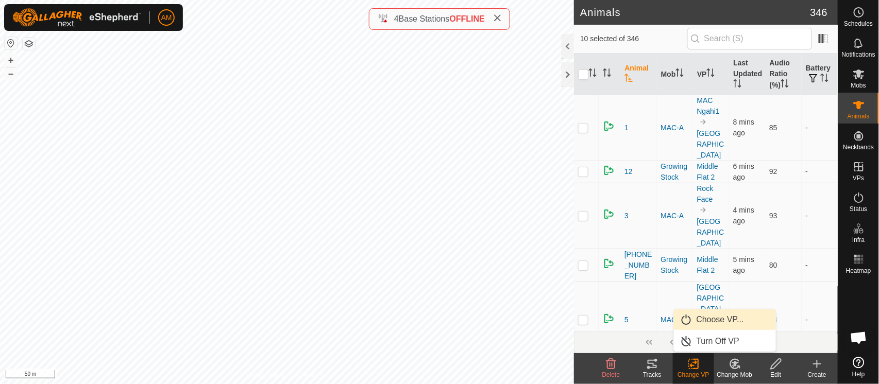
click at [700, 318] on link "Choose VP..." at bounding box center [725, 320] width 102 height 21
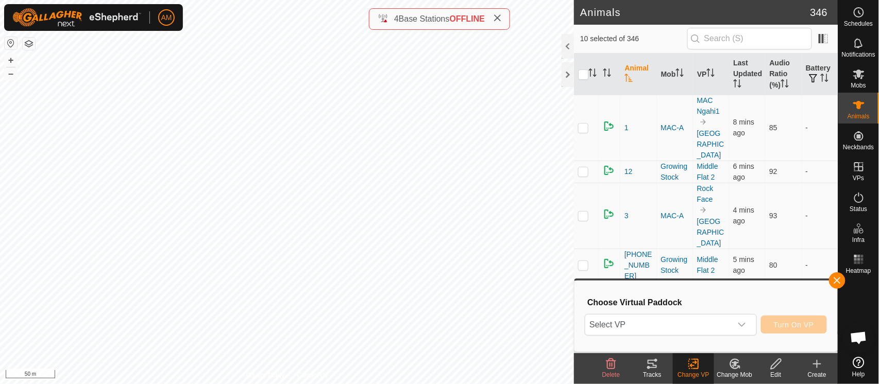
click at [686, 315] on span "Select VP" at bounding box center [658, 325] width 146 height 21
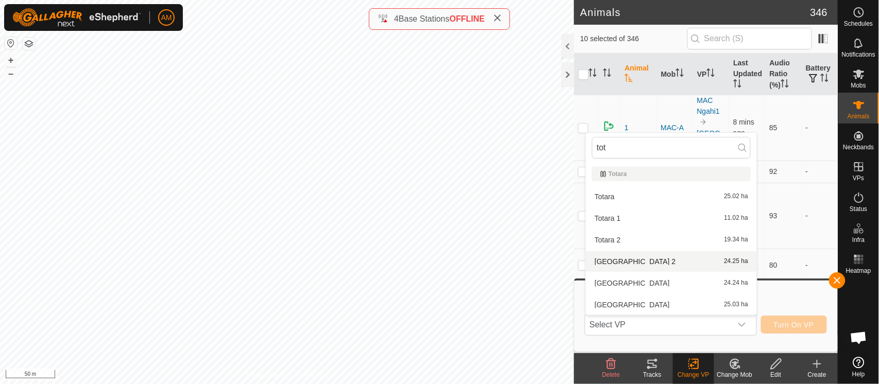
click at [636, 262] on li "Totara Centre 2 24.25 ha" at bounding box center [671, 261] width 171 height 21
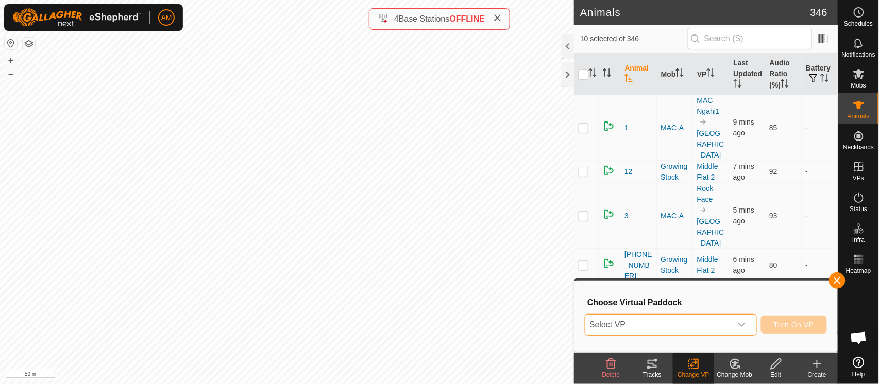
click at [685, 323] on span "Select VP" at bounding box center [658, 325] width 146 height 21
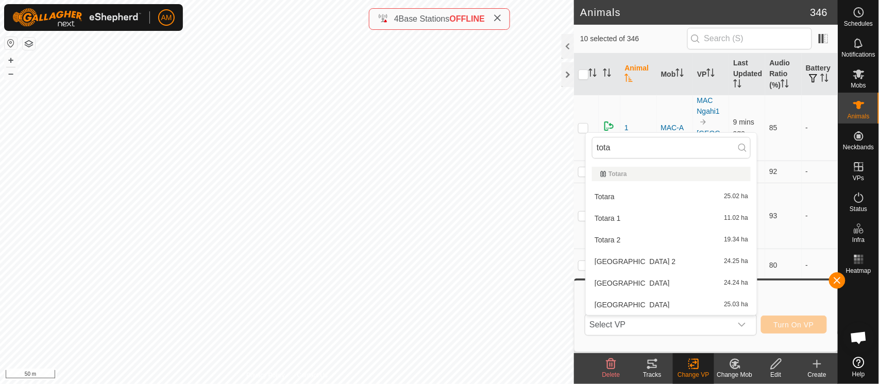
click at [629, 262] on li "Totara Centre 2 24.25 ha" at bounding box center [671, 261] width 171 height 21
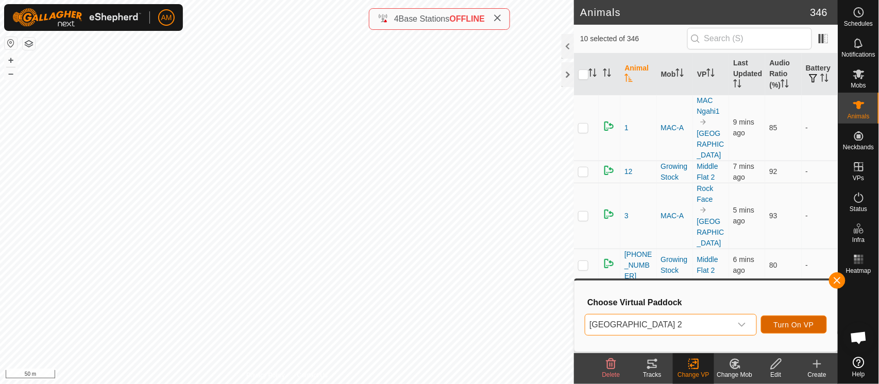
click at [795, 324] on span "Turn On VP" at bounding box center [794, 325] width 40 height 8
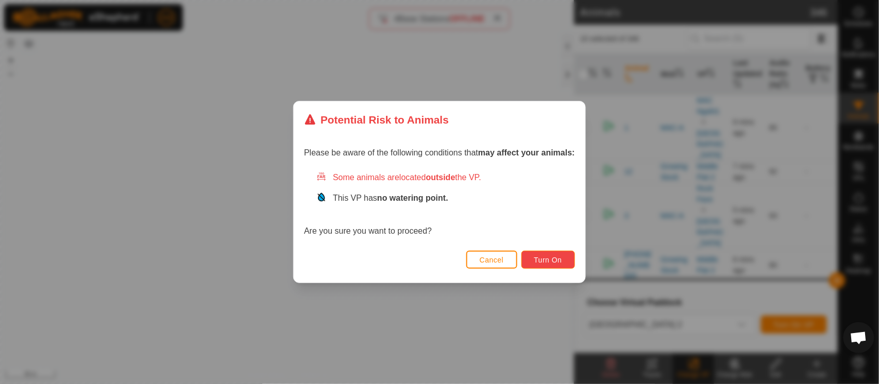
click at [556, 259] on span "Turn On" at bounding box center [548, 260] width 28 height 8
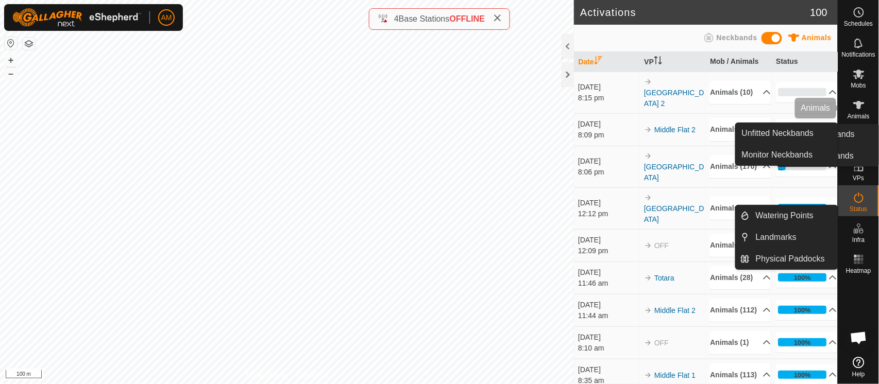
click at [866, 117] on span "Animals" at bounding box center [859, 116] width 22 height 6
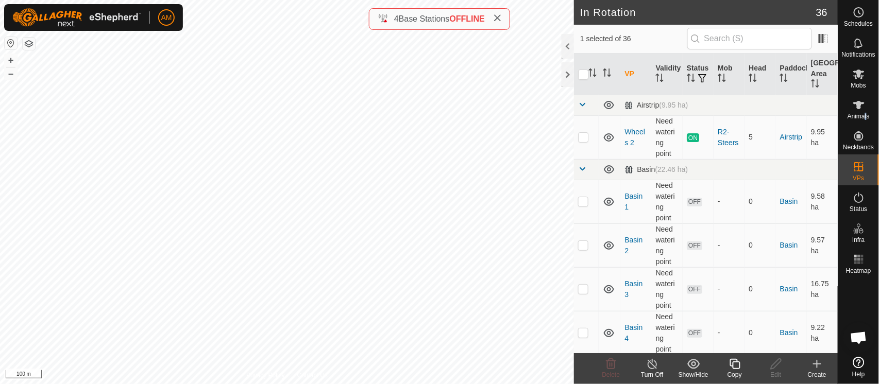
click at [582, 75] on input "checkbox" at bounding box center [583, 75] width 10 height 10
click at [583, 75] on input "checkbox" at bounding box center [583, 75] width 10 height 10
click at [864, 116] on span "Animals" at bounding box center [859, 116] width 22 height 6
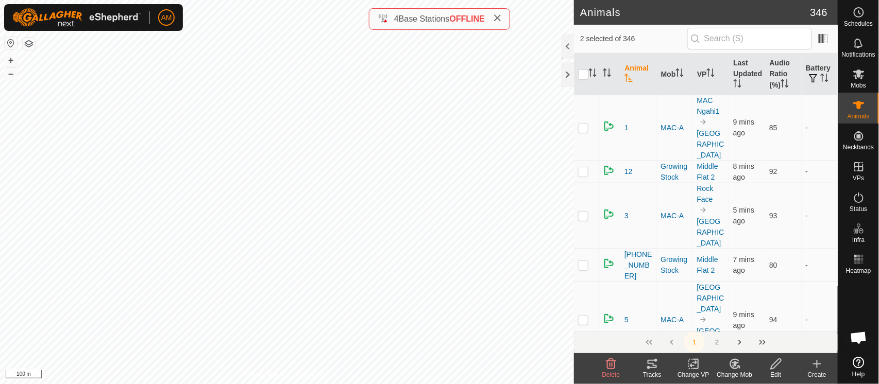
click at [695, 367] on icon at bounding box center [693, 364] width 13 height 12
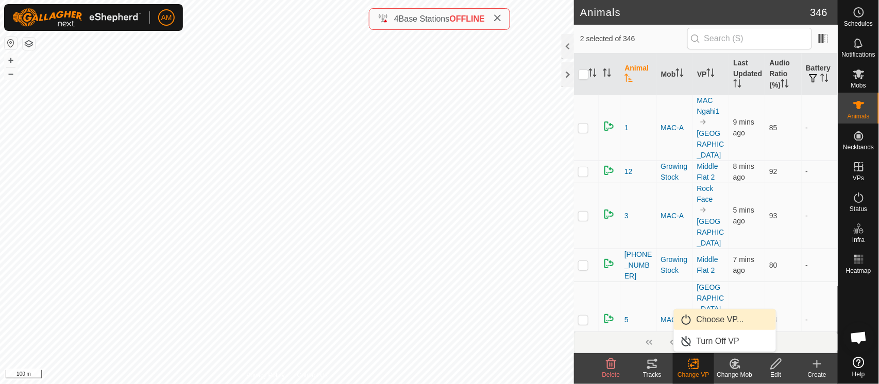
click at [699, 325] on link "Choose VP..." at bounding box center [725, 320] width 102 height 21
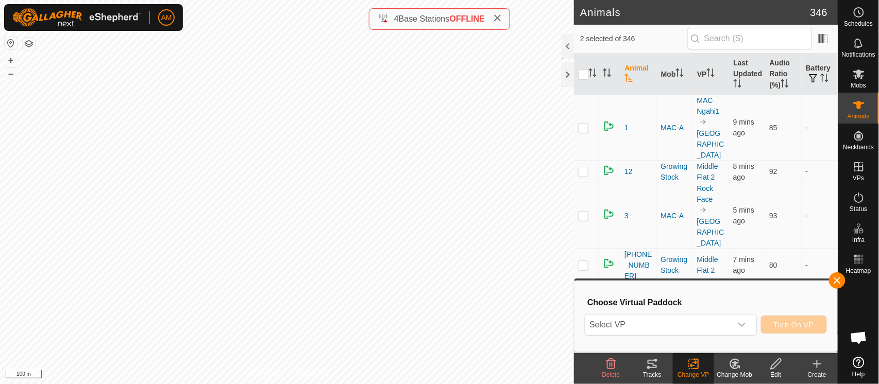
click at [691, 319] on span "Select VP" at bounding box center [658, 325] width 146 height 21
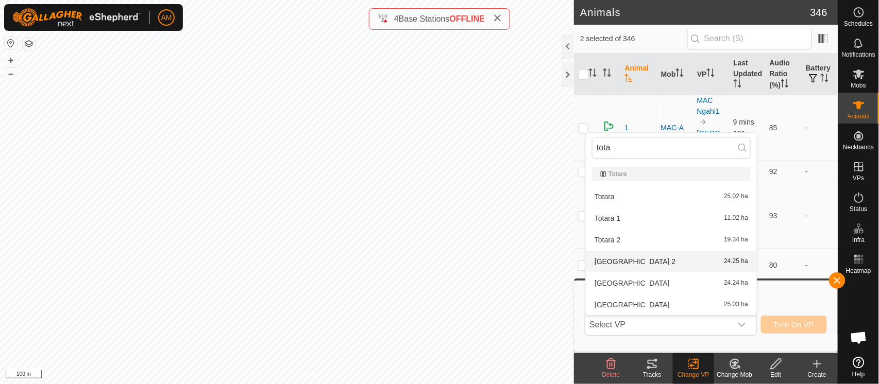
click at [639, 256] on li "Totara Centre 2 24.25 ha" at bounding box center [671, 261] width 171 height 21
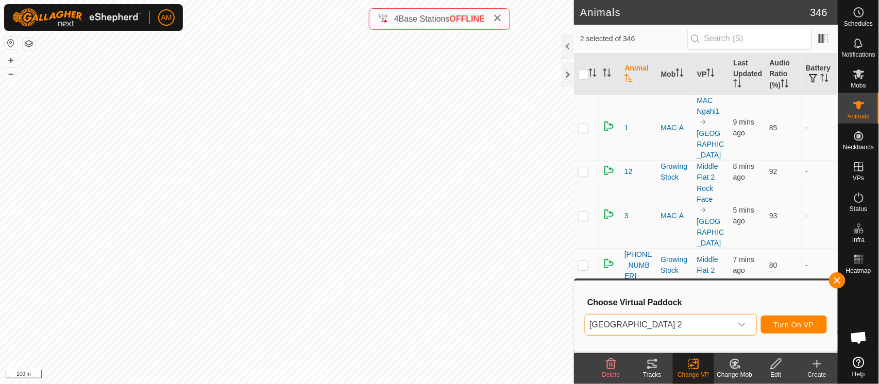
click at [692, 319] on span "[GEOGRAPHIC_DATA] 2" at bounding box center [658, 325] width 146 height 21
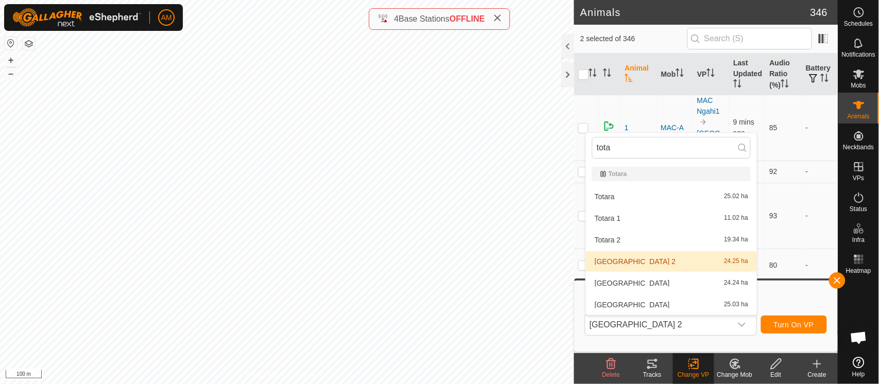
click at [639, 326] on span "[GEOGRAPHIC_DATA] 2" at bounding box center [658, 325] width 146 height 21
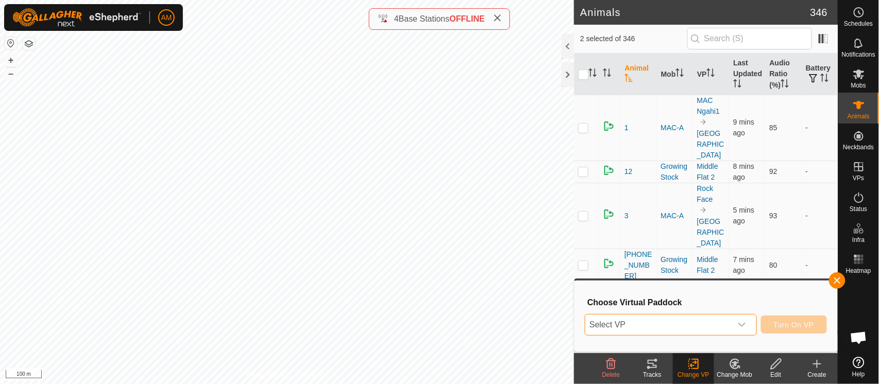
click at [640, 330] on span "Select VP" at bounding box center [658, 325] width 146 height 21
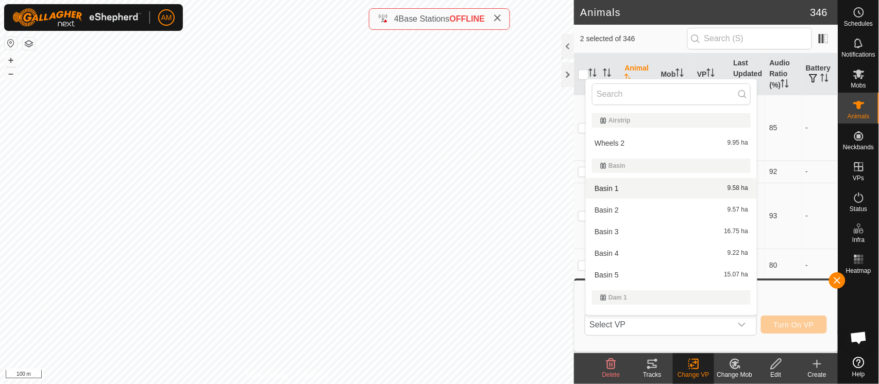
click at [611, 92] on input "text" at bounding box center [671, 94] width 159 height 22
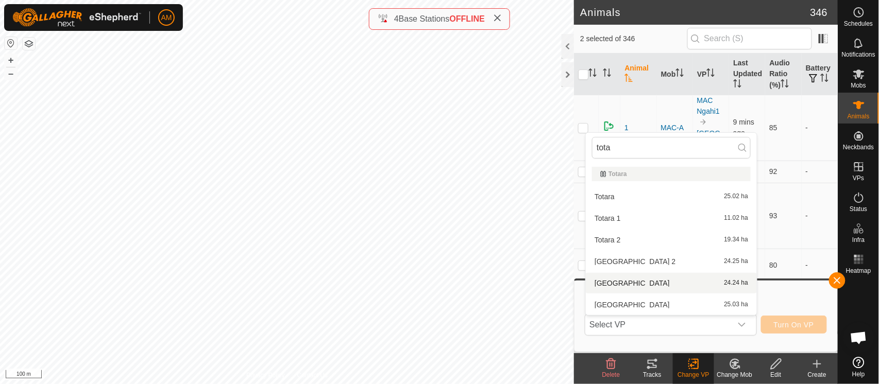
click at [635, 283] on li "Totara Centre1 24.24 ha" at bounding box center [671, 283] width 171 height 21
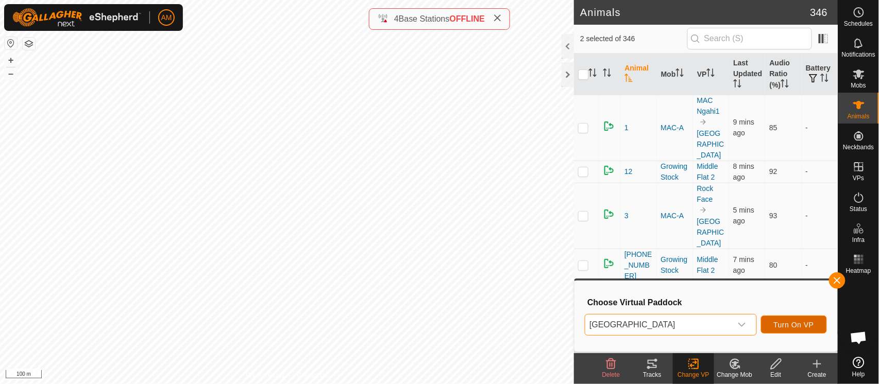
click at [789, 325] on span "Turn On VP" at bounding box center [794, 325] width 40 height 8
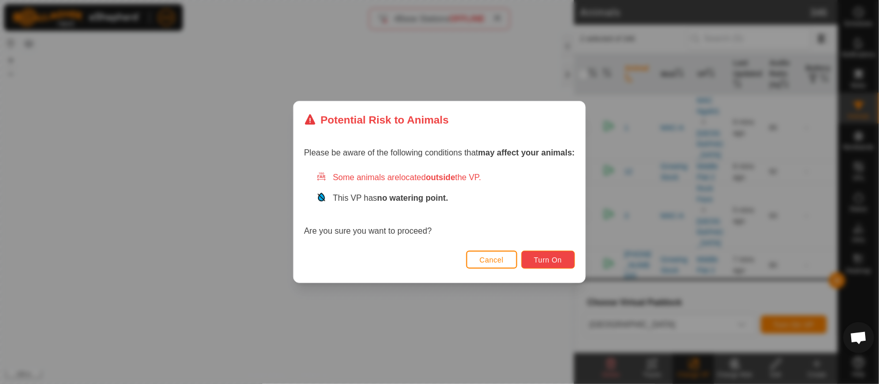
click at [544, 263] on span "Turn On" at bounding box center [548, 260] width 28 height 8
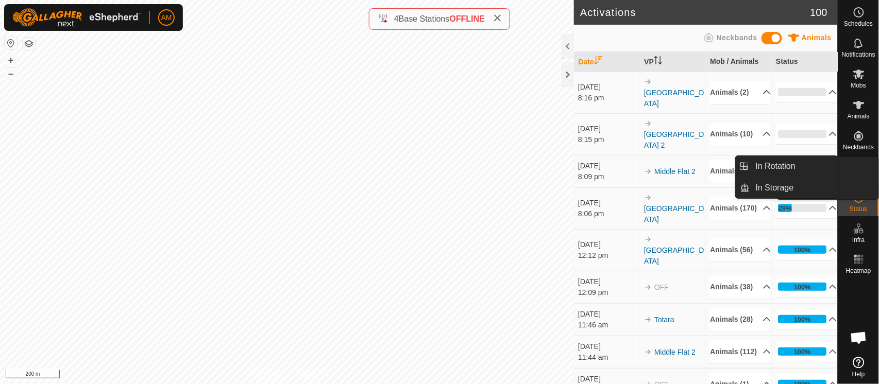
click at [861, 173] on link "In Rotation" at bounding box center [835, 167] width 88 height 21
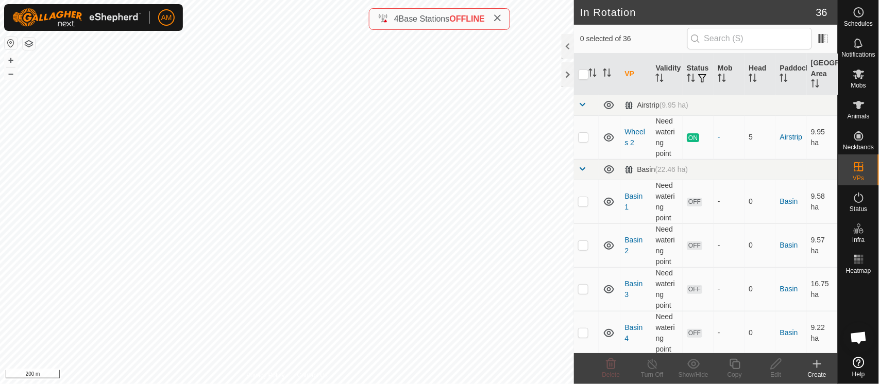
click at [820, 369] on icon at bounding box center [817, 364] width 12 height 12
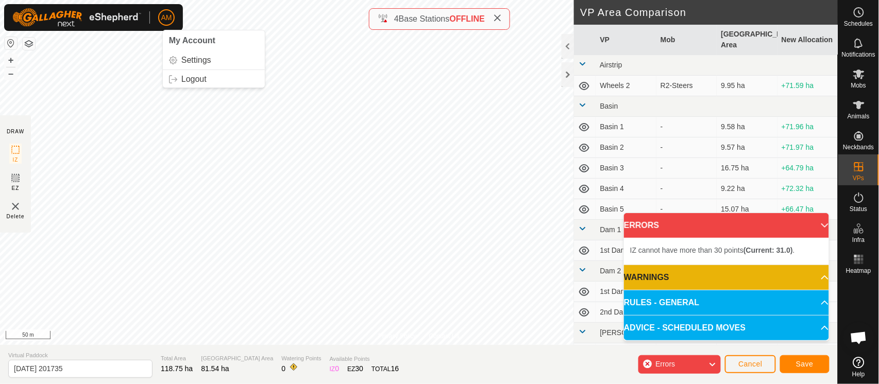
click at [171, 10] on div "AM My Account Settings Logout Schedules Notifications Mobs Animals Neckbands VP…" at bounding box center [439, 192] width 879 height 384
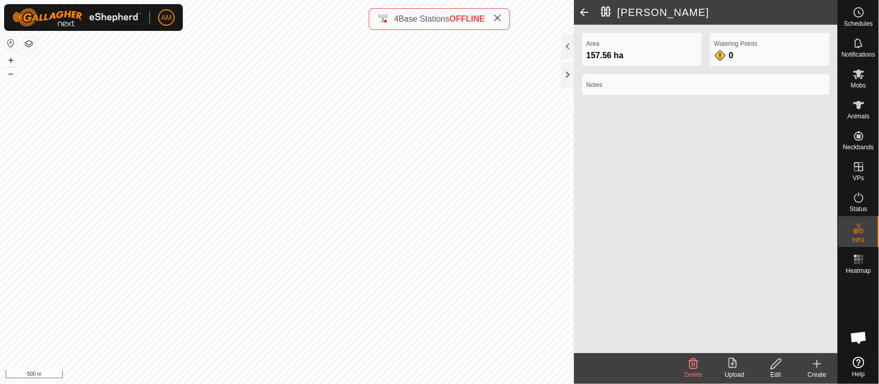
click at [584, 9] on span at bounding box center [584, 12] width 21 height 25
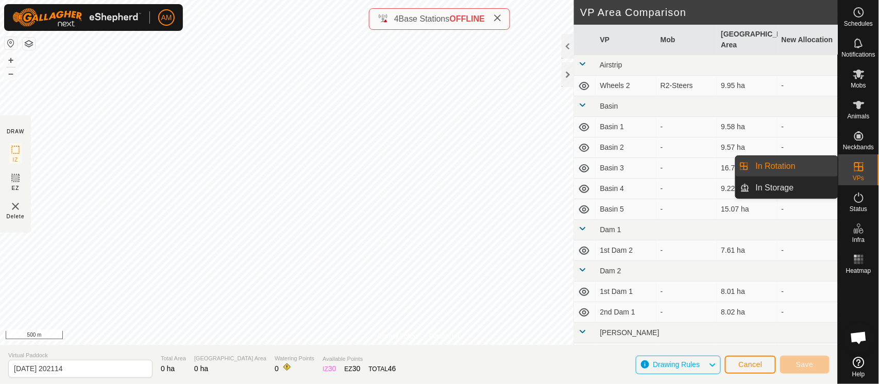
click at [813, 172] on link "In Rotation" at bounding box center [794, 166] width 88 height 21
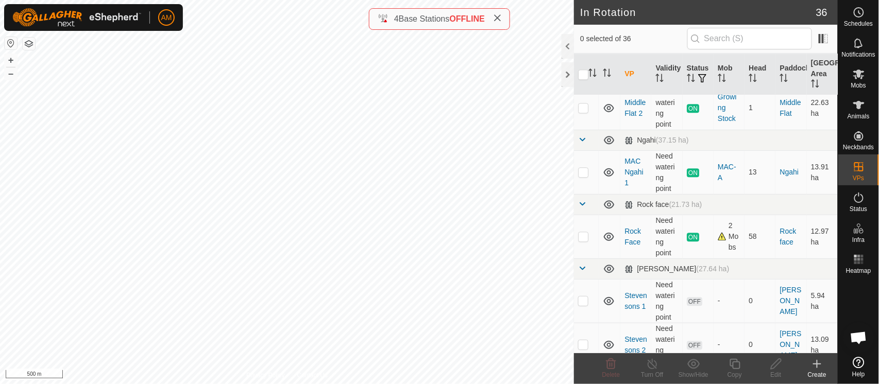
scroll to position [785, 0]
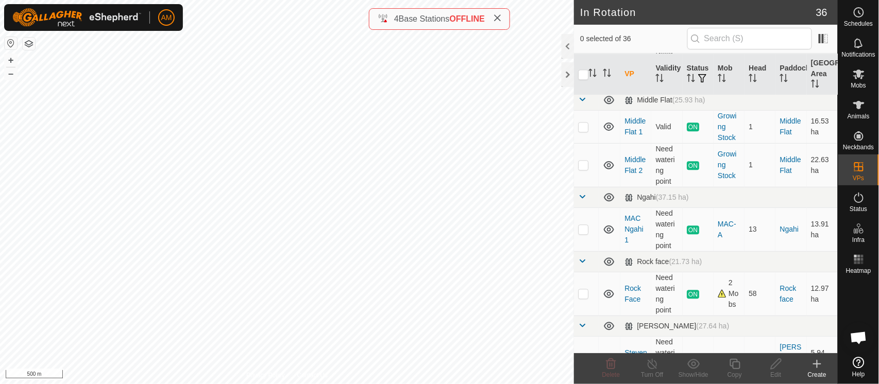
click at [631, 75] on th "VP" at bounding box center [635, 75] width 31 height 42
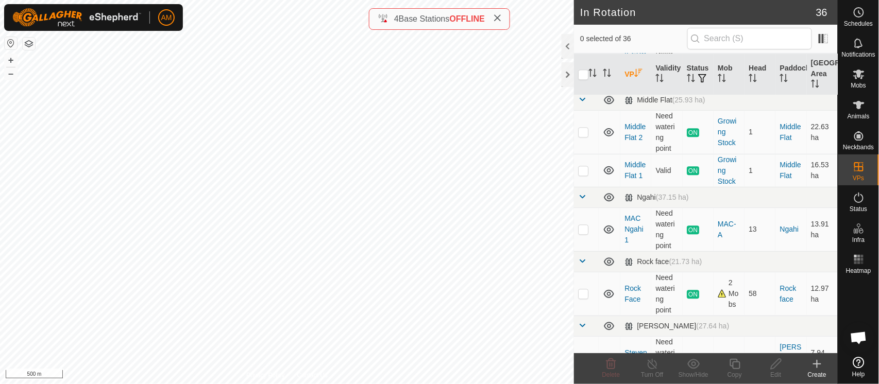
scroll to position [0, 0]
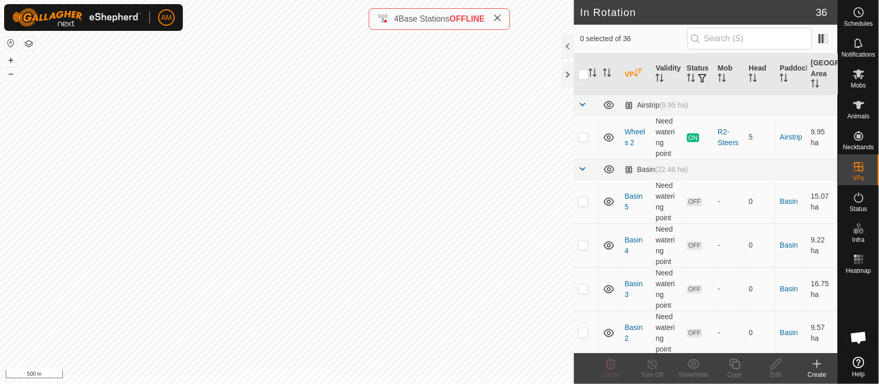
click at [631, 75] on th "VP" at bounding box center [635, 75] width 31 height 42
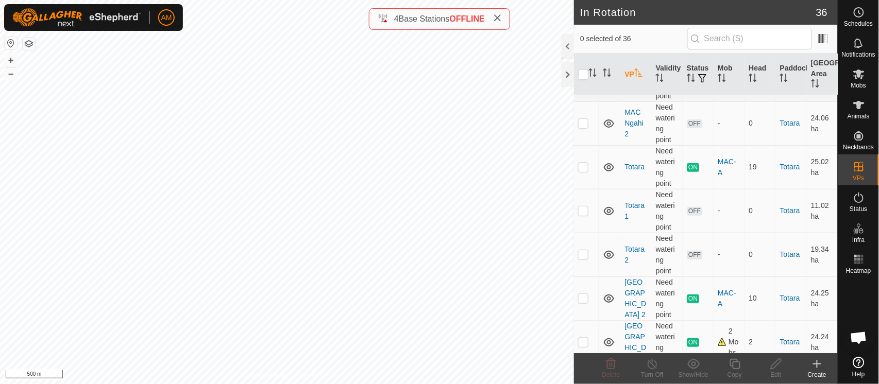
scroll to position [1358, 0]
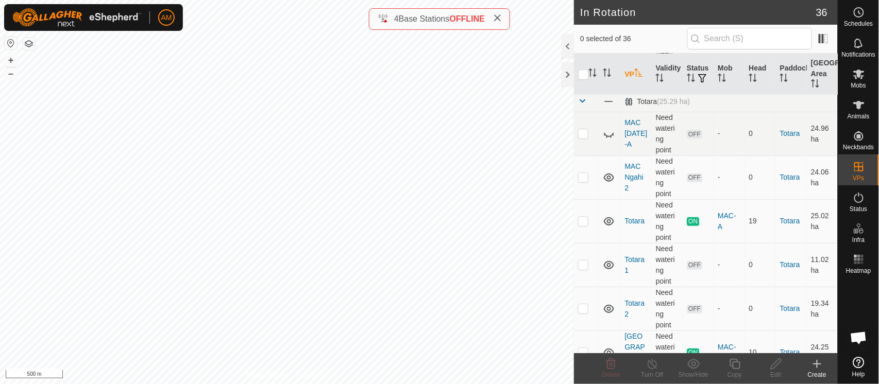
click at [819, 362] on icon at bounding box center [817, 364] width 12 height 12
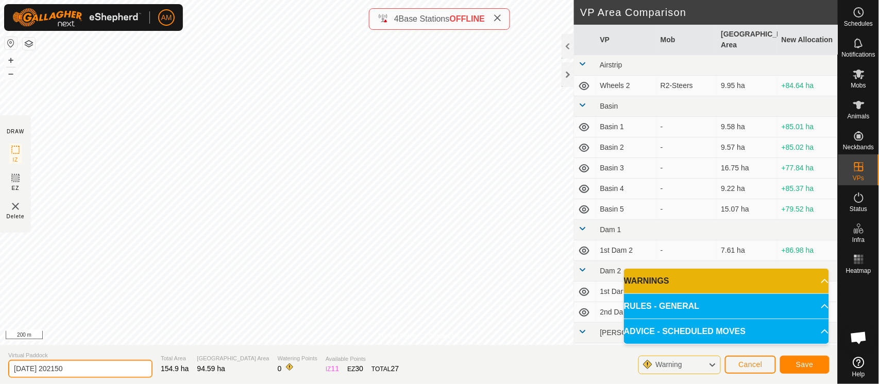
drag, startPoint x: 90, startPoint y: 370, endPoint x: 0, endPoint y: 375, distance: 89.7
click at [0, 375] on section "Virtual Paddock [DATE] 202150 Total Area 154.9 ha Grazing Area 94.59 ha Waterin…" at bounding box center [419, 364] width 838 height 39
type input "[PERSON_NAME] Muster"
click at [816, 368] on button "Save" at bounding box center [804, 365] width 49 height 18
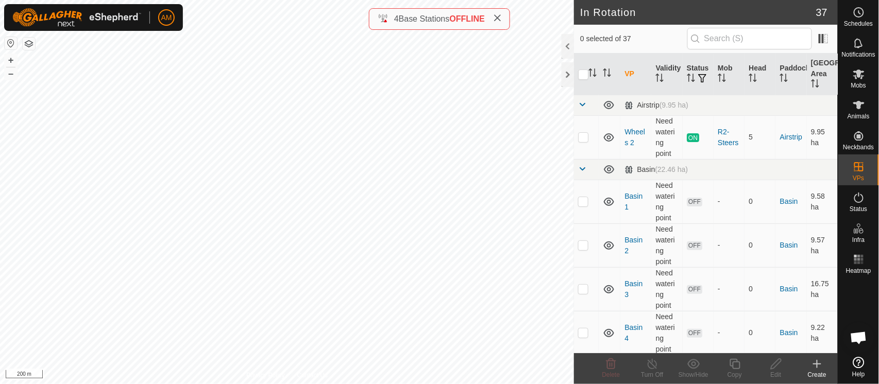
click at [820, 367] on icon at bounding box center [817, 364] width 12 height 12
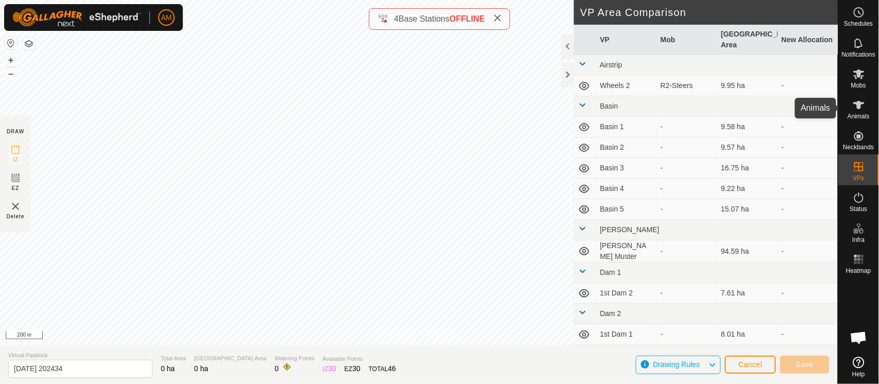
click at [859, 116] on span "Animals" at bounding box center [859, 116] width 22 height 6
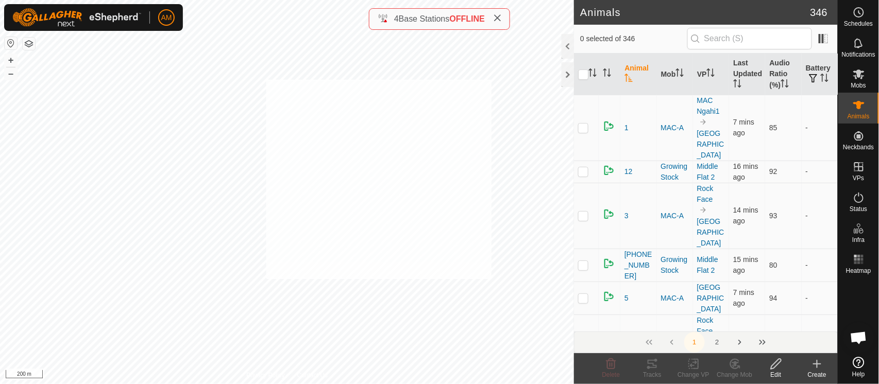
checkbox input "true"
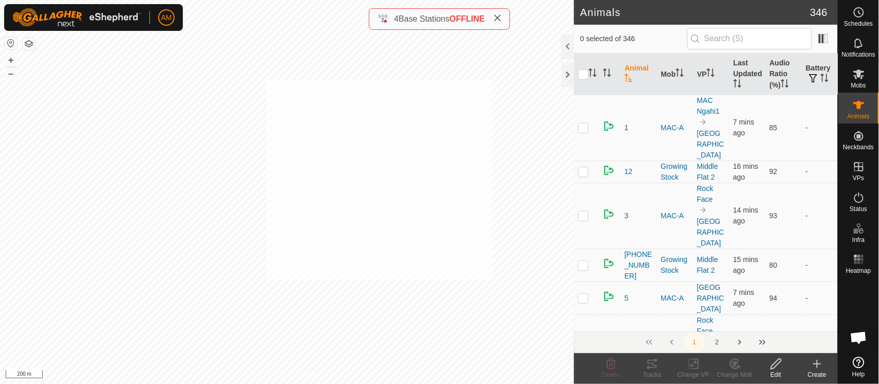
checkbox input "true"
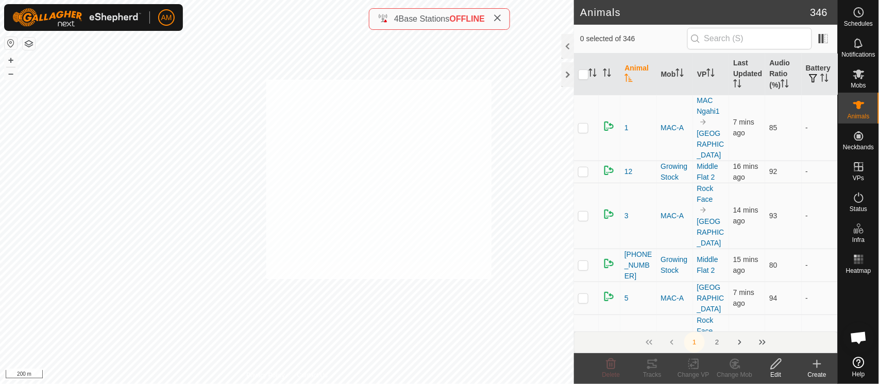
checkbox input "true"
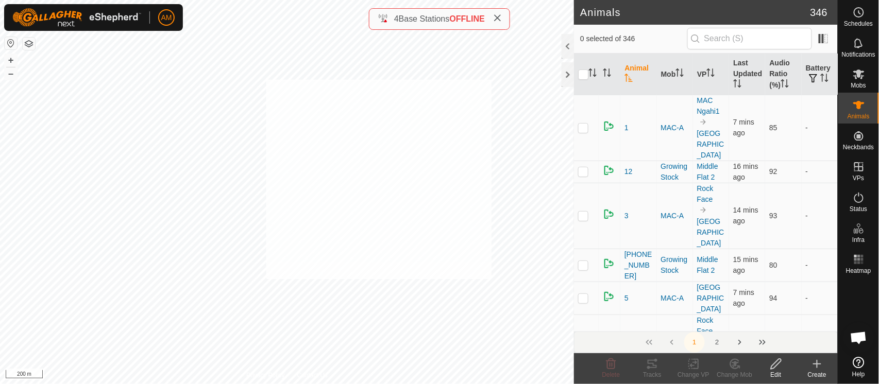
checkbox input "true"
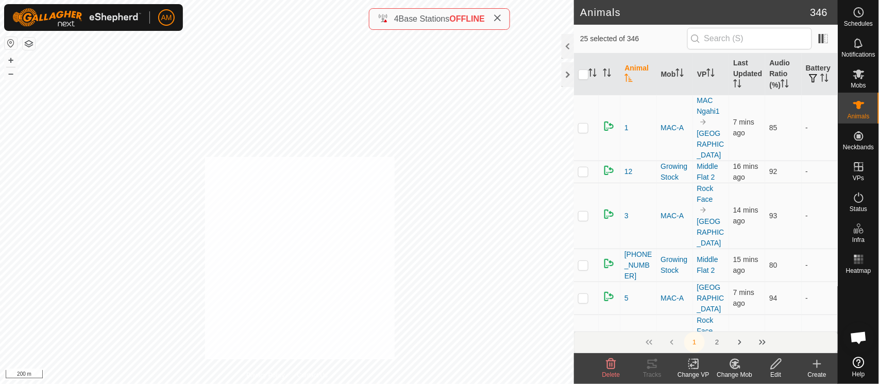
checkbox input "true"
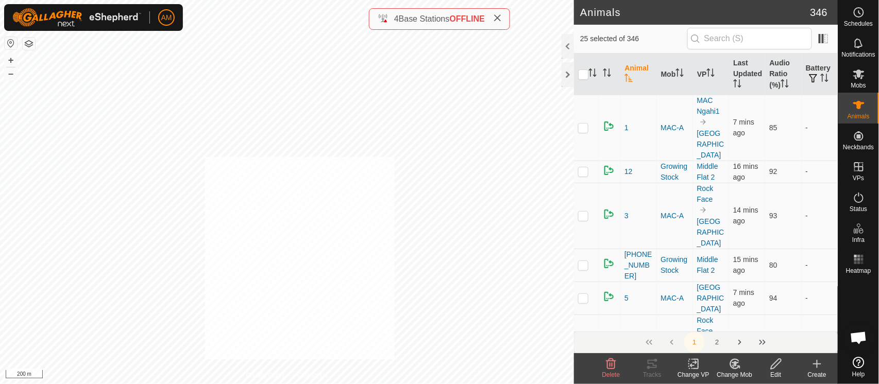
checkbox input "true"
click at [694, 370] on icon at bounding box center [693, 364] width 13 height 12
click at [707, 317] on link "Choose VP..." at bounding box center [725, 320] width 102 height 21
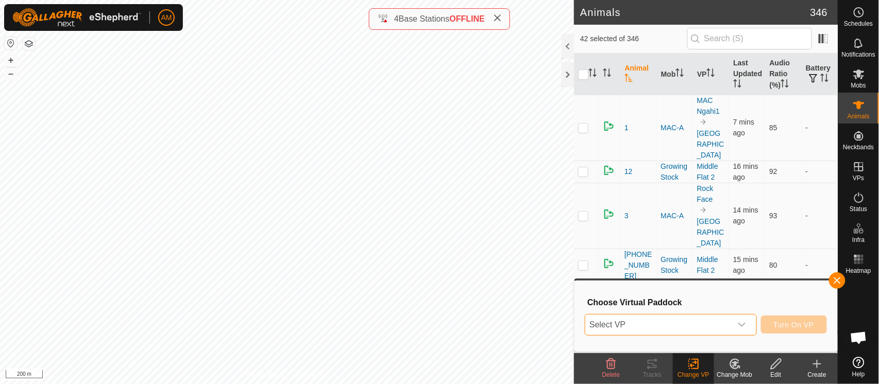
click at [613, 325] on span "Select VP" at bounding box center [658, 325] width 146 height 21
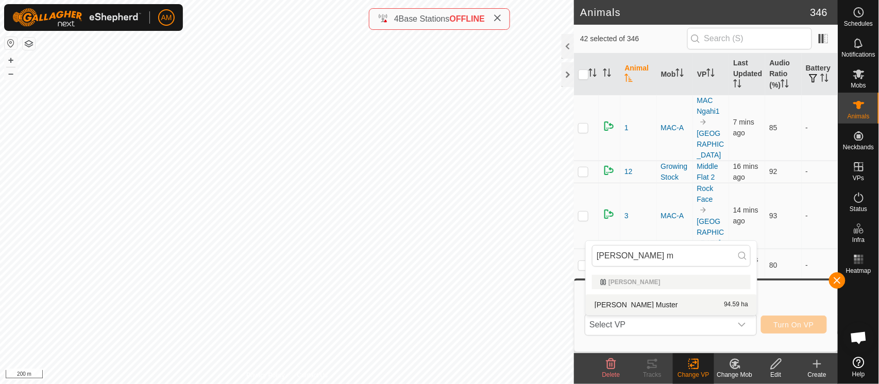
type input "[PERSON_NAME] m"
click at [627, 306] on li "[PERSON_NAME] Muster 94.59 ha" at bounding box center [671, 305] width 171 height 21
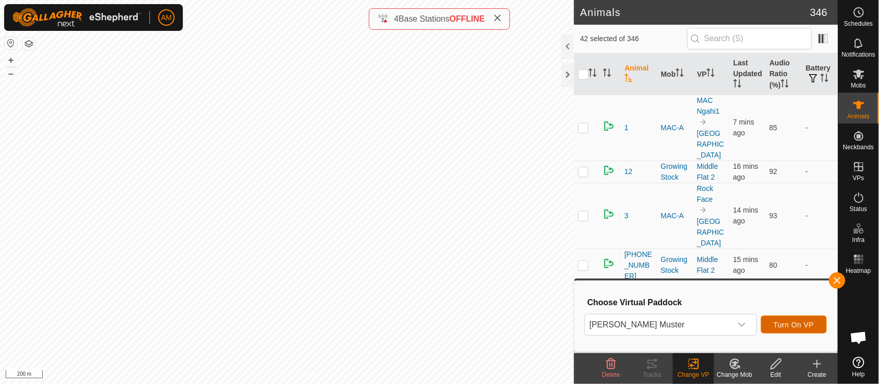
click at [813, 327] on span "Turn On VP" at bounding box center [794, 325] width 40 height 8
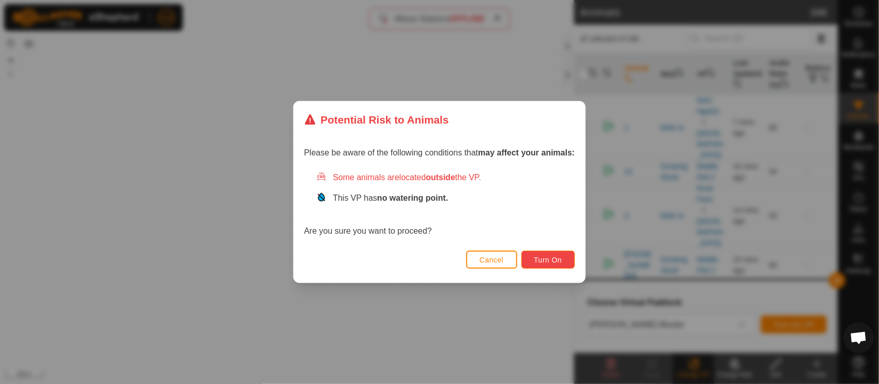
click at [558, 262] on span "Turn On" at bounding box center [548, 260] width 28 height 8
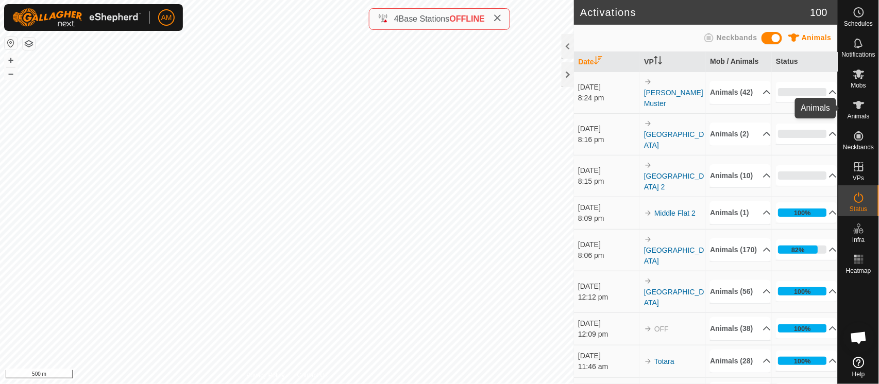
click at [865, 114] on span "Animals" at bounding box center [859, 116] width 22 height 6
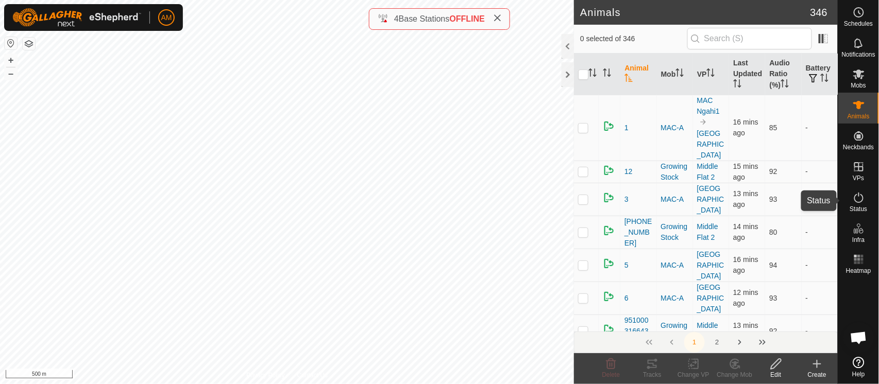
click at [858, 200] on icon at bounding box center [859, 198] width 12 height 12
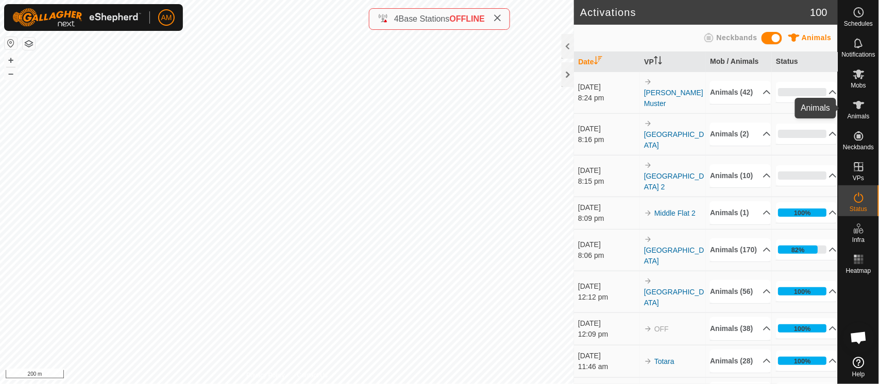
click at [869, 108] on div "Animals" at bounding box center [858, 108] width 41 height 31
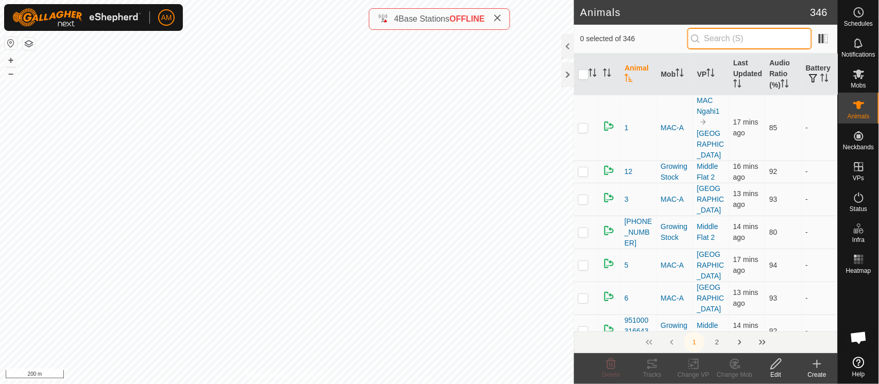
click at [762, 41] on input "text" at bounding box center [749, 39] width 125 height 22
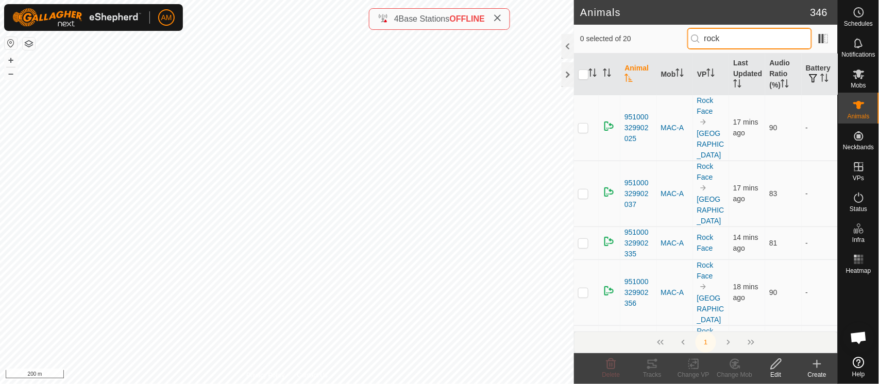
type input "rock"
click at [586, 124] on p-checkbox at bounding box center [583, 128] width 10 height 8
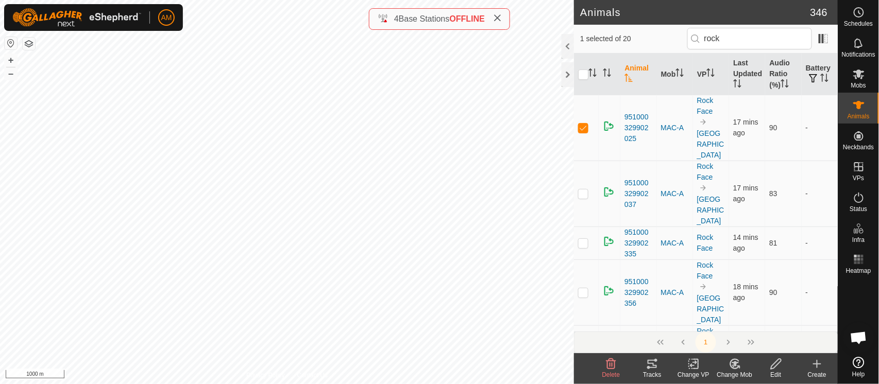
click at [588, 124] on td at bounding box center [586, 128] width 25 height 66
checkbox input "false"
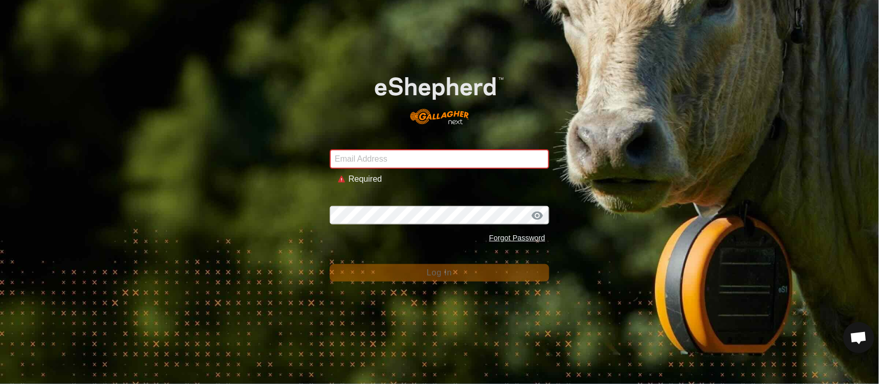
click at [377, 149] on input "Email Address" at bounding box center [440, 159] width 220 height 20
click at [383, 160] on input "Email Address" at bounding box center [440, 159] width 220 height 20
click at [0, 384] on com-1password-button at bounding box center [0, 384] width 0 height 0
type input "[PERSON_NAME][EMAIL_ADDRESS][DOMAIN_NAME]"
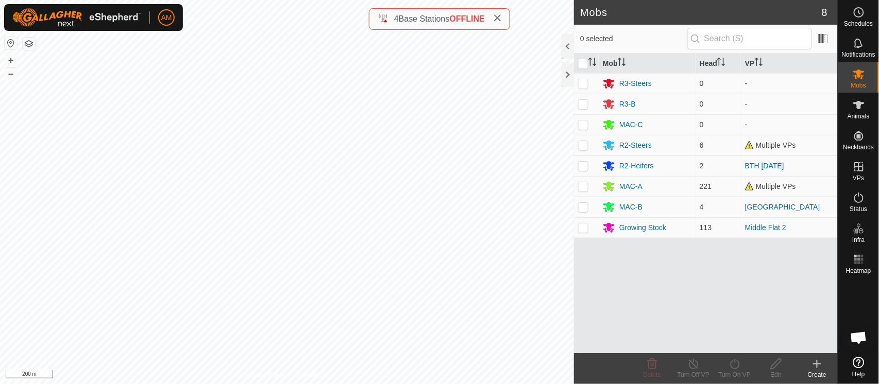
click at [817, 364] on icon at bounding box center [817, 364] width 7 height 0
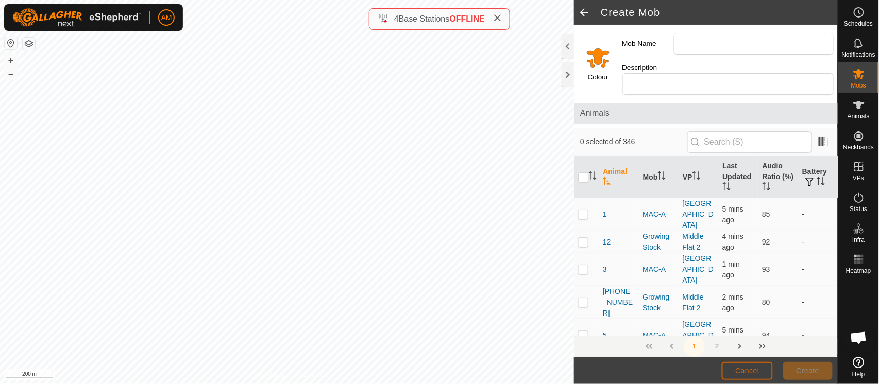
click at [766, 374] on button "Cancel" at bounding box center [747, 371] width 51 height 18
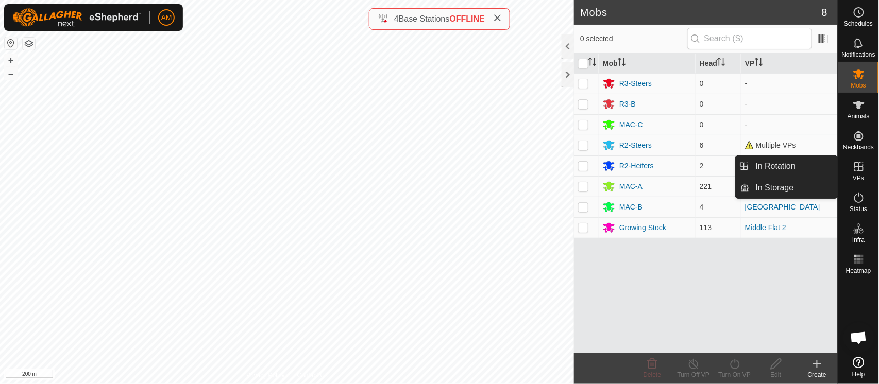
click at [818, 170] on link "In Rotation" at bounding box center [794, 166] width 88 height 21
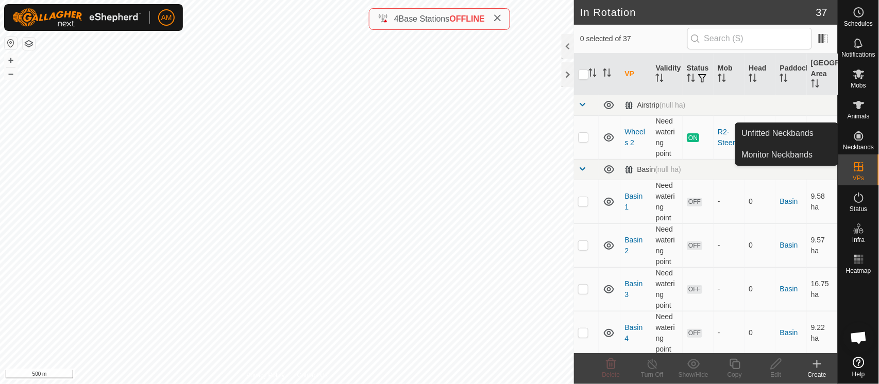
click at [786, 156] on link "Monitor Neckbands" at bounding box center [787, 155] width 102 height 21
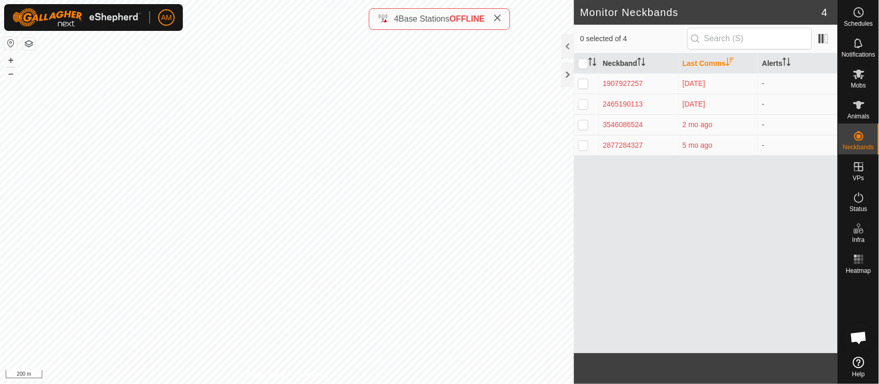
click at [583, 66] on input "checkbox" at bounding box center [583, 64] width 10 height 10
checkbox input "true"
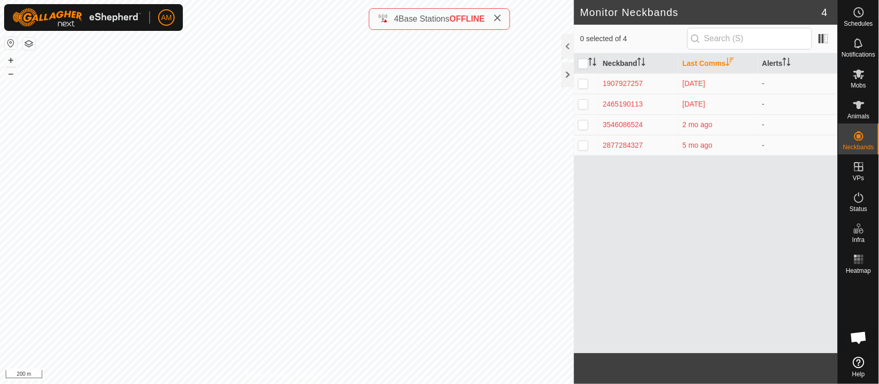
checkbox input "true"
click at [26, 45] on button "button" at bounding box center [29, 44] width 12 height 12
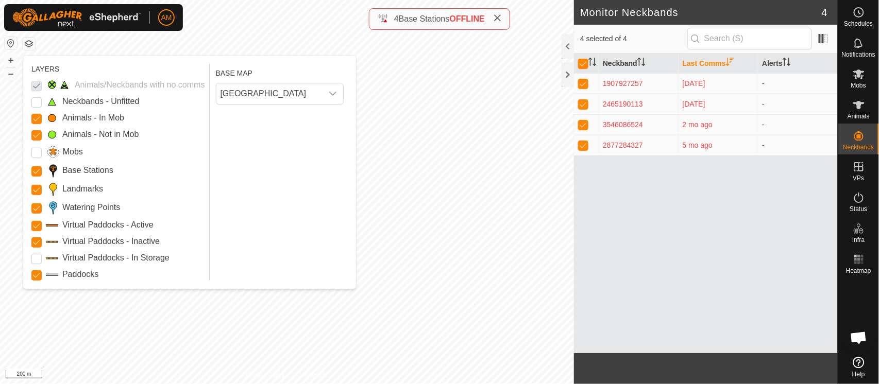
click at [34, 102] on Unfitted "Neckbands - Unfitted" at bounding box center [36, 102] width 10 height 10
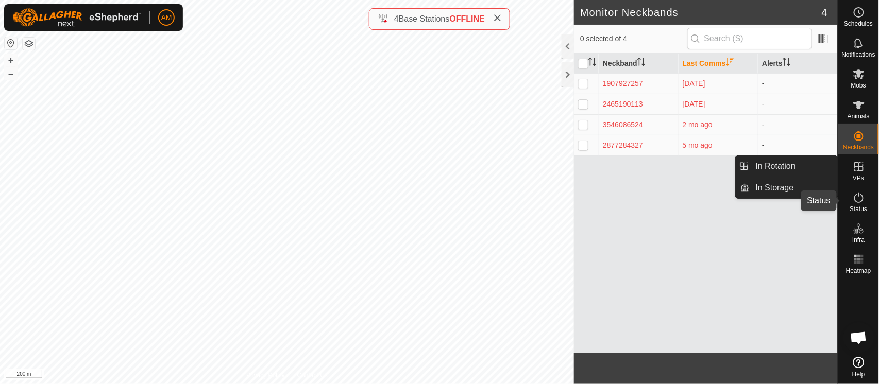
click at [855, 207] on span "Status" at bounding box center [859, 209] width 18 height 6
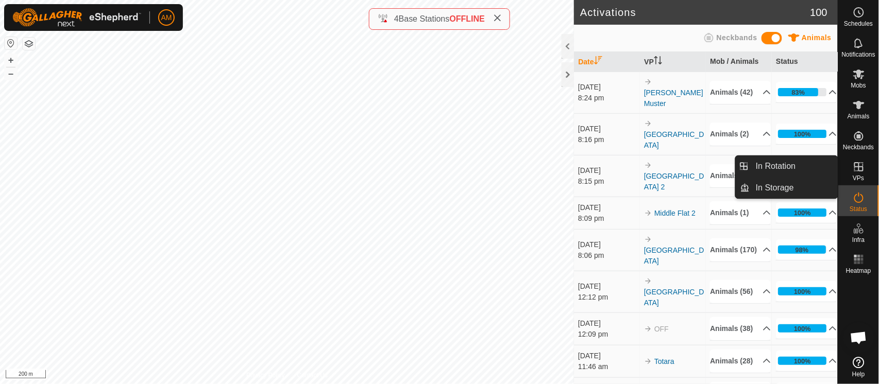
click at [794, 162] on span "In Rotation" at bounding box center [776, 166] width 40 height 12
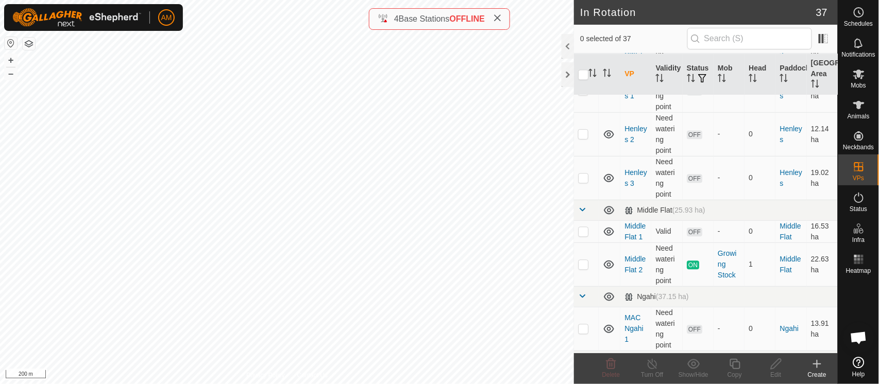
scroll to position [801, 0]
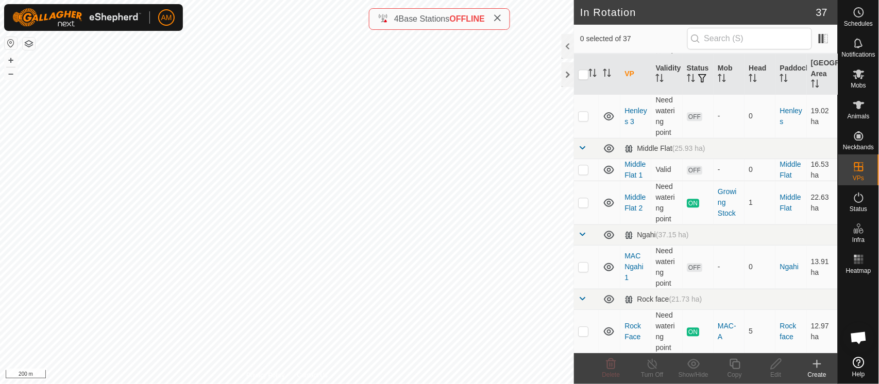
click at [585, 266] on p-checkbox at bounding box center [583, 267] width 10 height 8
click at [607, 370] on div "Delete" at bounding box center [610, 374] width 41 height 9
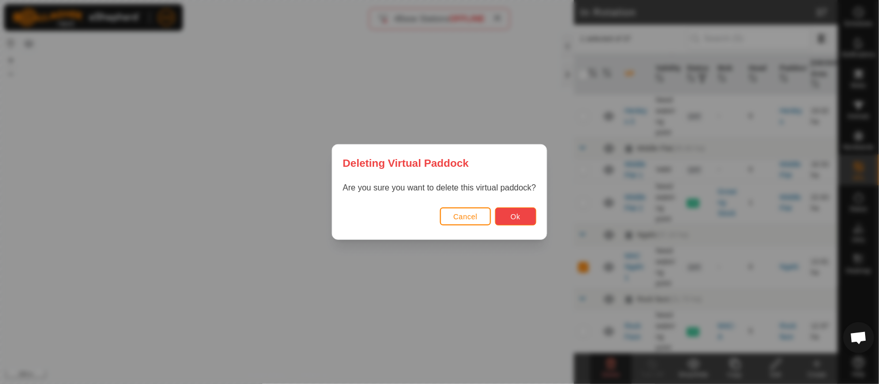
click at [518, 217] on span "Ok" at bounding box center [516, 217] width 10 height 8
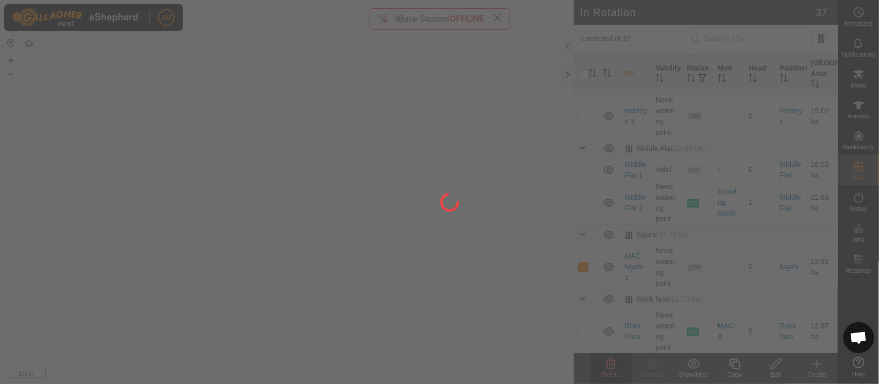
checkbox input "false"
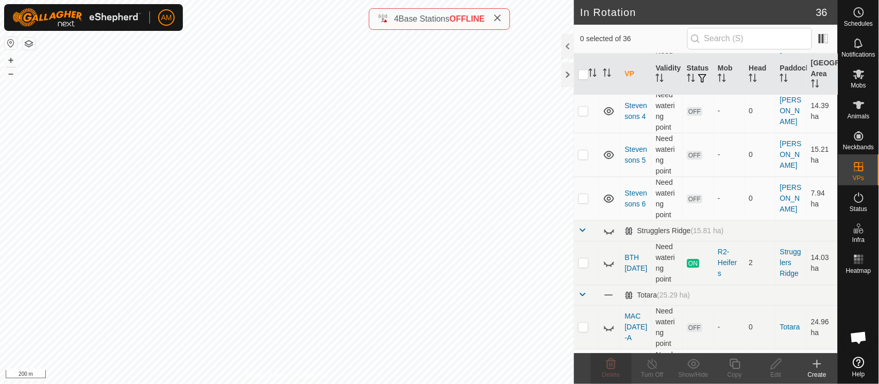
scroll to position [1202, 0]
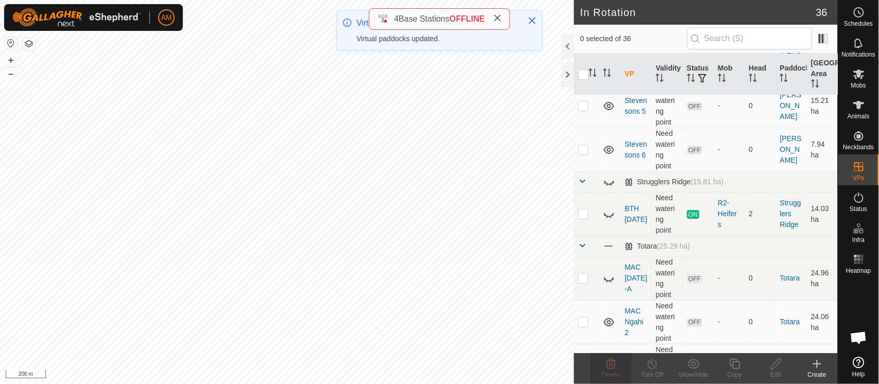
click at [581, 213] on p-checkbox at bounding box center [583, 214] width 10 height 8
checkbox input "true"
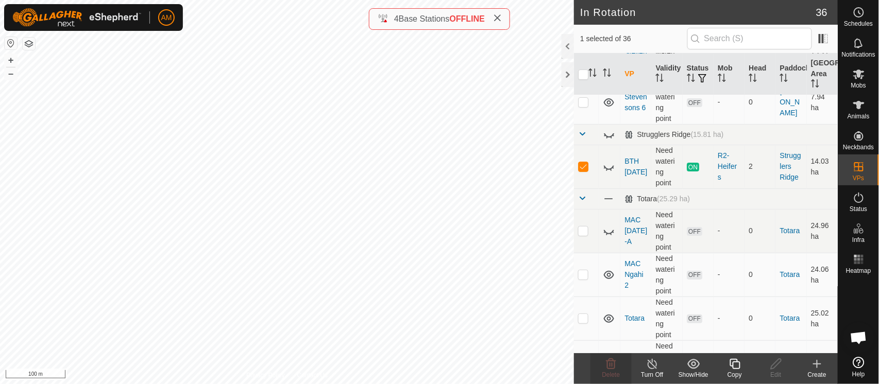
scroll to position [1259, 0]
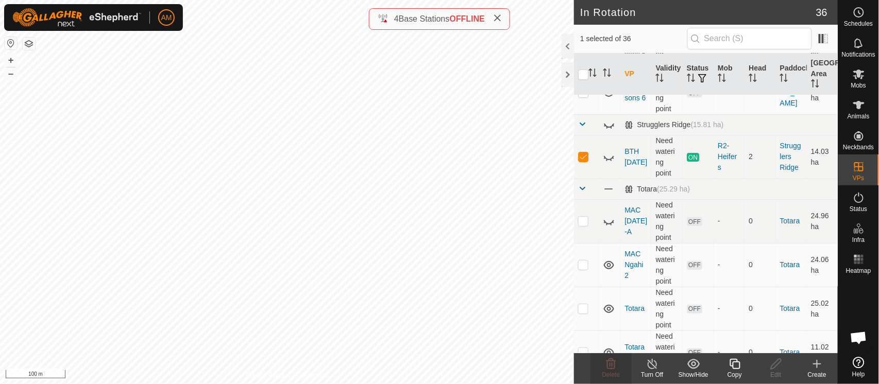
click at [579, 217] on p-checkbox at bounding box center [583, 221] width 10 height 8
checkbox input "true"
click at [581, 150] on td at bounding box center [586, 157] width 25 height 44
checkbox input "false"
click at [608, 369] on icon at bounding box center [611, 364] width 10 height 10
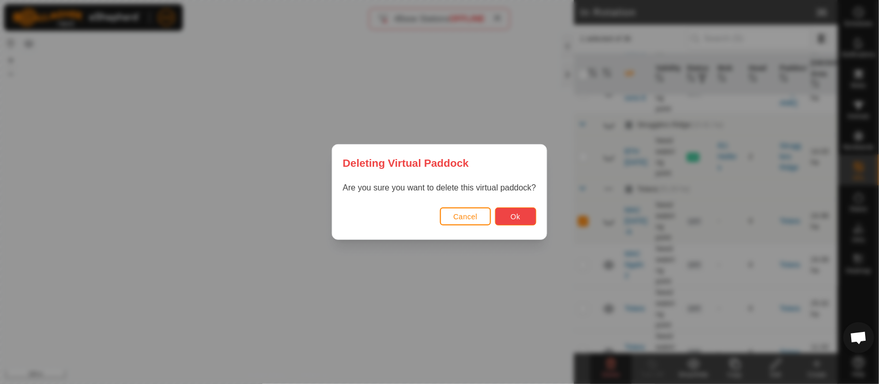
click at [514, 212] on button "Ok" at bounding box center [515, 217] width 41 height 18
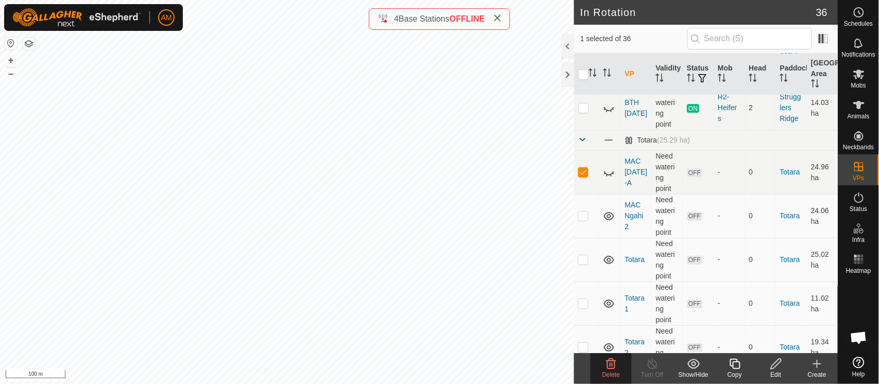
scroll to position [1316, 0]
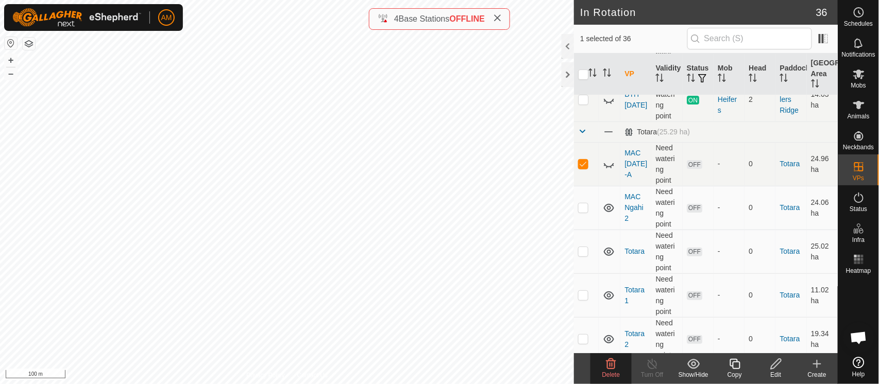
click at [587, 164] on p-checkbox at bounding box center [583, 164] width 10 height 8
click at [579, 157] on td at bounding box center [586, 164] width 25 height 44
checkbox input "true"
click at [614, 368] on icon at bounding box center [611, 364] width 10 height 10
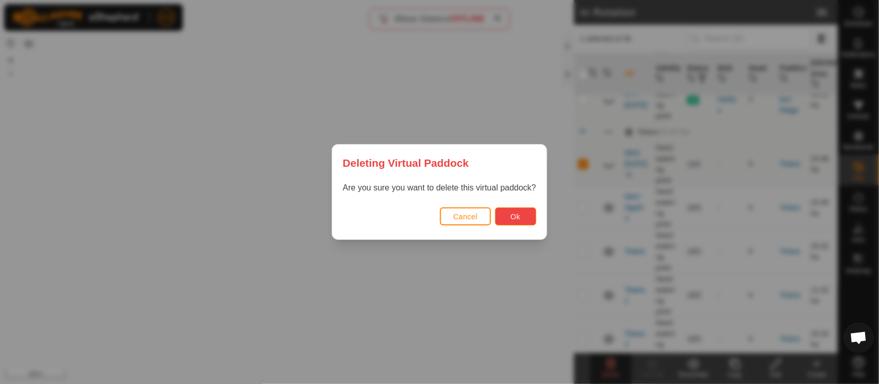
click at [527, 216] on button "Ok" at bounding box center [515, 217] width 41 height 18
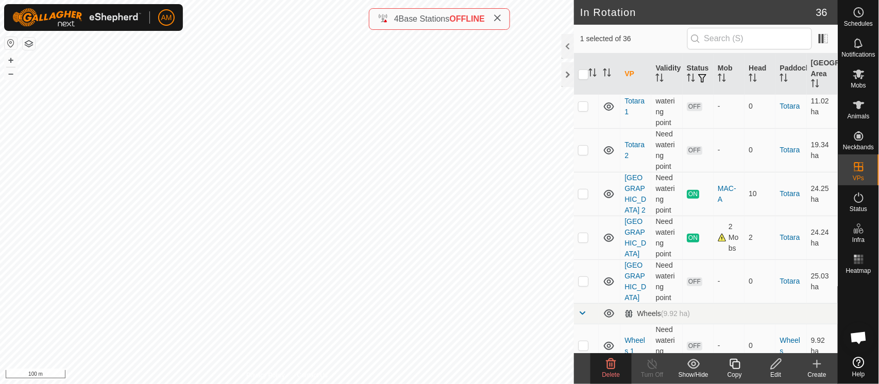
scroll to position [1518, 0]
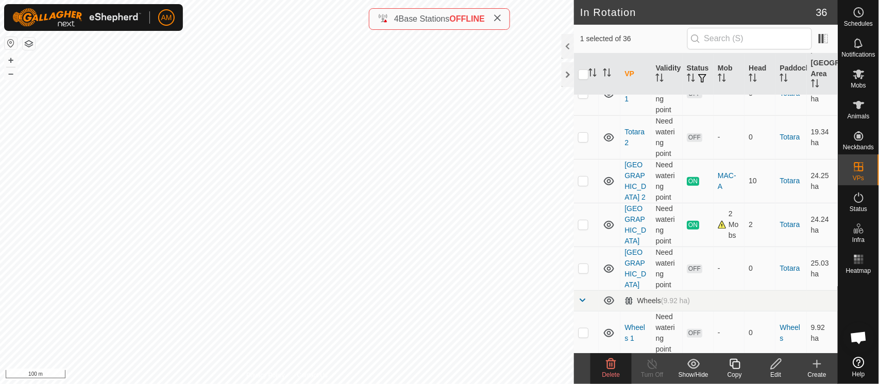
click at [587, 267] on p-checkbox at bounding box center [583, 268] width 10 height 8
checkbox input "true"
click at [616, 374] on span "Delete" at bounding box center [611, 374] width 18 height 7
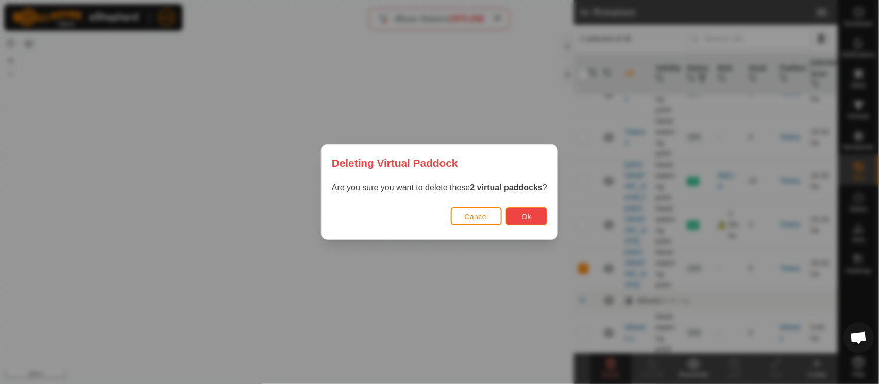
click at [509, 218] on button "Ok" at bounding box center [526, 217] width 41 height 18
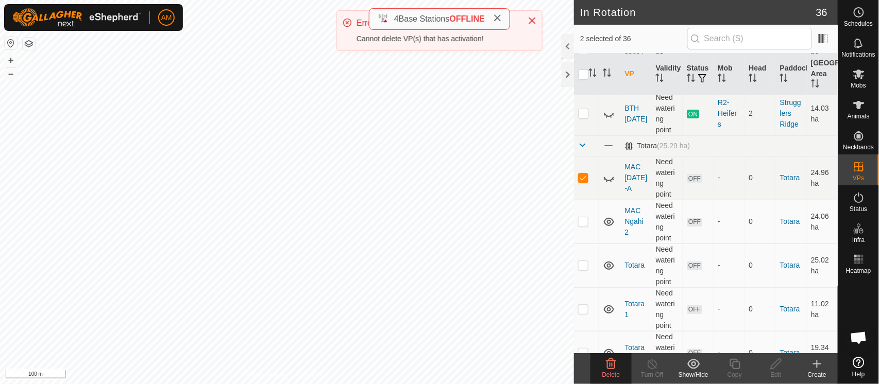
scroll to position [1290, 0]
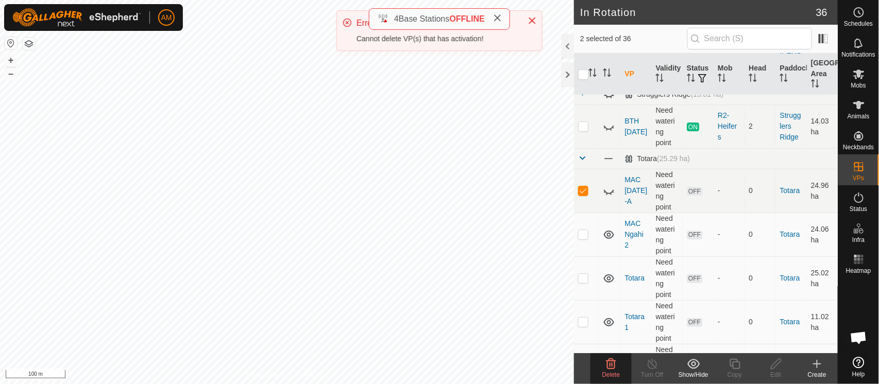
click at [586, 194] on td at bounding box center [586, 191] width 25 height 44
checkbox input "false"
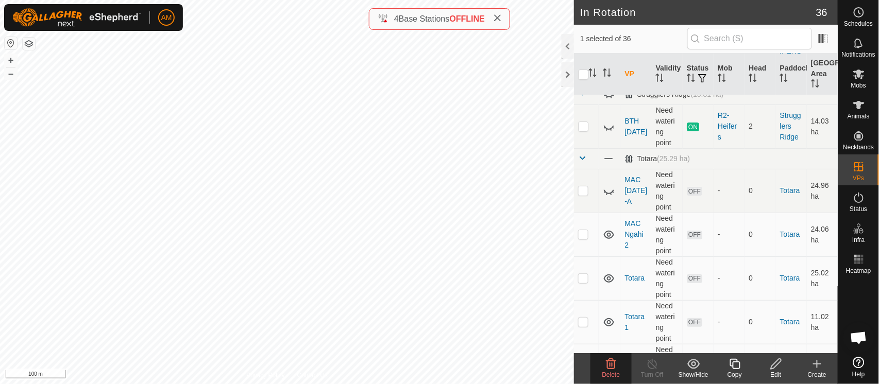
click at [610, 376] on span "Delete" at bounding box center [611, 374] width 18 height 7
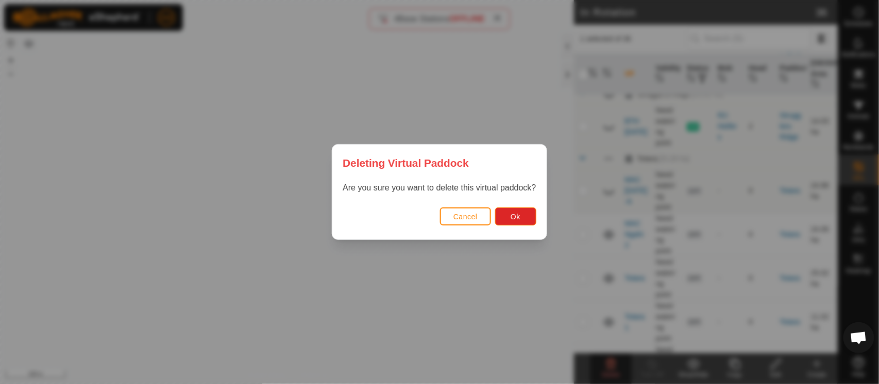
click at [522, 205] on div "Cancel Ok" at bounding box center [439, 222] width 214 height 35
click at [518, 217] on span "Ok" at bounding box center [516, 217] width 10 height 8
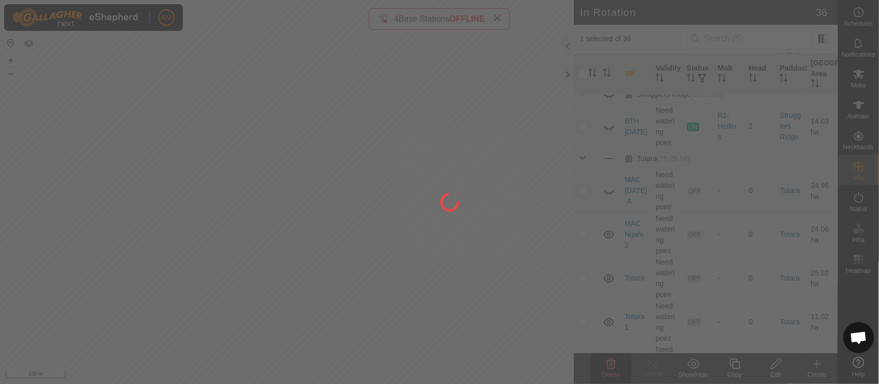
checkbox input "false"
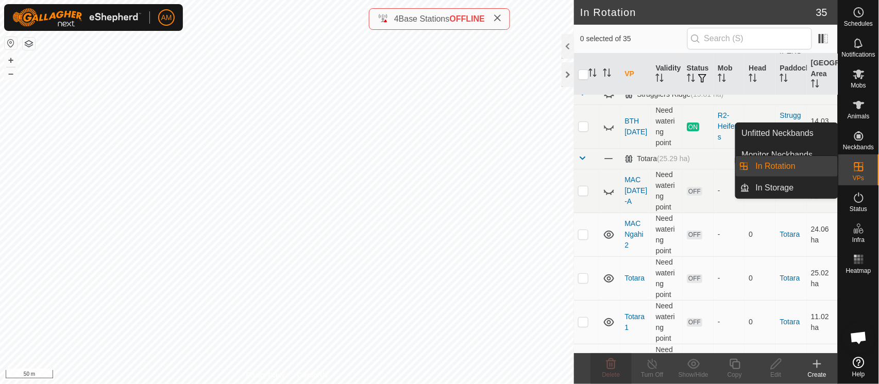
click at [820, 169] on link "In Rotation" at bounding box center [794, 166] width 88 height 21
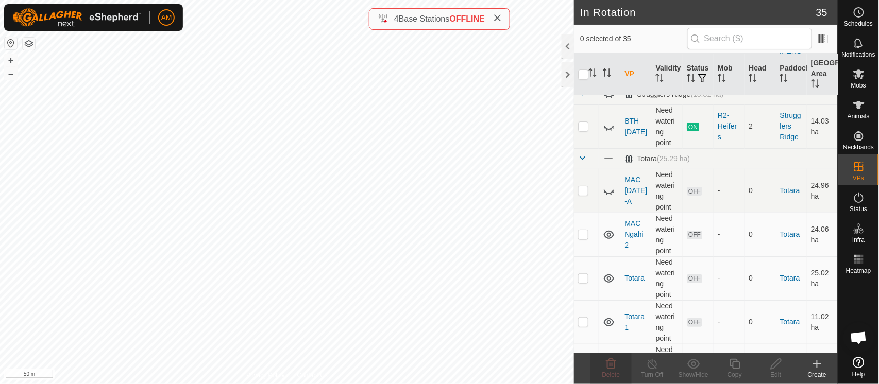
click at [822, 366] on icon at bounding box center [817, 364] width 12 height 12
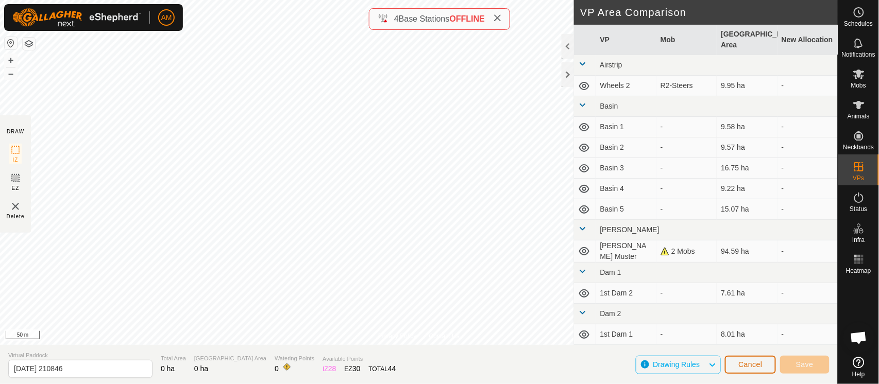
click at [770, 364] on button "Cancel" at bounding box center [750, 365] width 51 height 18
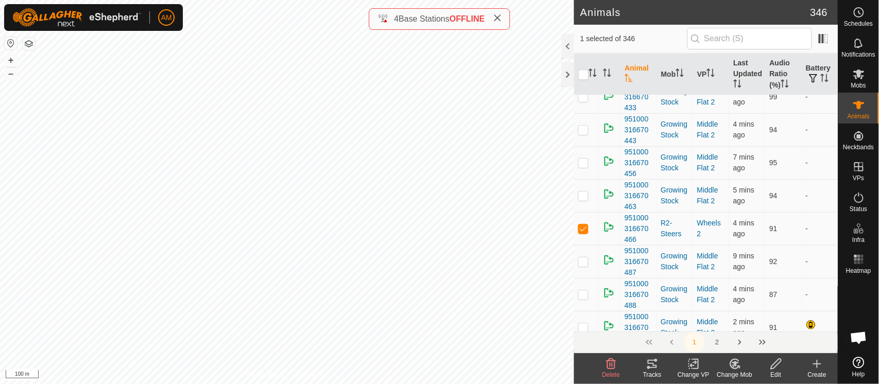
scroll to position [2233, 0]
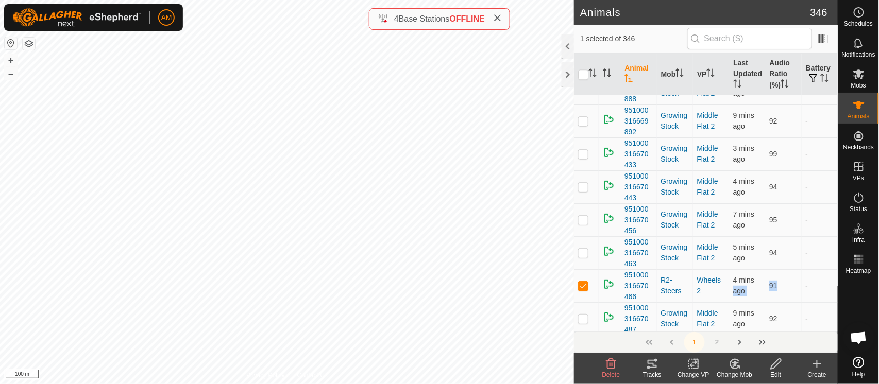
drag, startPoint x: 768, startPoint y: 215, endPoint x: 756, endPoint y: 211, distance: 13.0
click at [756, 269] on tr "951000316670466 R2-Steers Wheels 2 4 mins ago 91 -" at bounding box center [706, 285] width 264 height 33
click at [790, 269] on td "91" at bounding box center [783, 285] width 36 height 33
drag, startPoint x: 809, startPoint y: 217, endPoint x: 688, endPoint y: 223, distance: 120.7
click at [688, 269] on tr "951000316670466 R2-Steers Wheels 2 4 mins ago 91 -" at bounding box center [706, 285] width 264 height 33
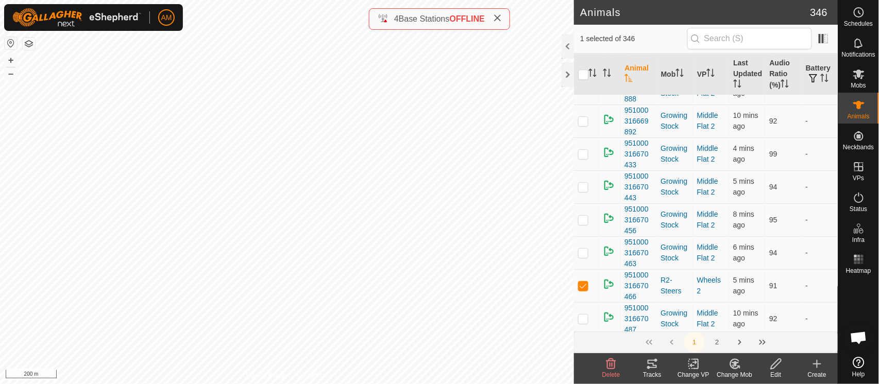
click at [652, 366] on icon at bounding box center [652, 364] width 12 height 12
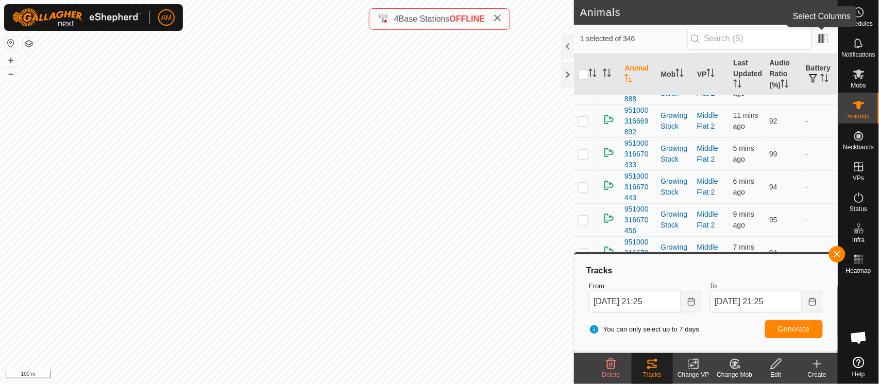
click at [828, 35] on span at bounding box center [823, 38] width 16 height 16
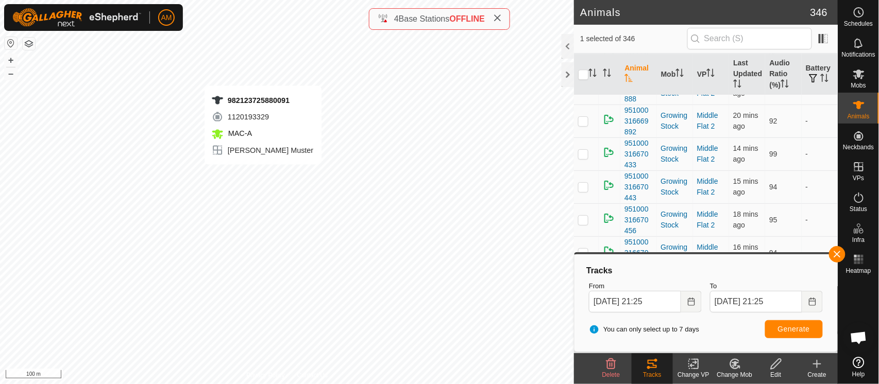
checkbox input "false"
click at [653, 367] on icon at bounding box center [652, 364] width 9 height 8
click at [806, 325] on span "Generate" at bounding box center [794, 329] width 32 height 8
click at [793, 335] on button "Generate" at bounding box center [794, 329] width 58 height 18
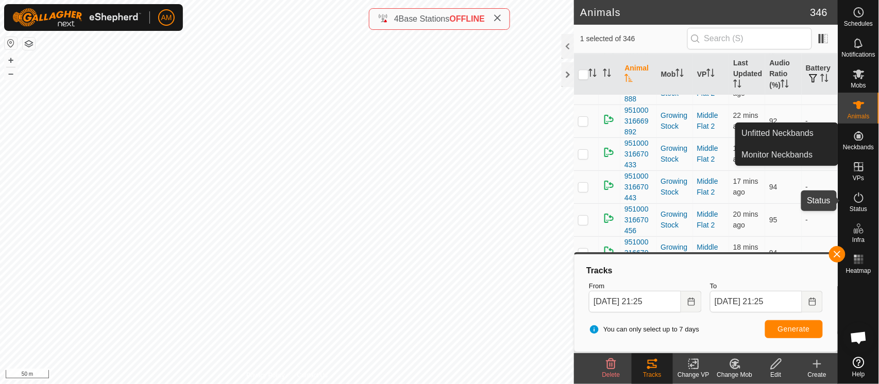
click at [861, 207] on span "Status" at bounding box center [859, 209] width 18 height 6
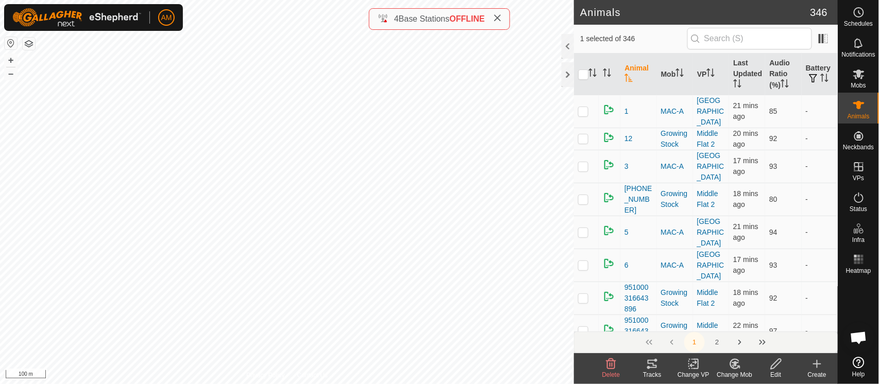
click at [688, 366] on icon at bounding box center [693, 364] width 13 height 12
click at [694, 323] on link "Choose VP..." at bounding box center [725, 320] width 102 height 21
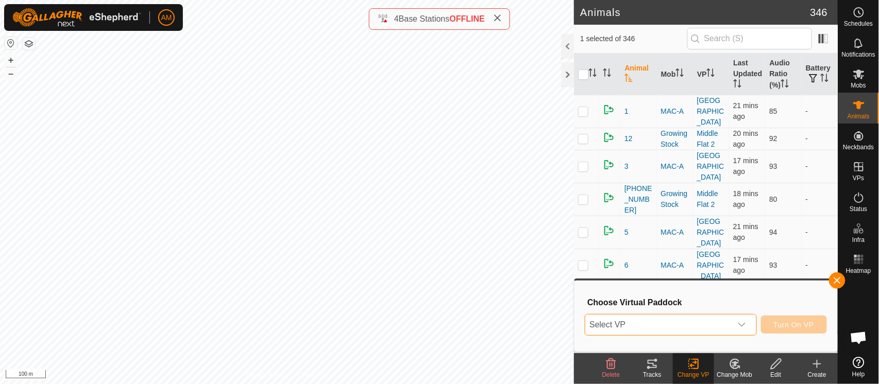
click at [643, 328] on span "Select VP" at bounding box center [658, 325] width 146 height 21
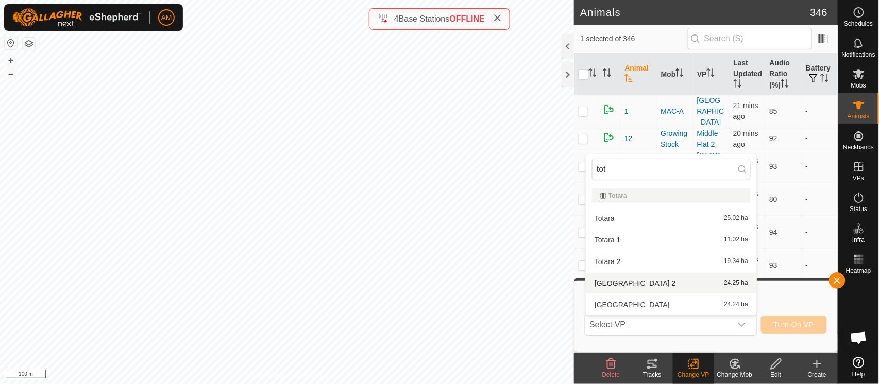
type input "tot"
click at [641, 284] on span "[GEOGRAPHIC_DATA] 2" at bounding box center [635, 283] width 81 height 7
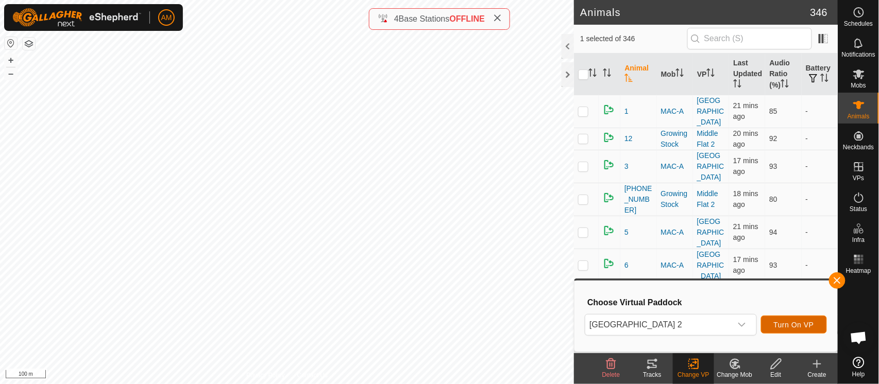
click at [794, 329] on button "Turn On VP" at bounding box center [794, 325] width 66 height 18
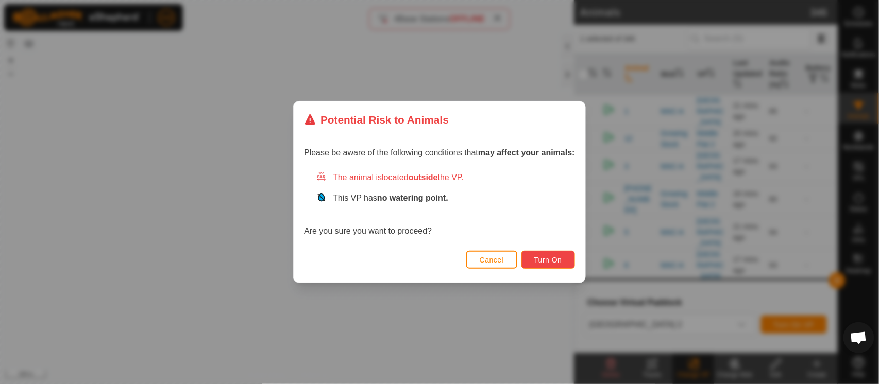
click at [551, 257] on span "Turn On" at bounding box center [548, 260] width 28 height 8
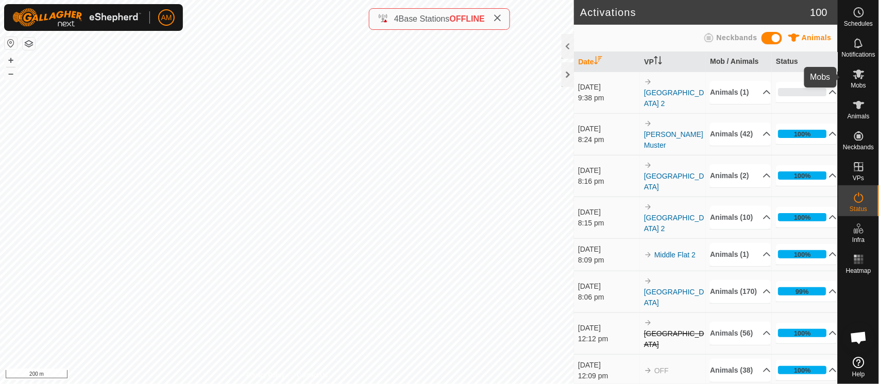
click at [859, 82] on span "Mobs" at bounding box center [858, 85] width 15 height 6
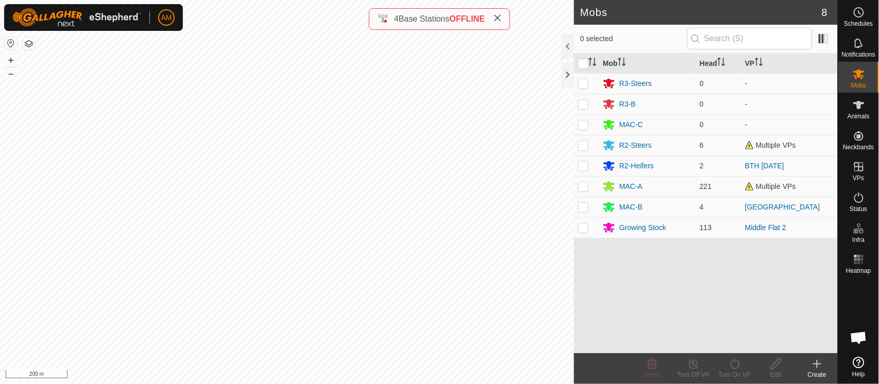
click at [579, 210] on p-checkbox at bounding box center [583, 207] width 10 height 8
checkbox input "true"
click at [617, 207] on div "MAC-B" at bounding box center [647, 207] width 89 height 12
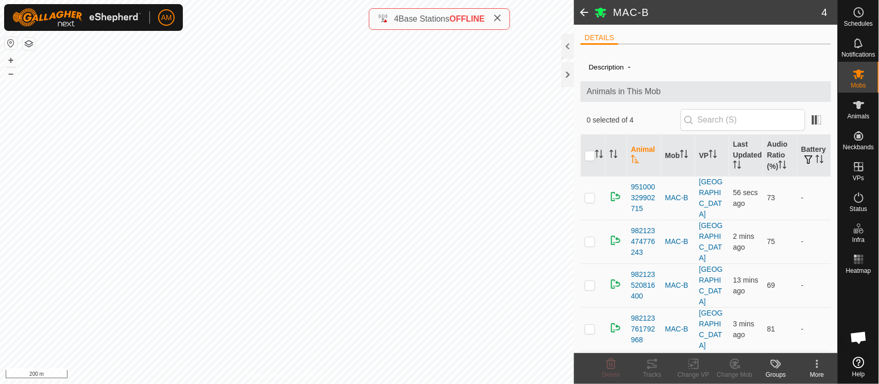
click at [583, 264] on td at bounding box center [593, 286] width 25 height 44
checkbox input "false"
click at [588, 155] on input "checkbox" at bounding box center [590, 156] width 10 height 10
checkbox input "true"
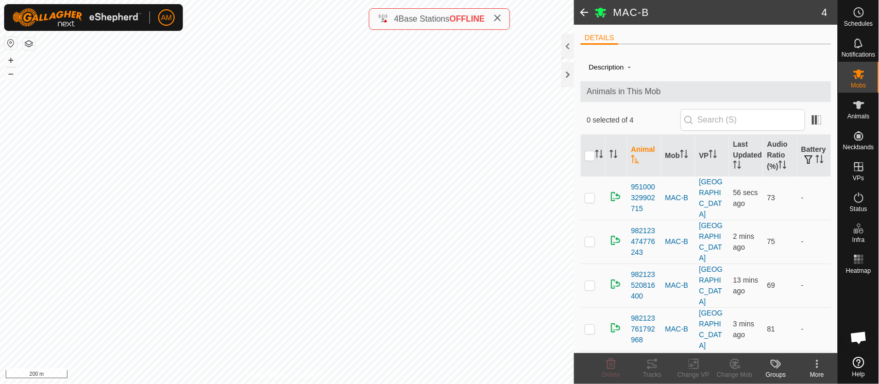
checkbox input "true"
click at [691, 363] on icon at bounding box center [693, 364] width 13 height 12
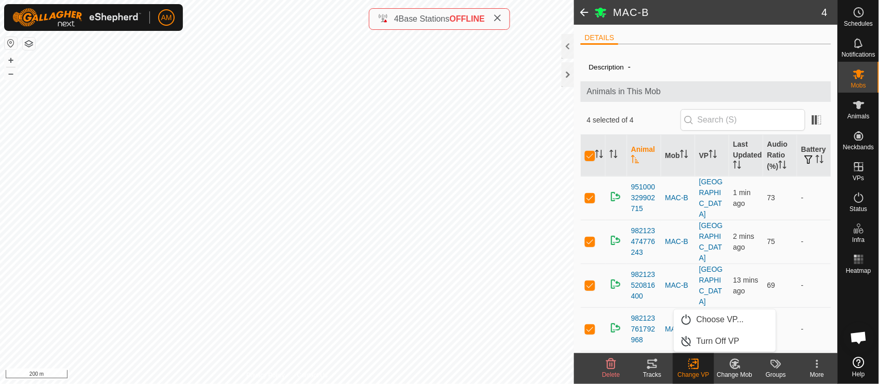
drag, startPoint x: 715, startPoint y: 316, endPoint x: 637, endPoint y: 316, distance: 78.3
click at [637, 316] on body "AM Schedules Notifications Mobs Animals Neckbands VPs Status Infra Heatmap Help…" at bounding box center [439, 192] width 879 height 384
click at [740, 372] on div "Change Mob" at bounding box center [734, 374] width 41 height 9
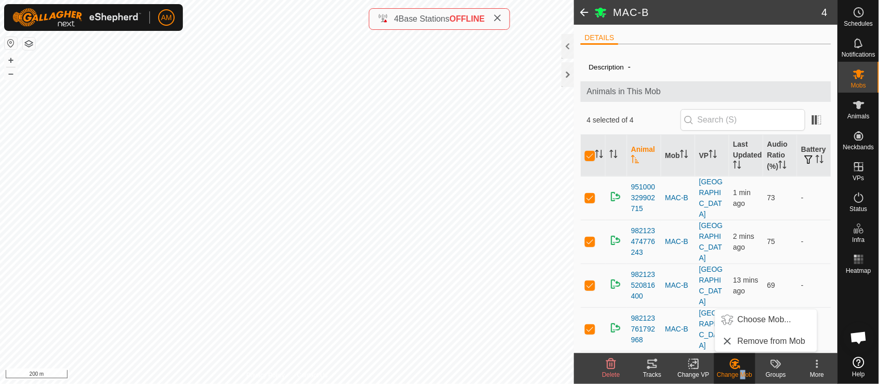
click at [750, 319] on link "Choose Mob..." at bounding box center [766, 320] width 102 height 21
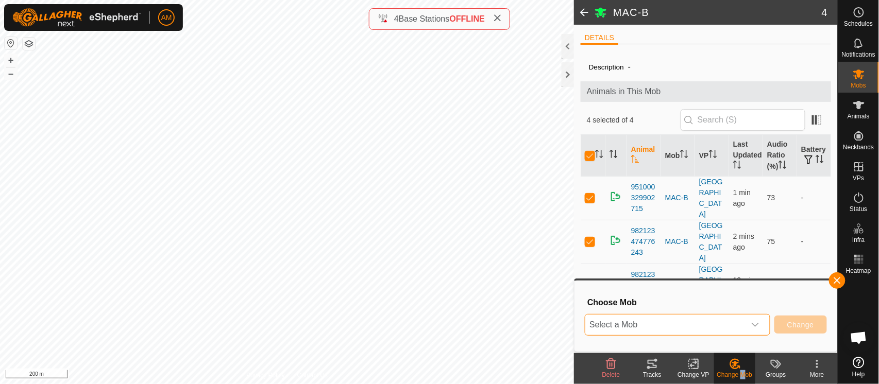
click at [690, 326] on span "Select a Mob" at bounding box center [665, 325] width 160 height 21
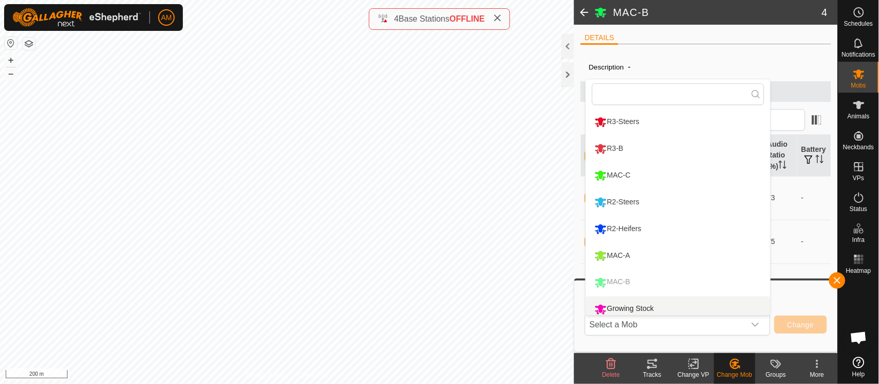
scroll to position [7, 0]
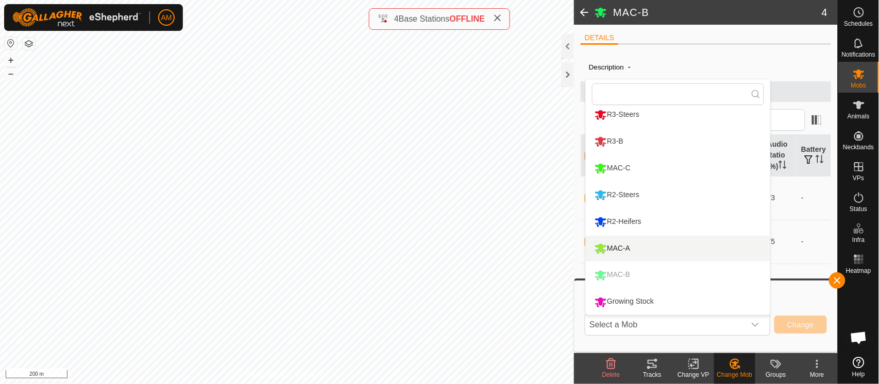
click at [635, 246] on li "MAC-A" at bounding box center [678, 249] width 184 height 26
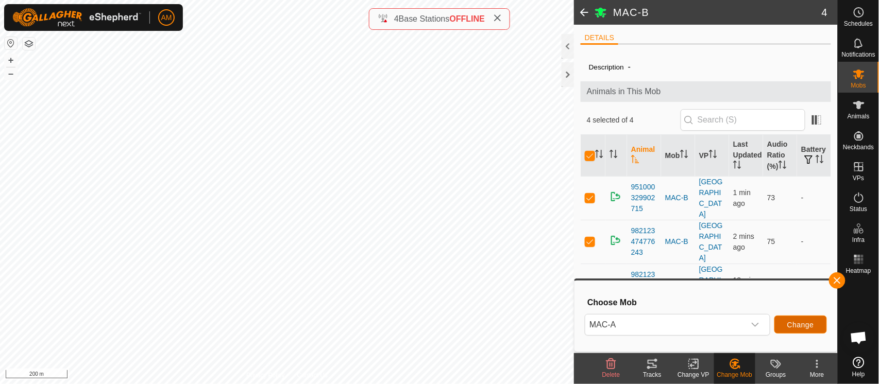
click at [796, 324] on span "Change" at bounding box center [800, 325] width 27 height 8
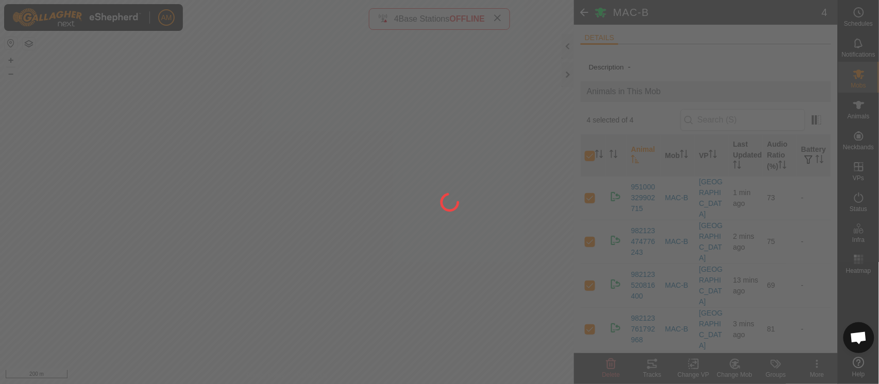
checkbox input "false"
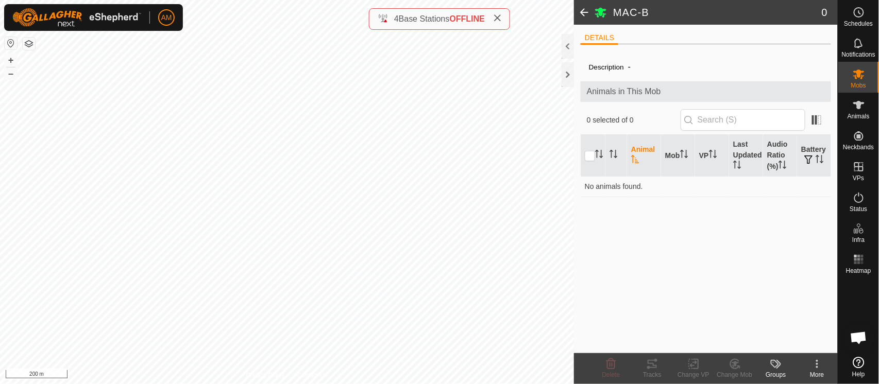
click at [583, 10] on span at bounding box center [584, 12] width 21 height 25
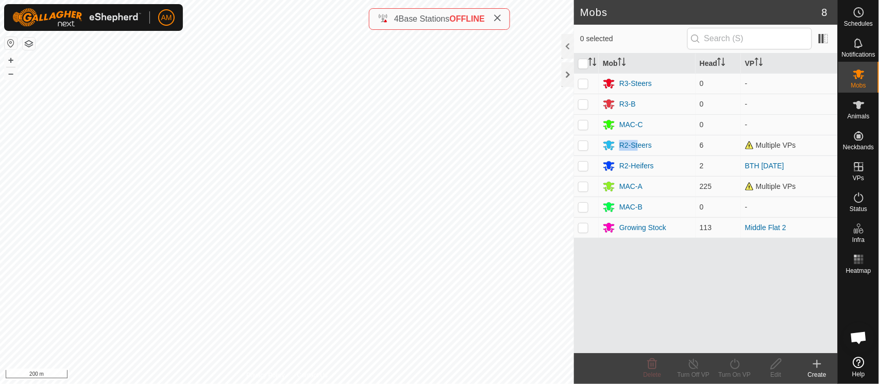
drag, startPoint x: 637, startPoint y: 143, endPoint x: 578, endPoint y: 151, distance: 59.9
click at [578, 151] on tr "R2-Steers 6 Multiple VPs" at bounding box center [706, 145] width 264 height 21
click at [649, 147] on div "R2-Steers" at bounding box center [635, 145] width 32 height 11
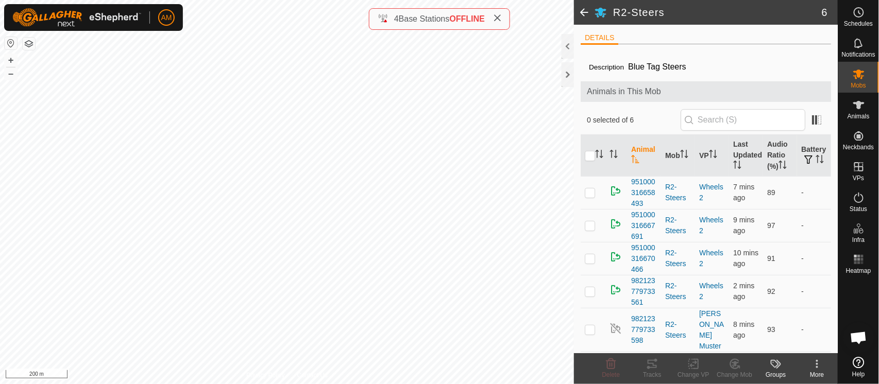
click at [591, 153] on input "checkbox" at bounding box center [590, 156] width 10 height 10
checkbox input "true"
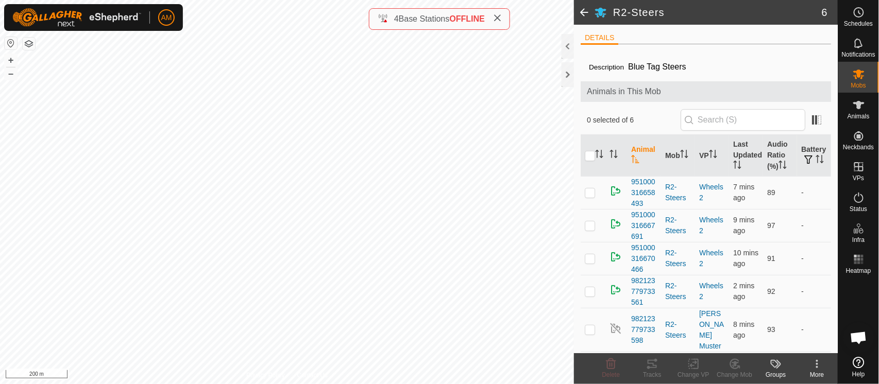
checkbox input "true"
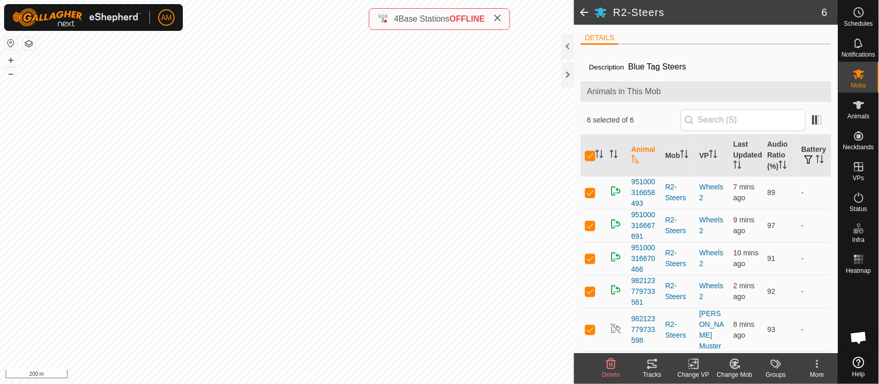
scroll to position [20, 0]
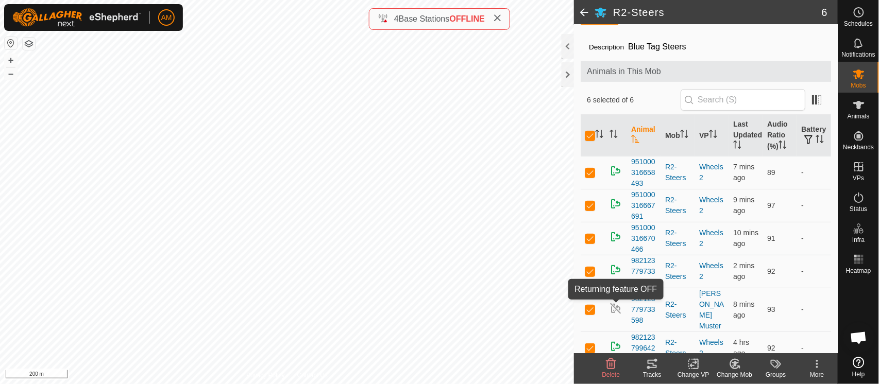
click at [615, 303] on img at bounding box center [616, 308] width 12 height 12
click at [590, 134] on input "checkbox" at bounding box center [590, 136] width 10 height 10
checkbox input "false"
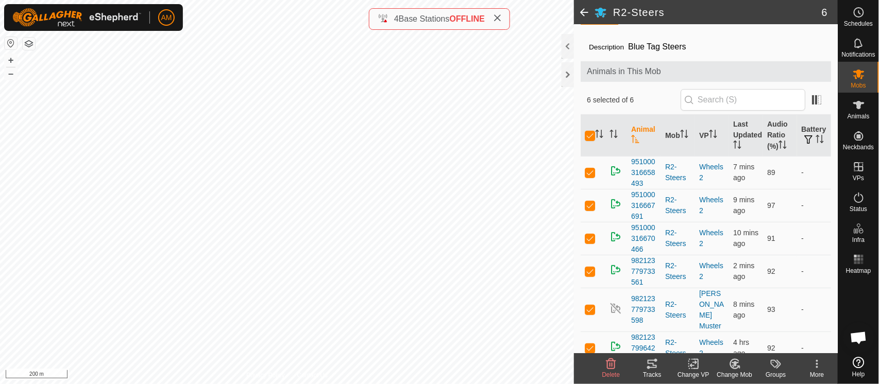
checkbox input "false"
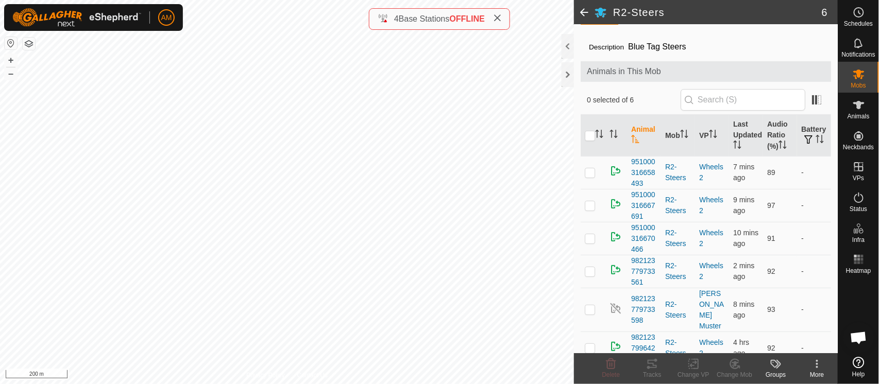
click at [589, 308] on td at bounding box center [593, 310] width 25 height 44
click at [816, 364] on icon at bounding box center [817, 364] width 2 height 2
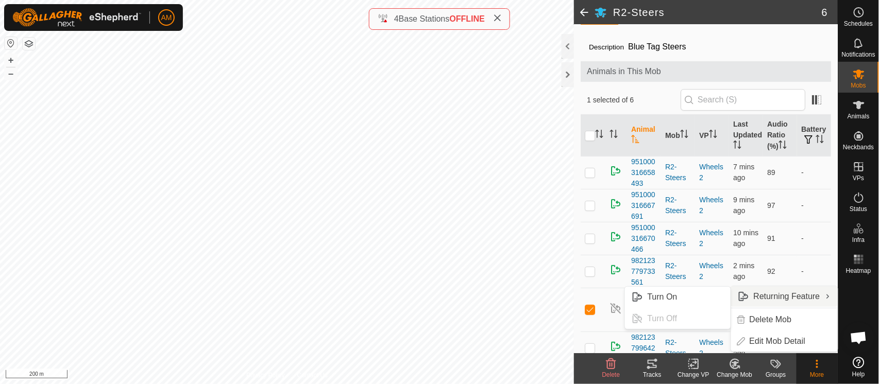
click at [701, 296] on link "Turn On" at bounding box center [678, 297] width 106 height 21
checkbox input "false"
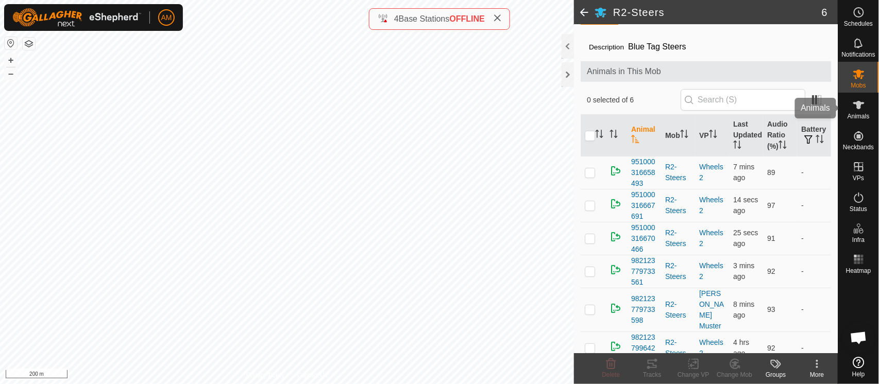
drag, startPoint x: 859, startPoint y: 114, endPoint x: 573, endPoint y: 54, distance: 292.2
click at [859, 114] on span "Animals" at bounding box center [859, 116] width 22 height 6
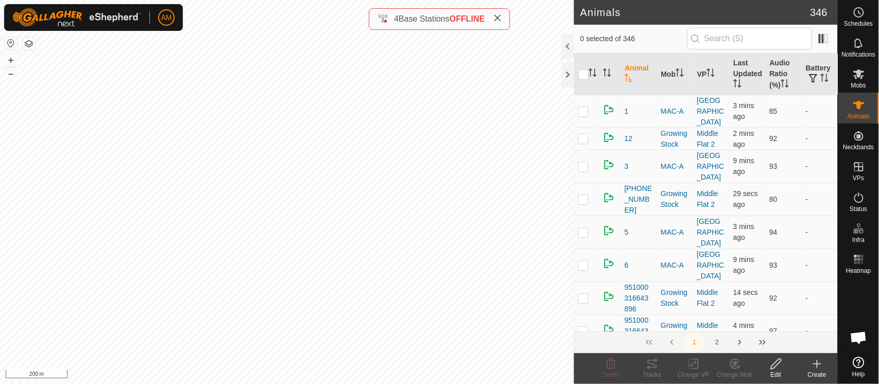
click at [602, 68] on th at bounding box center [610, 75] width 22 height 42
click at [607, 70] on icon "Activate to sort" at bounding box center [607, 73] width 8 height 8
